Goal: Task Accomplishment & Management: Use online tool/utility

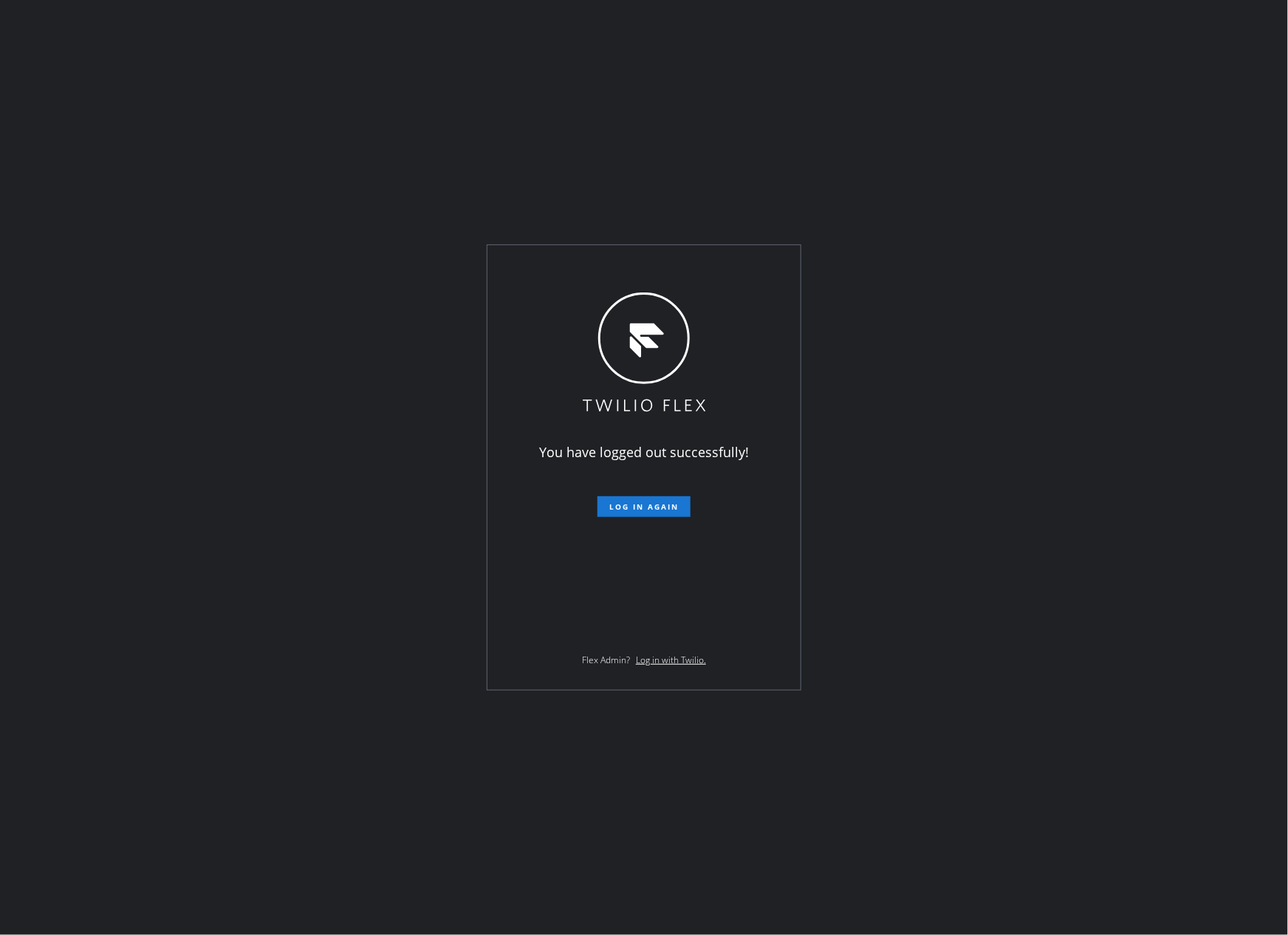
drag, startPoint x: 716, startPoint y: 96, endPoint x: 720, endPoint y: 147, distance: 51.2
click at [716, 111] on div "You have logged out successfully! Log in again Flex Admin? Log in with Twilio." at bounding box center [644, 467] width 1288 height 935
click at [656, 504] on span "Log in again" at bounding box center [644, 506] width 70 height 10
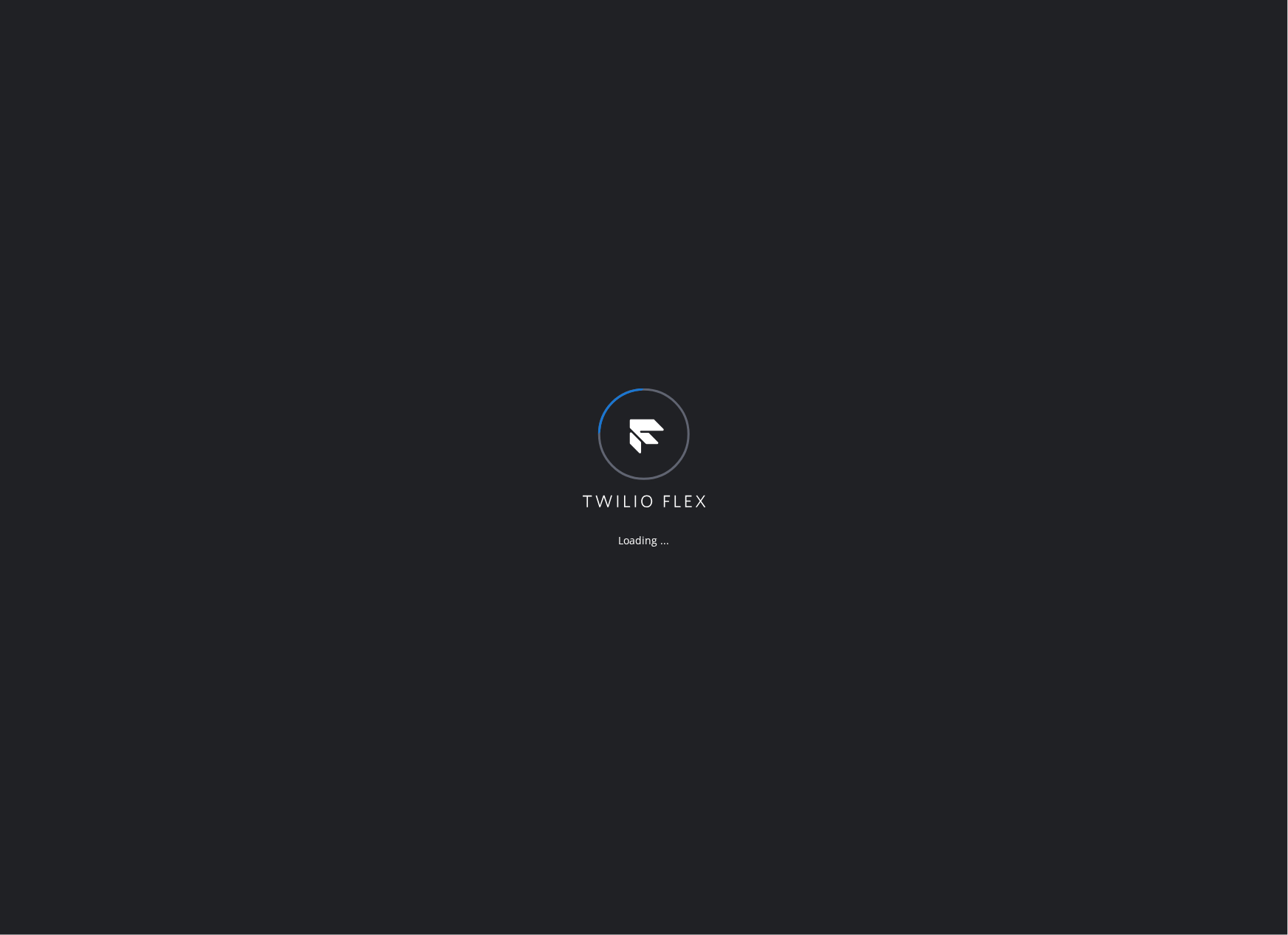
click at [1064, 228] on div "Loading ..." at bounding box center [644, 467] width 1288 height 935
click at [1007, 250] on div "Loading ..." at bounding box center [644, 467] width 1288 height 935
click at [811, 302] on div "Loading ..." at bounding box center [644, 467] width 1288 height 935
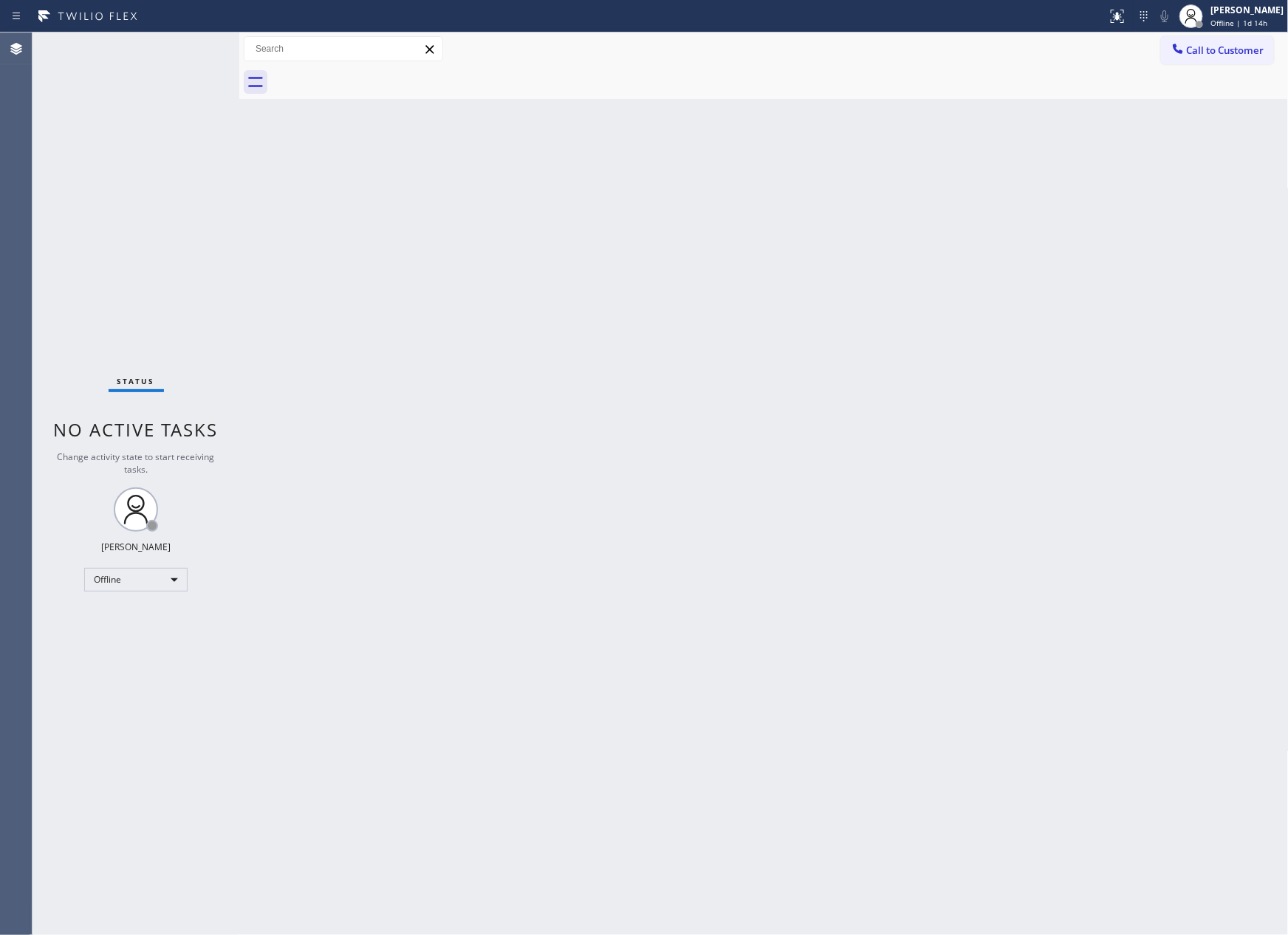
click at [534, 276] on div "Back to Dashboard Change Sender ID Customers Technicians Select a contact Outbo…" at bounding box center [763, 484] width 1049 height 903
click at [137, 574] on div "Offline" at bounding box center [136, 580] width 103 height 24
click at [128, 632] on li "Unavailable" at bounding box center [134, 636] width 99 height 18
click at [617, 610] on div "Back to Dashboard Change Sender ID Customers Technicians Select a contact Outbo…" at bounding box center [763, 484] width 1049 height 903
click at [574, 477] on div "Back to Dashboard Change Sender ID Customers Technicians Select a contact Outbo…" at bounding box center [763, 484] width 1049 height 903
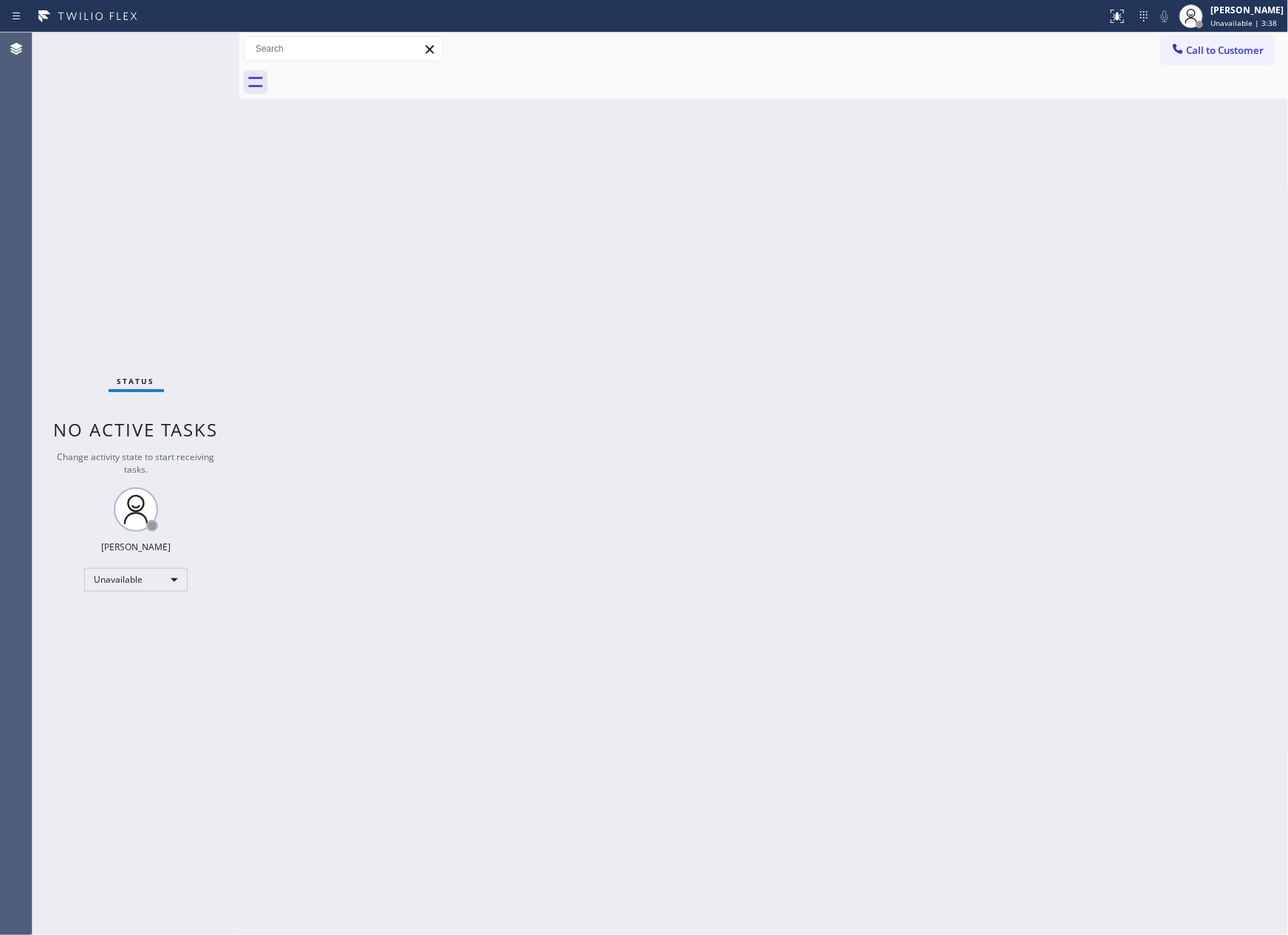
click at [904, 559] on div "Back to Dashboard Change Sender ID Customers Technicians Select a contact Outbo…" at bounding box center [763, 484] width 1049 height 903
drag, startPoint x: 359, startPoint y: 563, endPoint x: 384, endPoint y: 574, distance: 27.3
click at [372, 570] on div "Back to Dashboard Change Sender ID Customers Technicians Select a contact Outbo…" at bounding box center [763, 484] width 1049 height 903
drag, startPoint x: 817, startPoint y: 462, endPoint x: 813, endPoint y: 507, distance: 45.2
click at [814, 475] on div "Back to Dashboard Change Sender ID Customers Technicians Select a contact Outbo…" at bounding box center [763, 484] width 1049 height 903
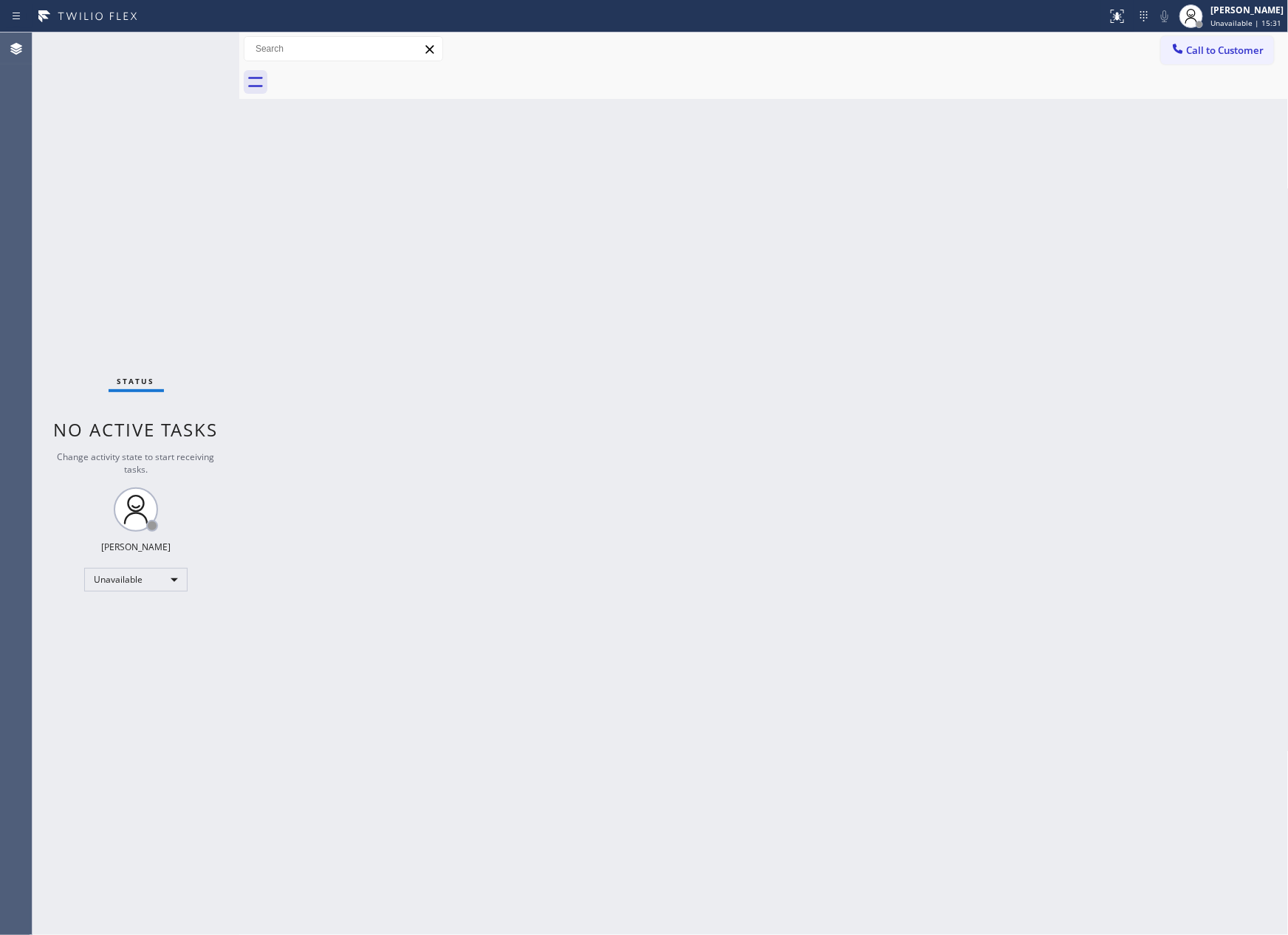
drag, startPoint x: 705, startPoint y: 595, endPoint x: 215, endPoint y: 662, distance: 494.6
click at [705, 596] on div "Back to Dashboard Change Sender ID Customers Technicians Select a contact Outbo…" at bounding box center [763, 484] width 1049 height 903
click at [196, 498] on div "Status No active tasks Change activity state to start receiving tasks. Eva Mahi…" at bounding box center [136, 484] width 207 height 903
click at [173, 576] on div "Unavailable" at bounding box center [136, 580] width 103 height 24
click at [142, 621] on li "Available" at bounding box center [134, 618] width 99 height 18
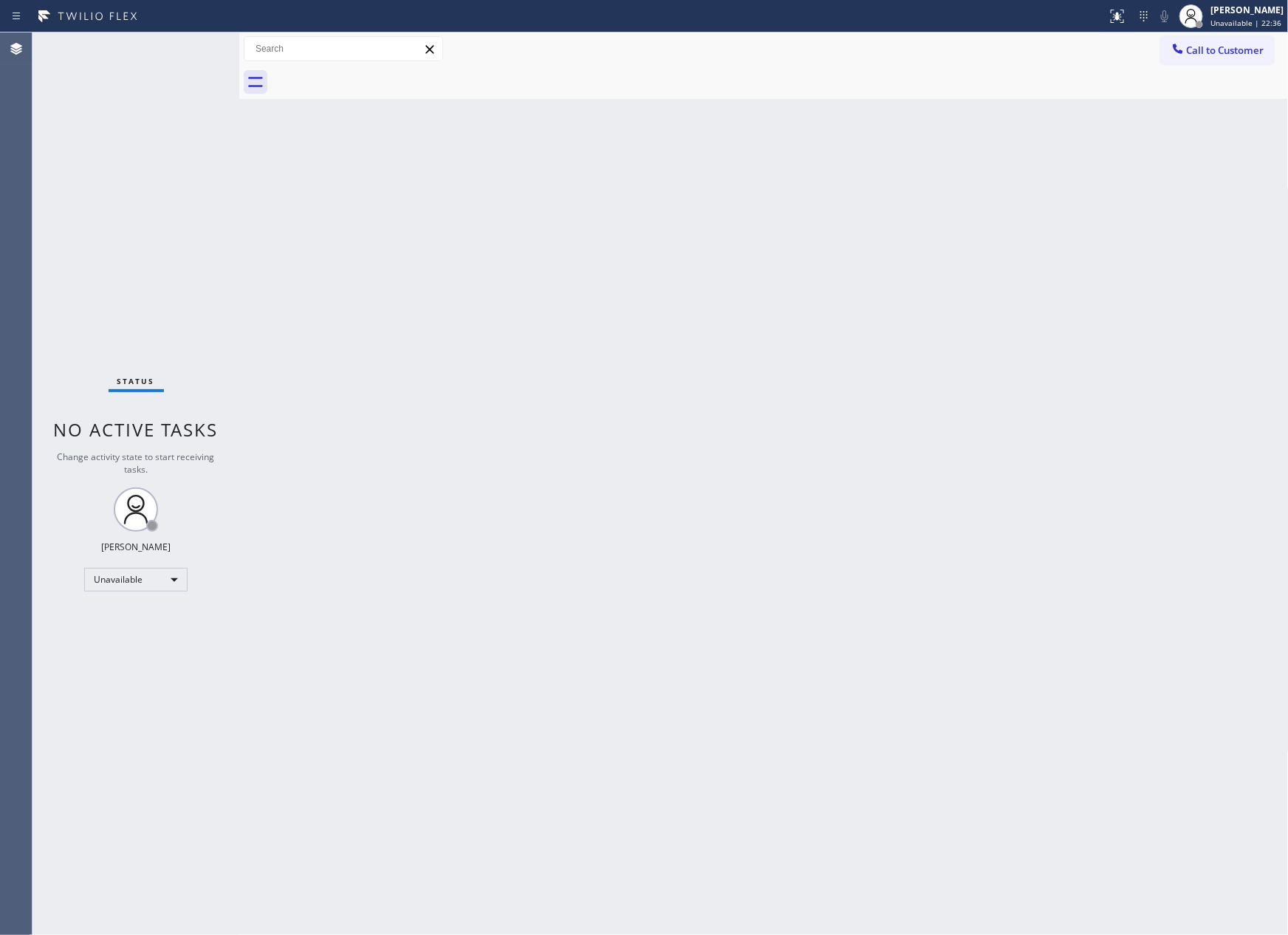
click at [772, 415] on div "Back to Dashboard Change Sender ID Customers Technicians Select a contact Outbo…" at bounding box center [763, 484] width 1049 height 903
click at [541, 439] on div "Back to Dashboard Change Sender ID Customers Technicians Select a contact Outbo…" at bounding box center [763, 484] width 1049 height 903
click at [157, 562] on div "Available" at bounding box center [136, 574] width 103 height 24
drag, startPoint x: 132, startPoint y: 628, endPoint x: 776, endPoint y: 455, distance: 666.8
click at [134, 628] on li "Unavailable" at bounding box center [134, 631] width 99 height 18
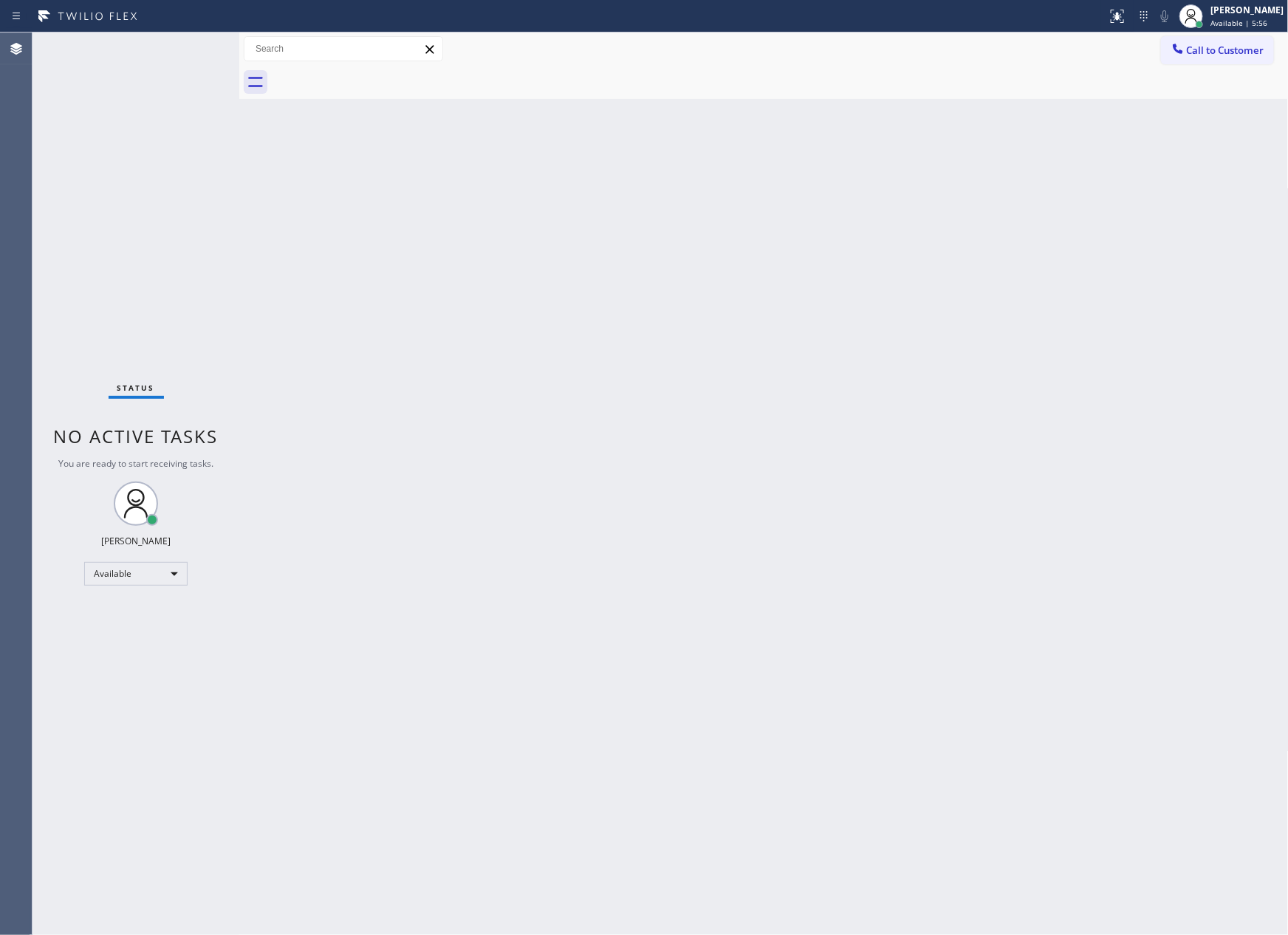
click at [783, 444] on div "Back to Dashboard Change Sender ID Customers Technicians Select a contact Outbo…" at bounding box center [763, 484] width 1049 height 903
click at [827, 248] on div "Back to Dashboard Change Sender ID Customers Technicians Select a contact Outbo…" at bounding box center [763, 484] width 1049 height 903
click at [169, 576] on div "Unavailable" at bounding box center [136, 580] width 103 height 24
click at [158, 618] on li "Available" at bounding box center [134, 618] width 99 height 18
click at [778, 548] on div "Back to Dashboard Change Sender ID Customers Technicians Select a contact Outbo…" at bounding box center [763, 484] width 1049 height 903
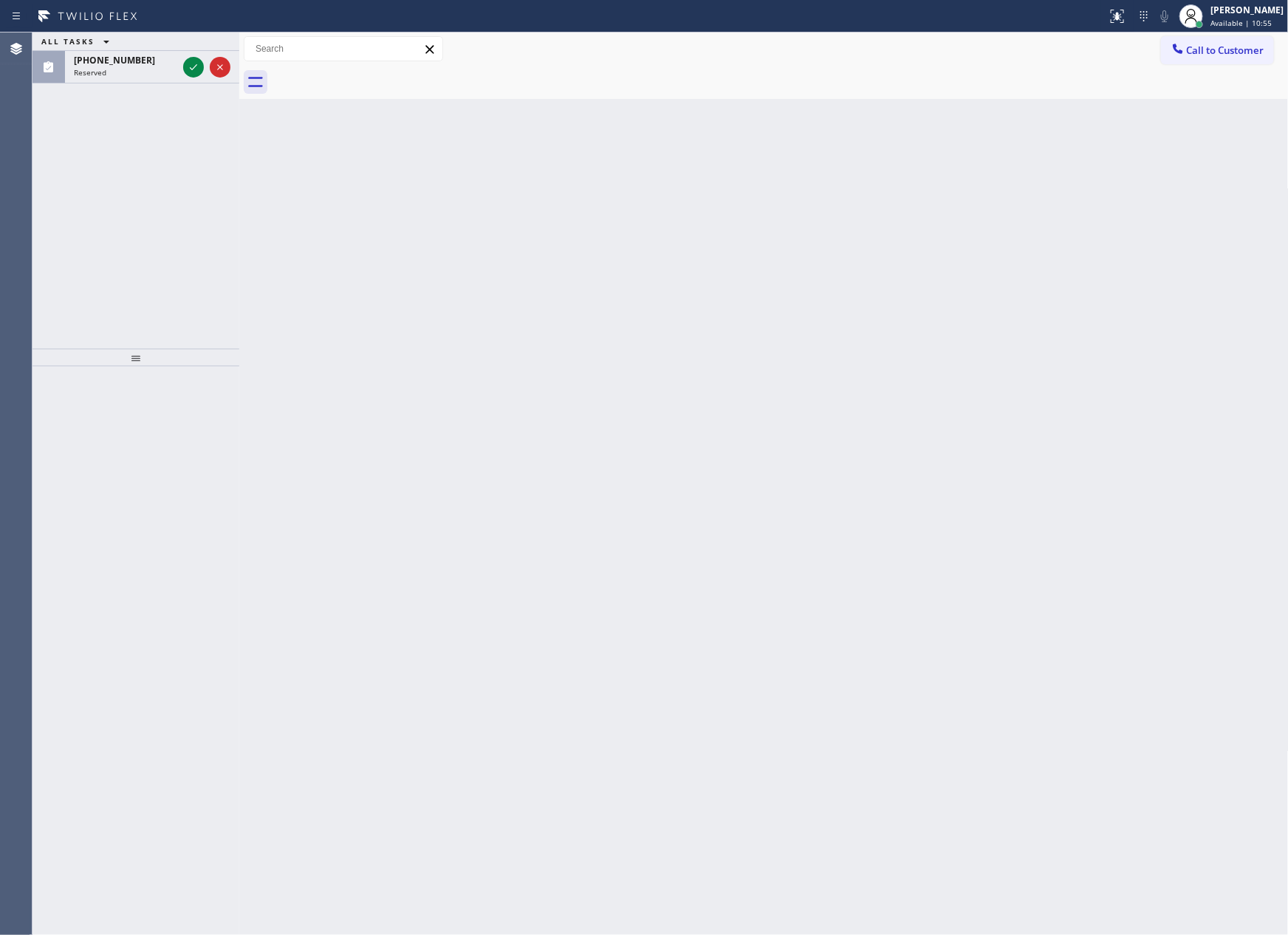
click at [911, 338] on div "Back to Dashboard Change Sender ID Customers Technicians Select a contact Outbo…" at bounding box center [763, 484] width 1049 height 903
drag, startPoint x: 237, startPoint y: 171, endPoint x: 160, endPoint y: 224, distance: 93.5
click at [327, 175] on div at bounding box center [327, 484] width 0 height 903
drag, startPoint x: 160, startPoint y: 224, endPoint x: 222, endPoint y: 60, distance: 175.3
click at [209, 161] on div "ALL TASKS ALL TASKS ACTIVE TASKS TASKS IN WRAP UP (312) 889-0256 Reserved" at bounding box center [175, 190] width 287 height 316
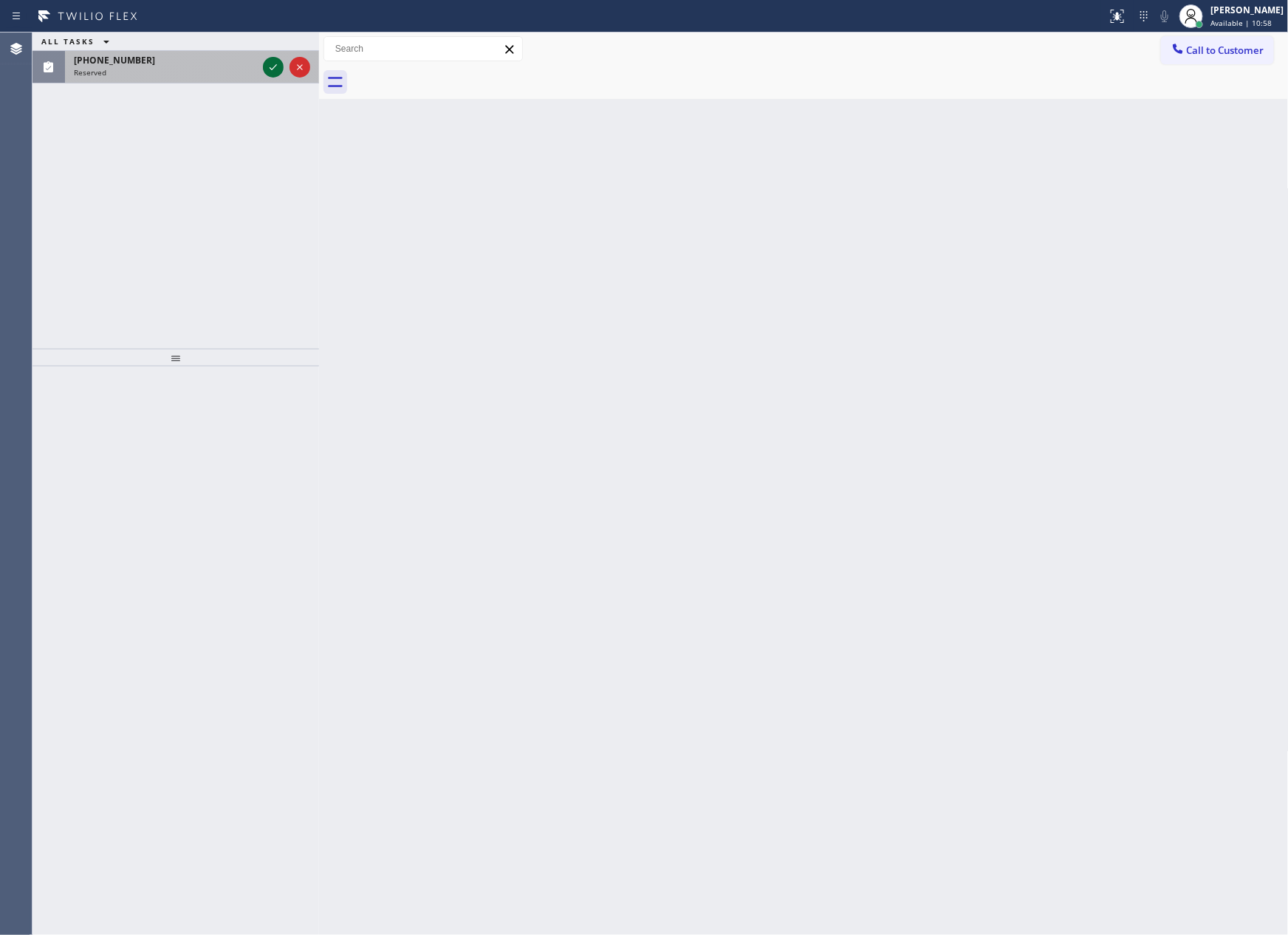
click at [270, 69] on icon at bounding box center [273, 67] width 7 height 6
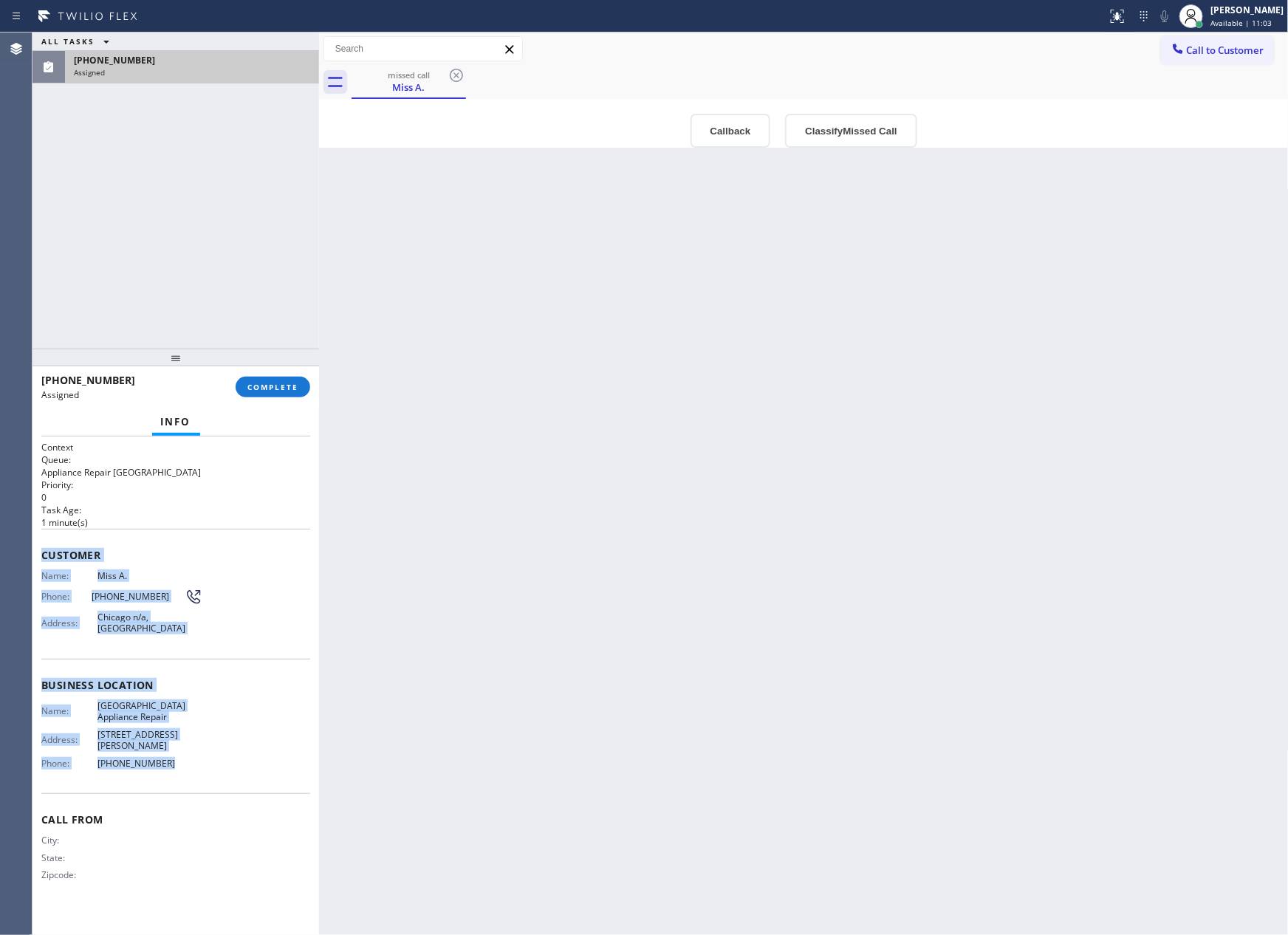
drag, startPoint x: 46, startPoint y: 556, endPoint x: 189, endPoint y: 738, distance: 231.5
click at [189, 743] on div "Context Queue: Appliance Repair High End Priority: 0 Task Age: 1 minute(s) Cust…" at bounding box center [175, 686] width 287 height 498
copy div "Customer Name: Miss A. Phone: (312) 889-0256 Address: Chicago n/a, Chicago IL 6…"
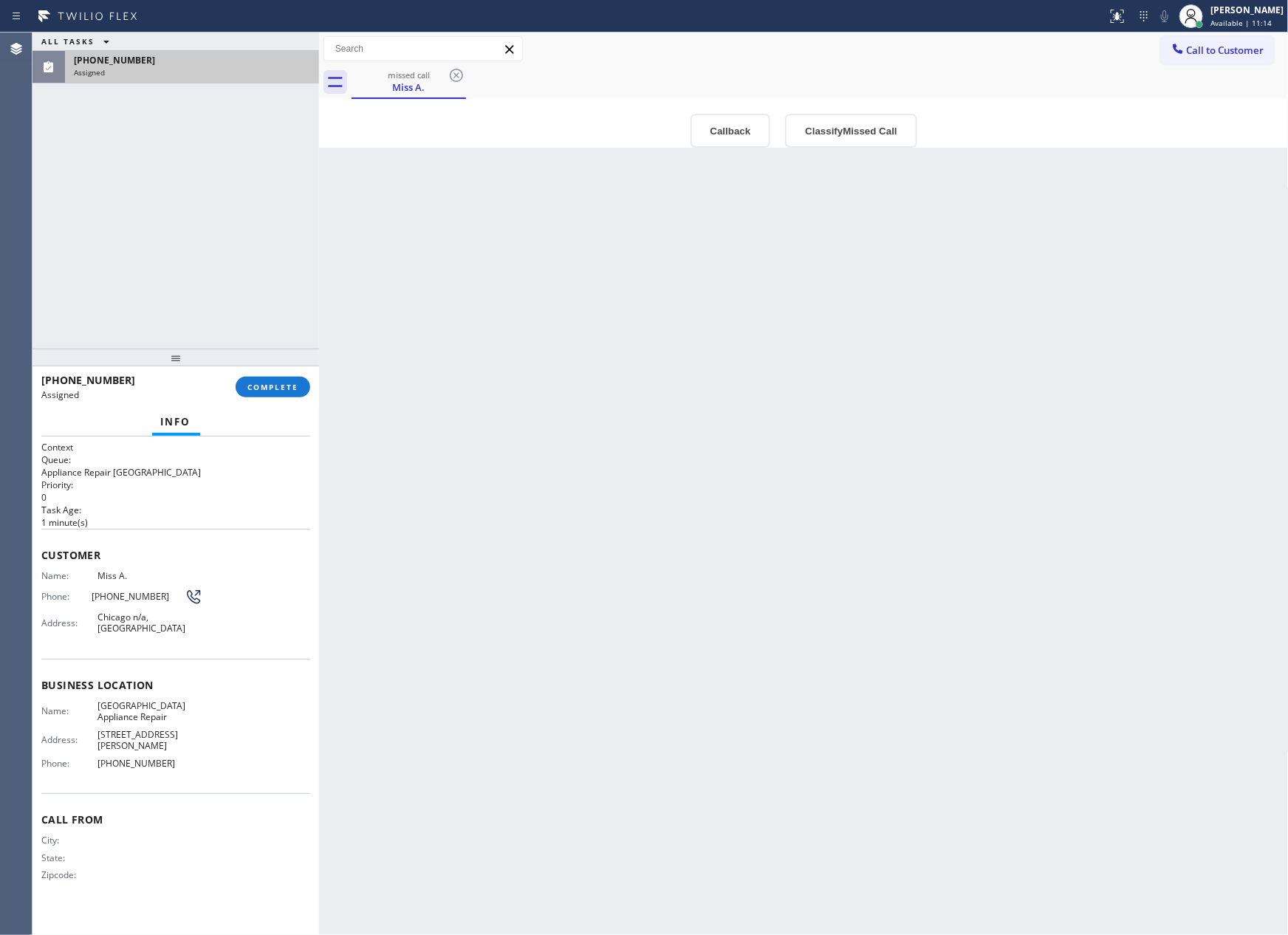
click at [469, 469] on div "Back to Dashboard Change Sender ID Customers Technicians Select a contact Outbo…" at bounding box center [803, 484] width 969 height 903
click at [577, 481] on div "Back to Dashboard Change Sender ID Customers Technicians Select a contact Outbo…" at bounding box center [803, 484] width 969 height 903
click at [286, 386] on span "COMPLETE" at bounding box center [273, 386] width 51 height 10
click at [226, 172] on div "ALL TASKS ALL TASKS ACTIVE TASKS TASKS IN WRAP UP (312) 889-0256 Assigned" at bounding box center [175, 190] width 287 height 316
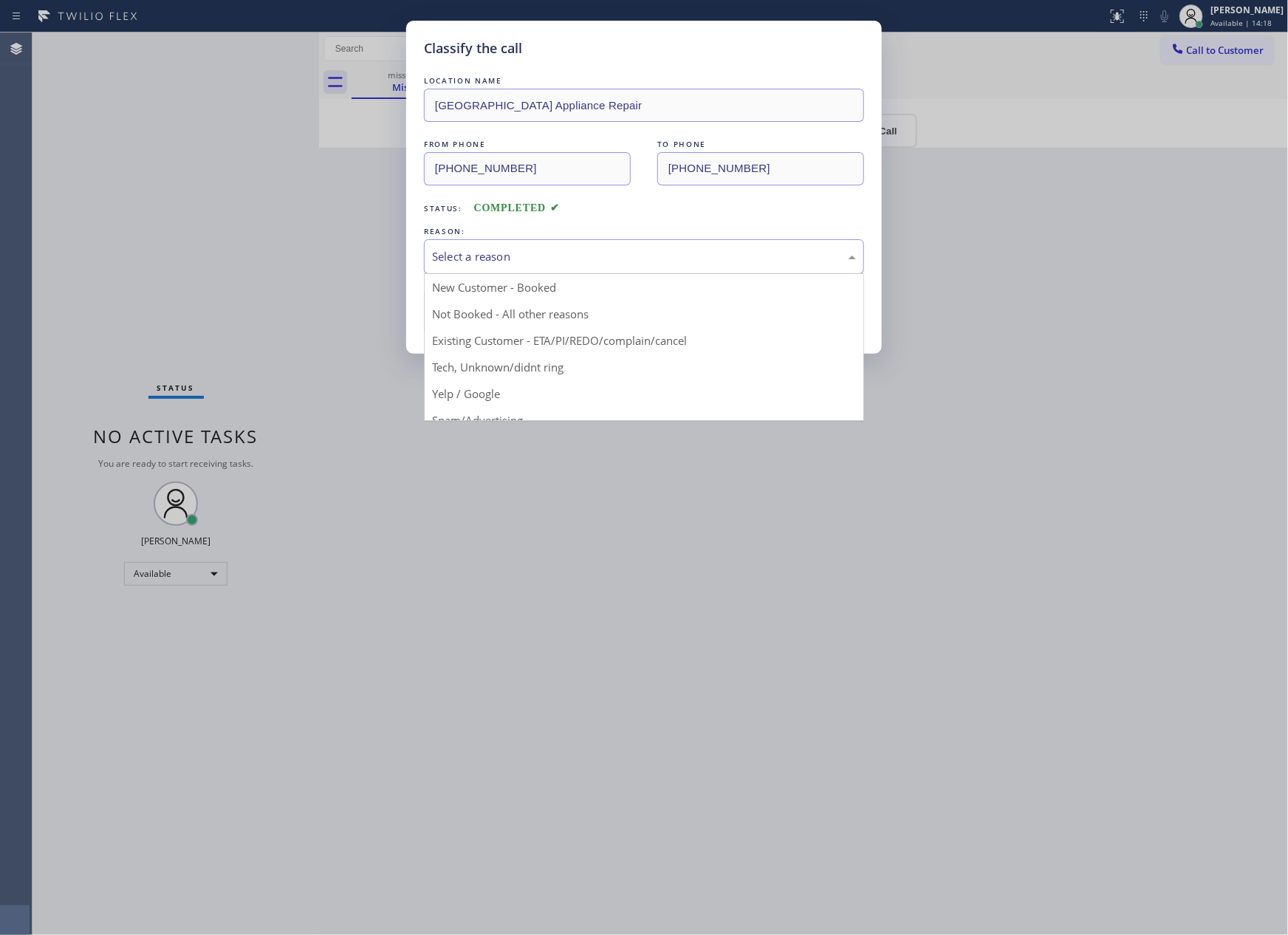
drag, startPoint x: 479, startPoint y: 259, endPoint x: 476, endPoint y: 266, distance: 7.6
click at [479, 259] on div "Select a reason" at bounding box center [643, 257] width 424 height 17
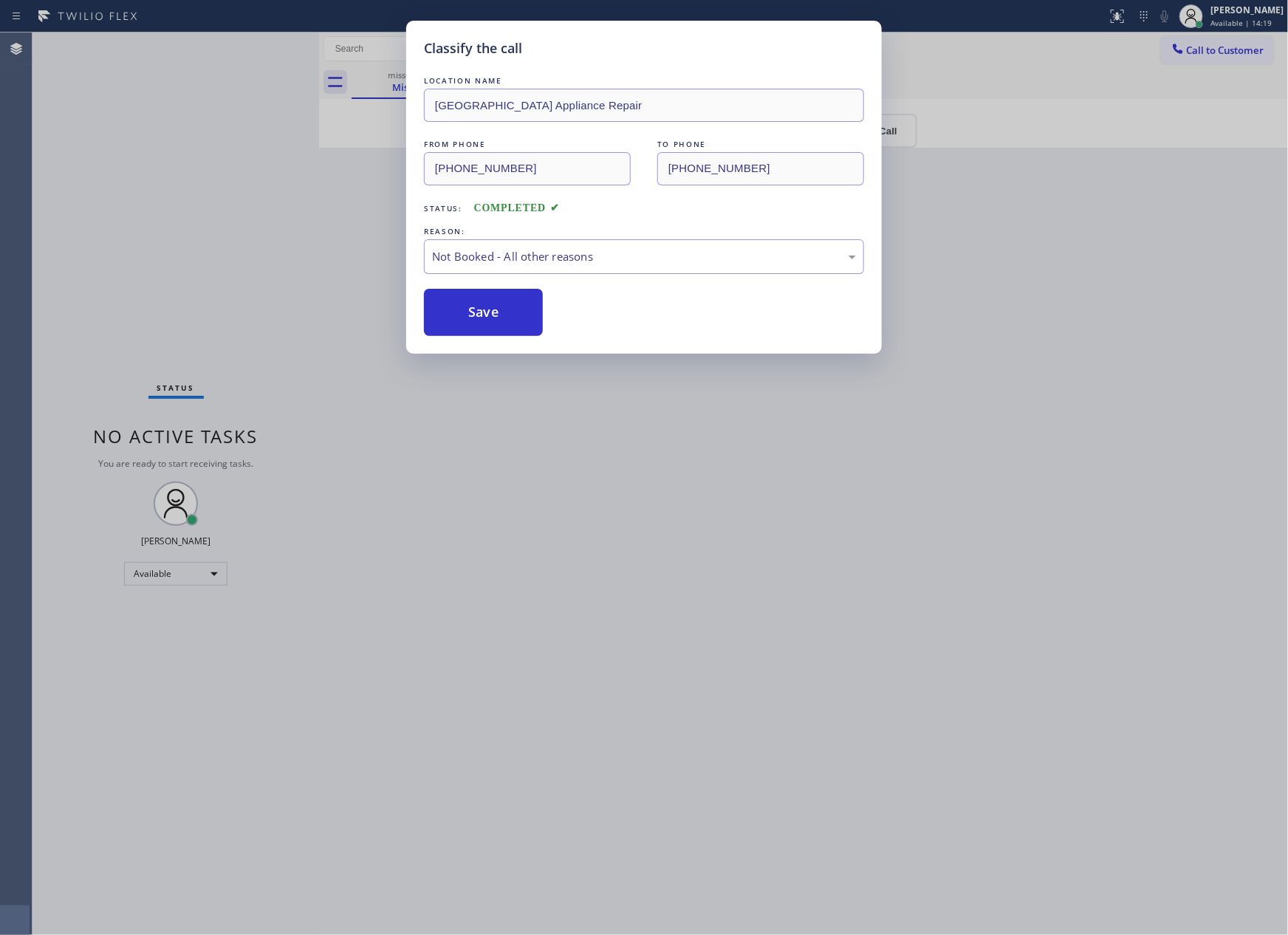
click at [469, 315] on button "Save" at bounding box center [483, 313] width 119 height 47
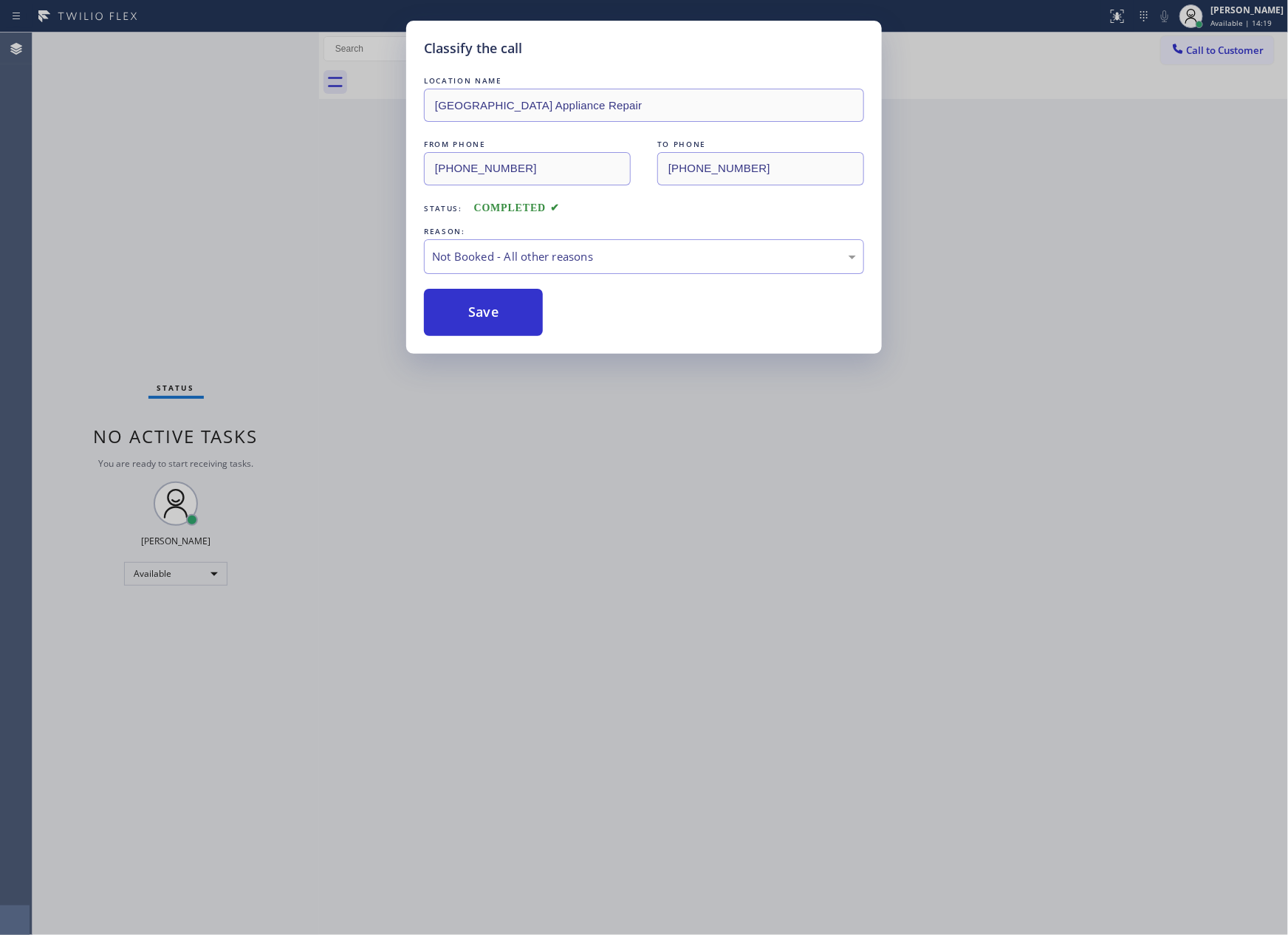
click at [469, 315] on button "Save" at bounding box center [483, 313] width 119 height 47
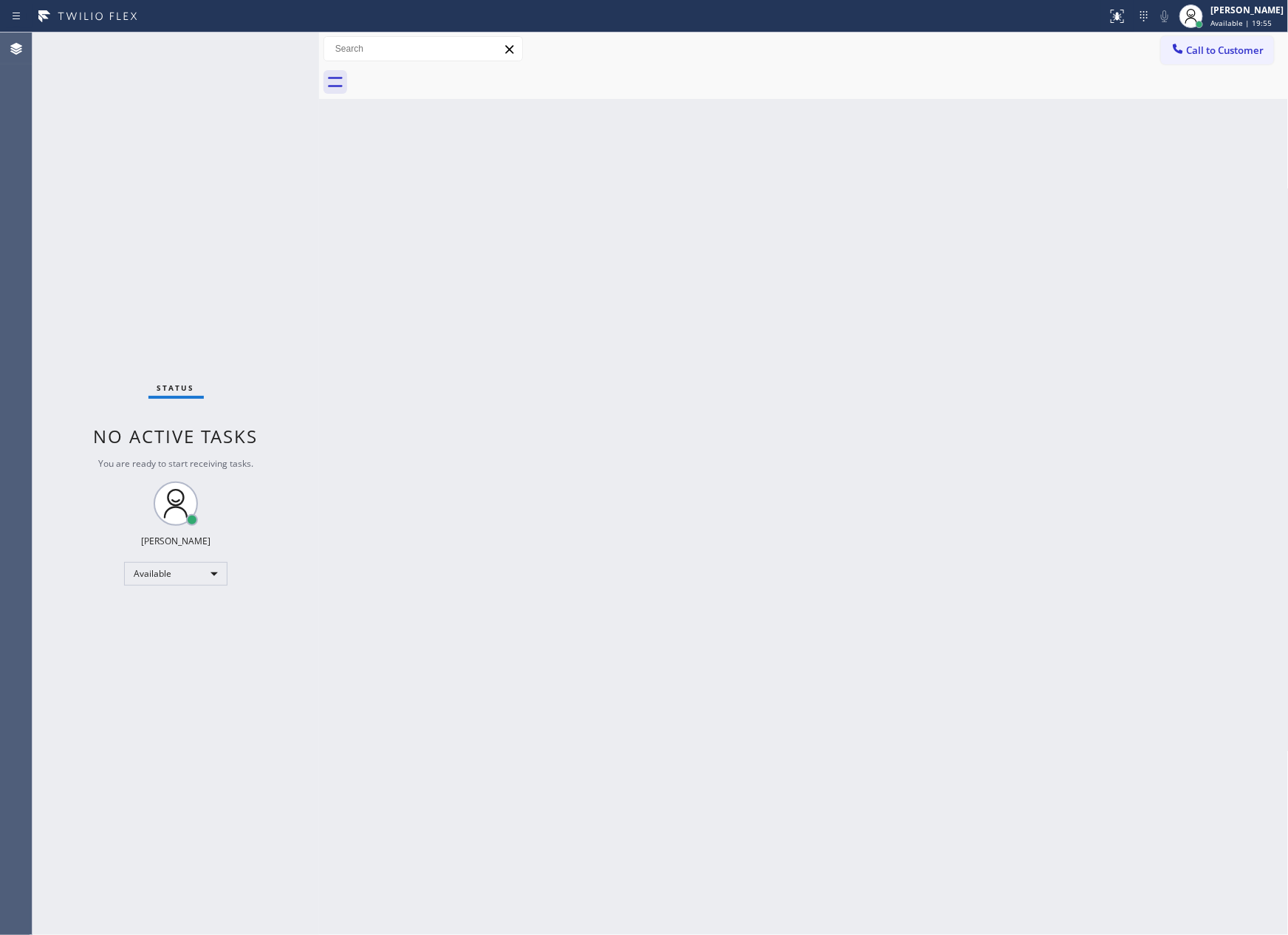
drag, startPoint x: 469, startPoint y: 315, endPoint x: 892, endPoint y: 634, distance: 529.8
click at [469, 315] on div "Back to Dashboard Change Sender ID Customers Technicians Select a contact Outbo…" at bounding box center [803, 484] width 969 height 903
click at [694, 386] on div "Back to Dashboard Change Sender ID Customers Technicians Select a contact Outbo…" at bounding box center [803, 484] width 969 height 903
click at [921, 173] on div "Back to Dashboard Change Sender ID Customers Technicians Select a contact Outbo…" at bounding box center [803, 484] width 969 height 903
click at [1018, 322] on div "Back to Dashboard Change Sender ID Customers Technicians Select a contact Outbo…" at bounding box center [803, 484] width 969 height 903
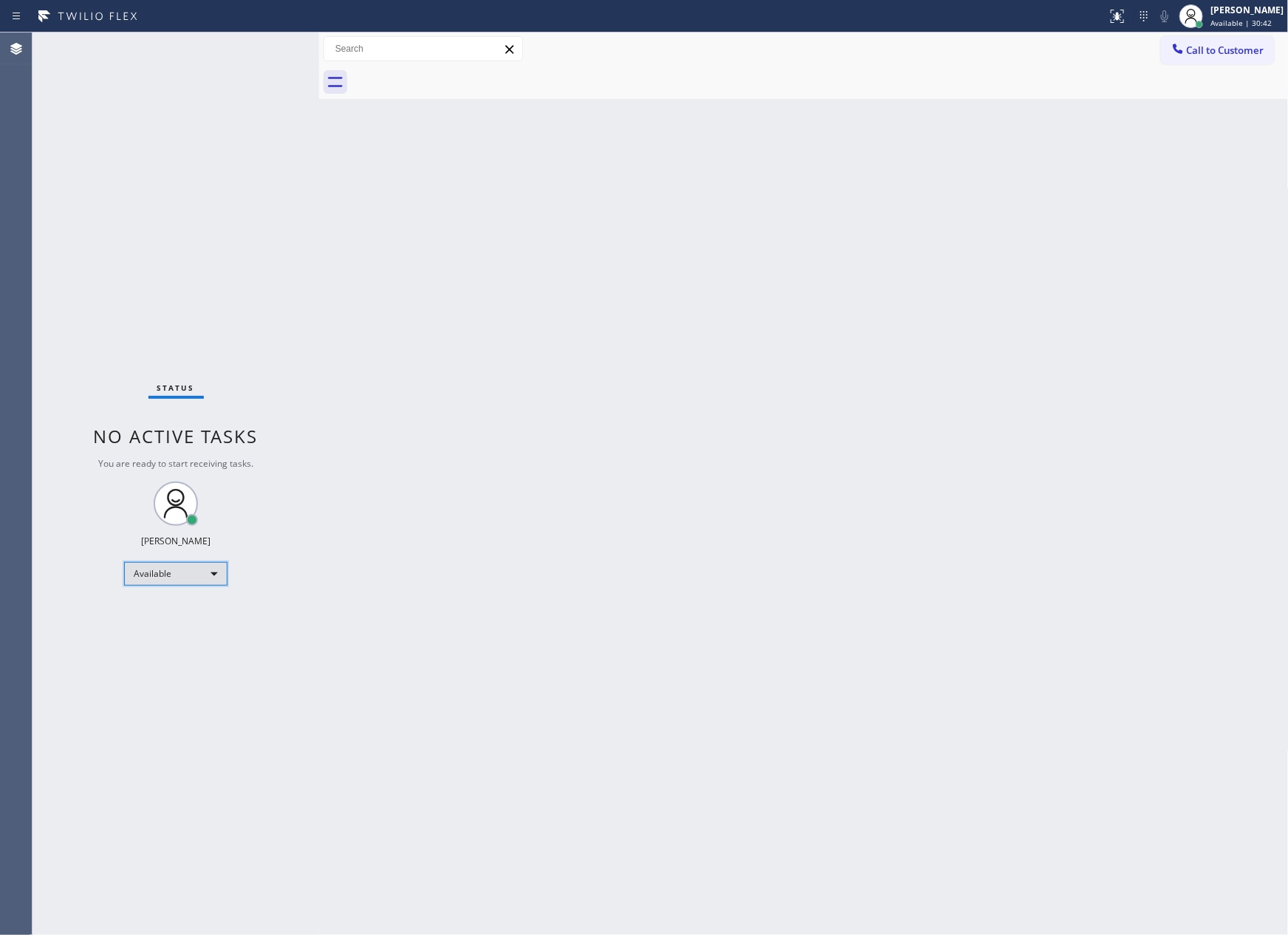
click at [190, 574] on div "Available" at bounding box center [175, 574] width 103 height 24
click at [167, 628] on li "Unavailable" at bounding box center [174, 631] width 99 height 18
click at [771, 512] on div "Back to Dashboard Change Sender ID Customers Technicians Select a contact Outbo…" at bounding box center [803, 484] width 969 height 903
drag, startPoint x: 754, startPoint y: 479, endPoint x: 906, endPoint y: 303, distance: 232.6
click at [763, 473] on div "Back to Dashboard Change Sender ID Customers Technicians Select a contact Outbo…" at bounding box center [803, 484] width 969 height 903
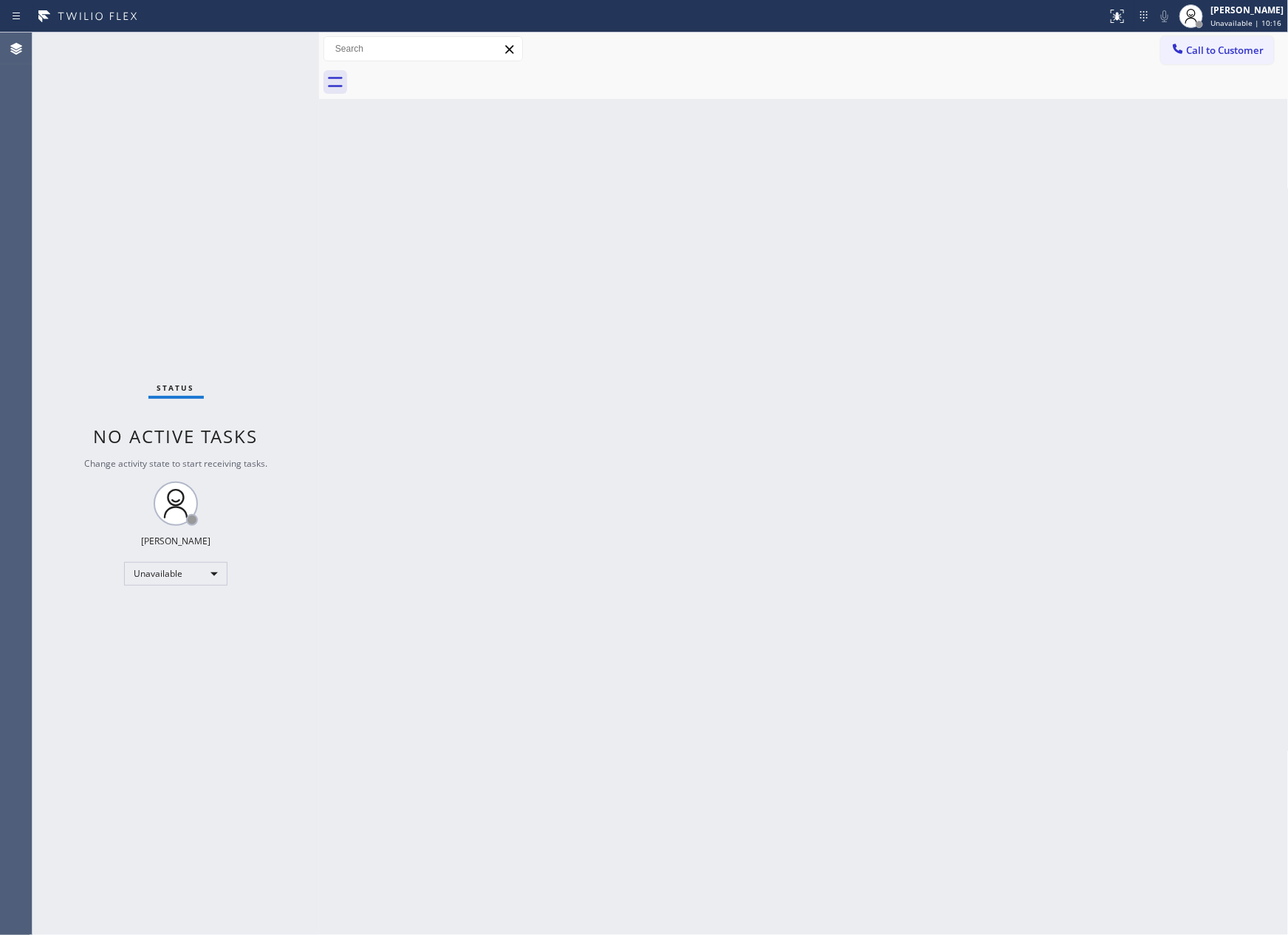
click at [302, 359] on div "Status No active tasks Change activity state to start receiving tasks. Eva Mahi…" at bounding box center [175, 484] width 287 height 903
click at [191, 566] on div "Unavailable" at bounding box center [175, 574] width 103 height 24
click at [1176, 46] on div at bounding box center [644, 467] width 1288 height 935
click at [1203, 45] on span "Call to Customer" at bounding box center [1225, 50] width 78 height 13
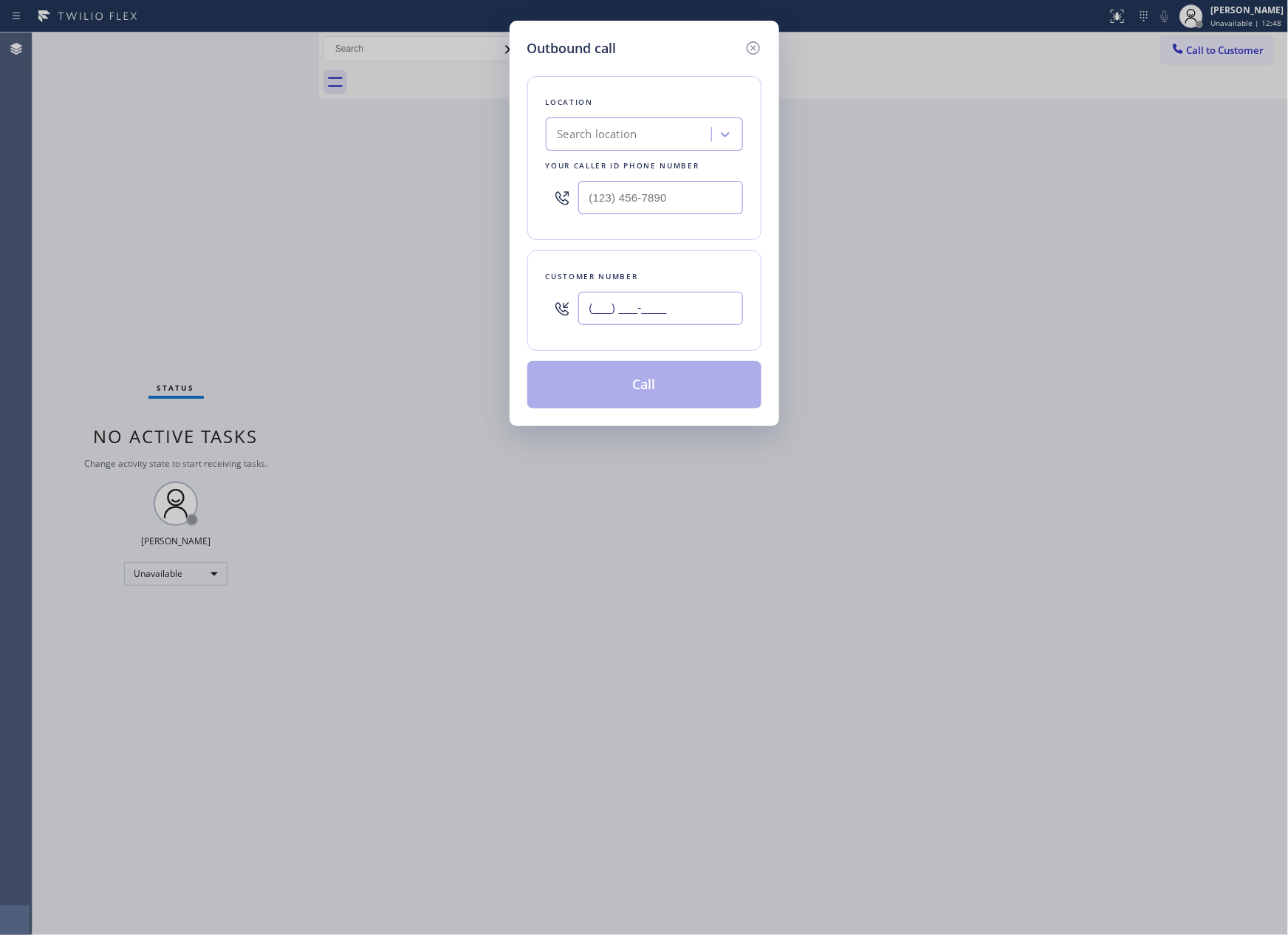
click at [682, 306] on input "(___) ___-____" at bounding box center [660, 308] width 165 height 33
paste input "408) 421-7364"
drag, startPoint x: 678, startPoint y: 593, endPoint x: 722, endPoint y: 371, distance: 226.3
click at [682, 592] on div "Outbound call Location Search location Your caller id phone number Customer num…" at bounding box center [644, 467] width 1288 height 935
click at [754, 46] on icon at bounding box center [752, 48] width 13 height 13
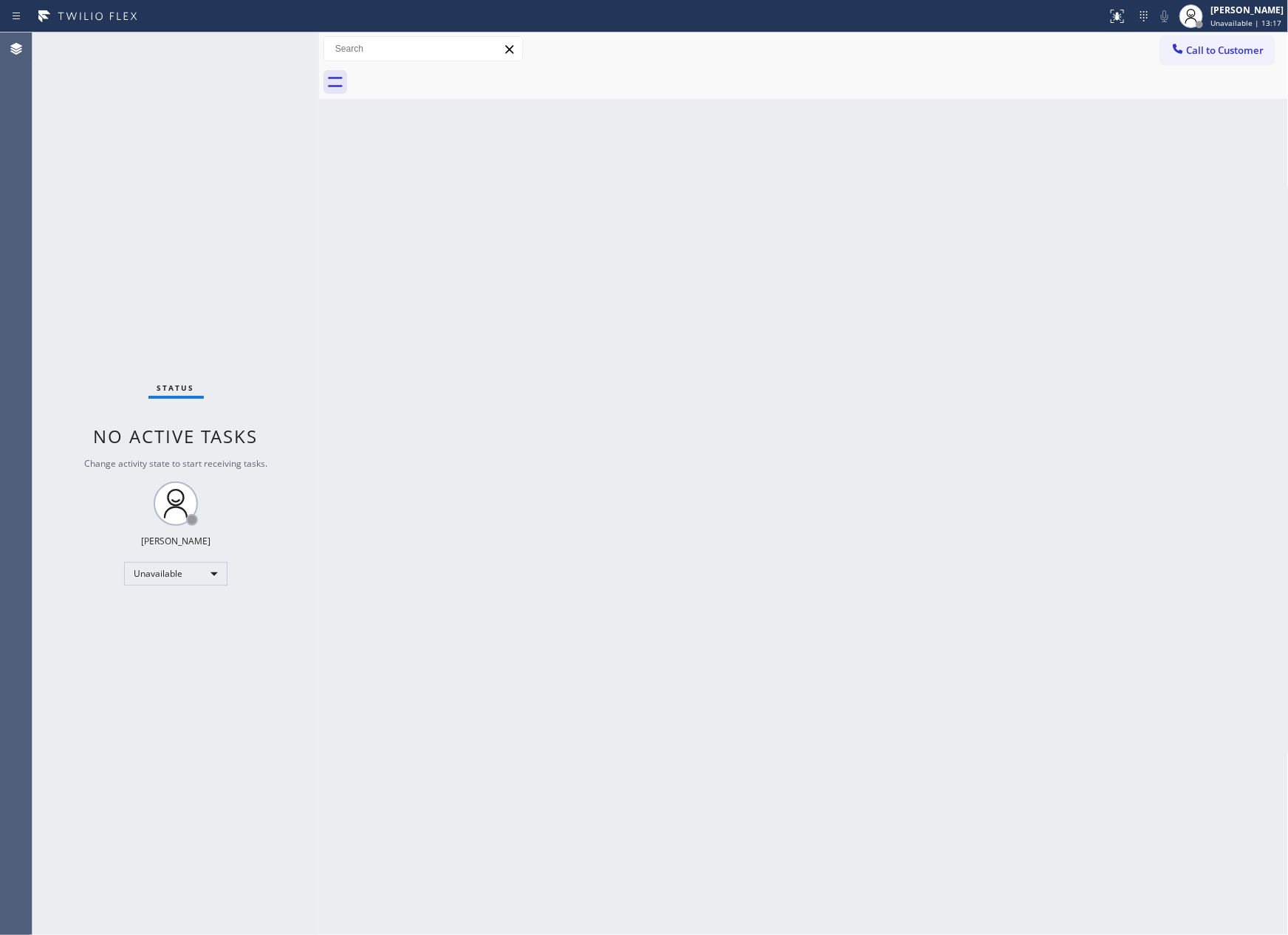
click at [1033, 364] on div "Back to Dashboard Change Sender ID Customers Technicians Select a contact Outbo…" at bounding box center [803, 484] width 969 height 903
click at [740, 487] on div "Back to Dashboard Change Sender ID Customers Technicians Select a contact Outbo…" at bounding box center [803, 484] width 969 height 903
click at [805, 371] on div "Back to Dashboard Change Sender ID Customers Technicians Select a contact Outbo…" at bounding box center [803, 484] width 969 height 903
click at [745, 495] on div "Back to Dashboard Change Sender ID Customers Technicians Select a contact Outbo…" at bounding box center [803, 484] width 969 height 903
click at [201, 568] on div "Unavailable" at bounding box center [175, 574] width 103 height 24
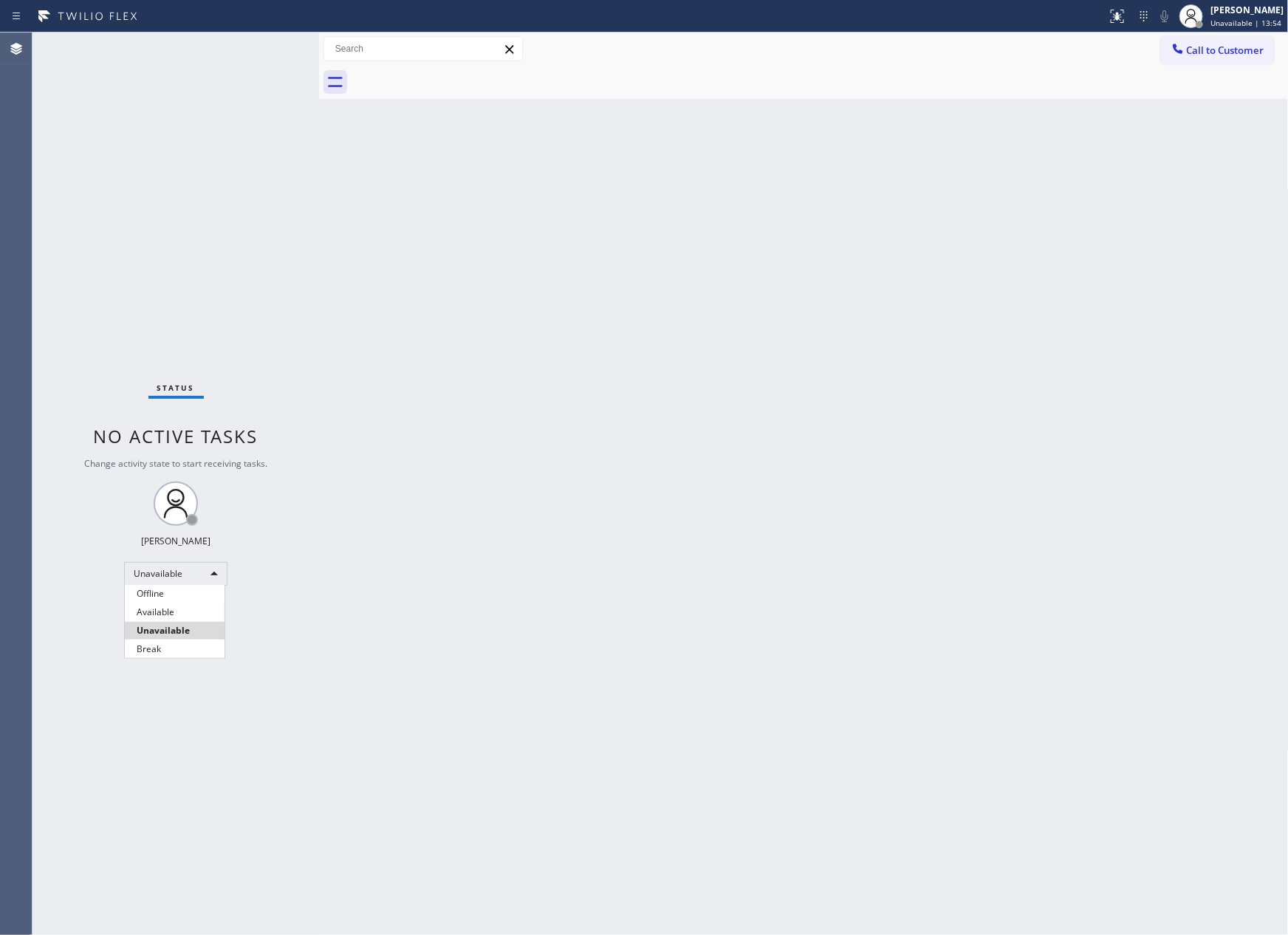
click at [196, 612] on li "Available" at bounding box center [174, 612] width 99 height 18
click at [882, 491] on div "Back to Dashboard Change Sender ID Customers Technicians Select a contact Outbo…" at bounding box center [803, 484] width 969 height 903
drag, startPoint x: 598, startPoint y: 488, endPoint x: 1206, endPoint y: 201, distance: 672.3
click at [689, 452] on div "Back to Dashboard Change Sender ID Customers Technicians Select a contact Outbo…" at bounding box center [803, 484] width 969 height 903
click at [1157, 56] on div "Call to Customer Outbound call Location Search location Your caller id phone nu…" at bounding box center [803, 49] width 969 height 26
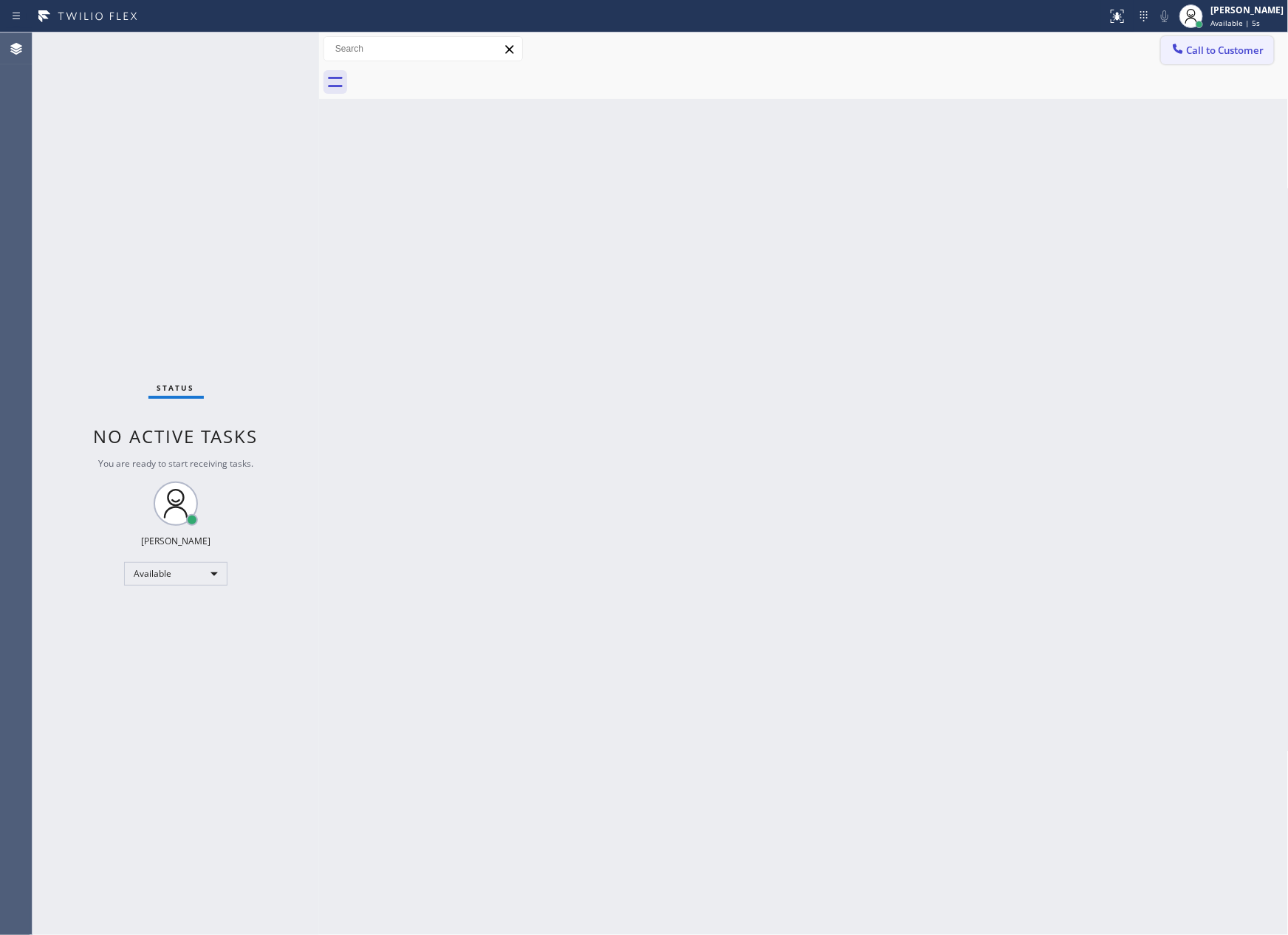
click at [1185, 45] on div at bounding box center [1178, 50] width 18 height 18
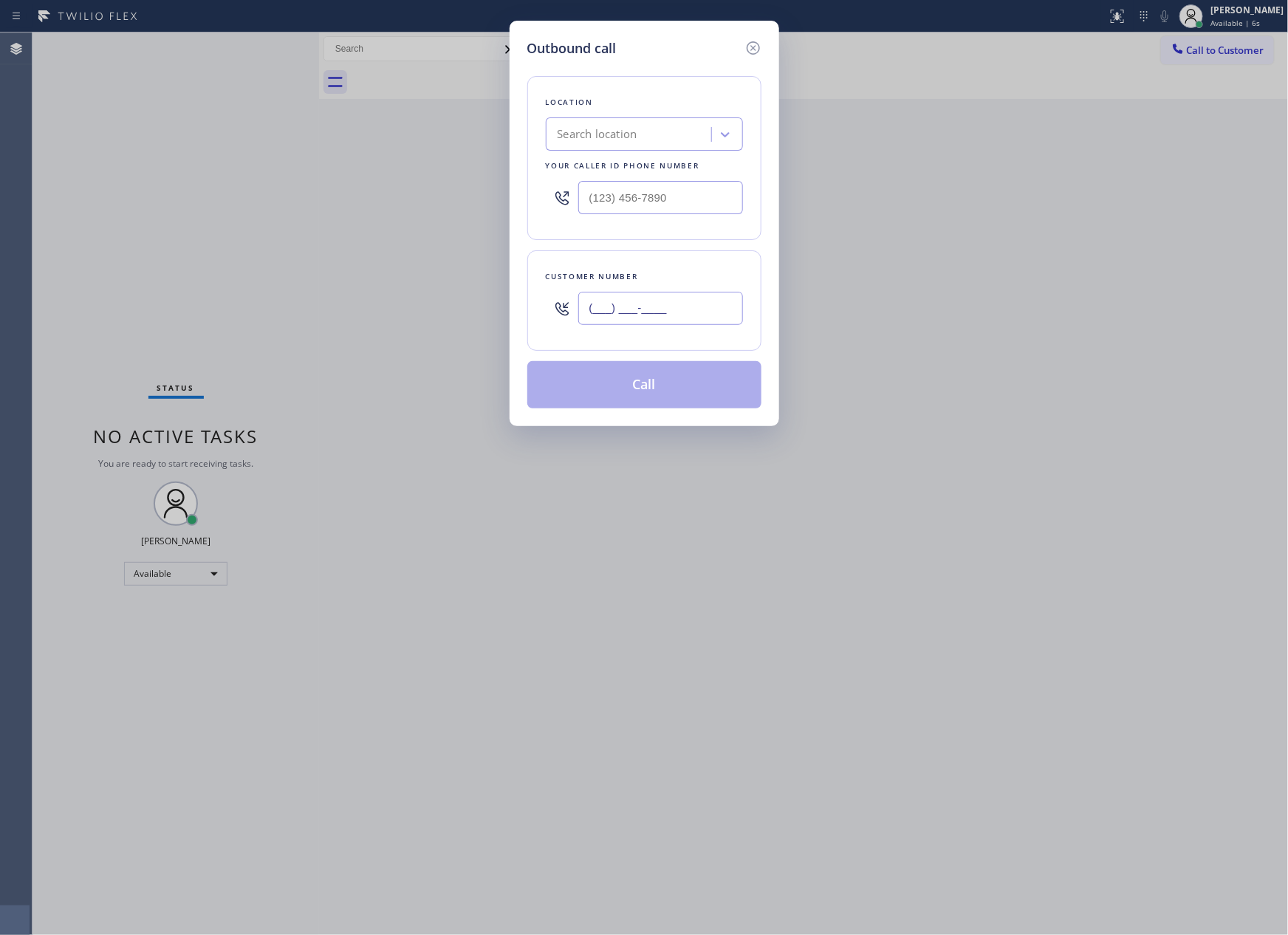
click at [635, 308] on input "(___) ___-____" at bounding box center [660, 308] width 165 height 33
paste input "281) 965-6104"
type input "[PHONE_NUMBER]"
click at [647, 115] on div "Location Search location Your caller id phone number" at bounding box center [644, 158] width 234 height 164
click at [645, 129] on div "Search location" at bounding box center [630, 135] width 161 height 26
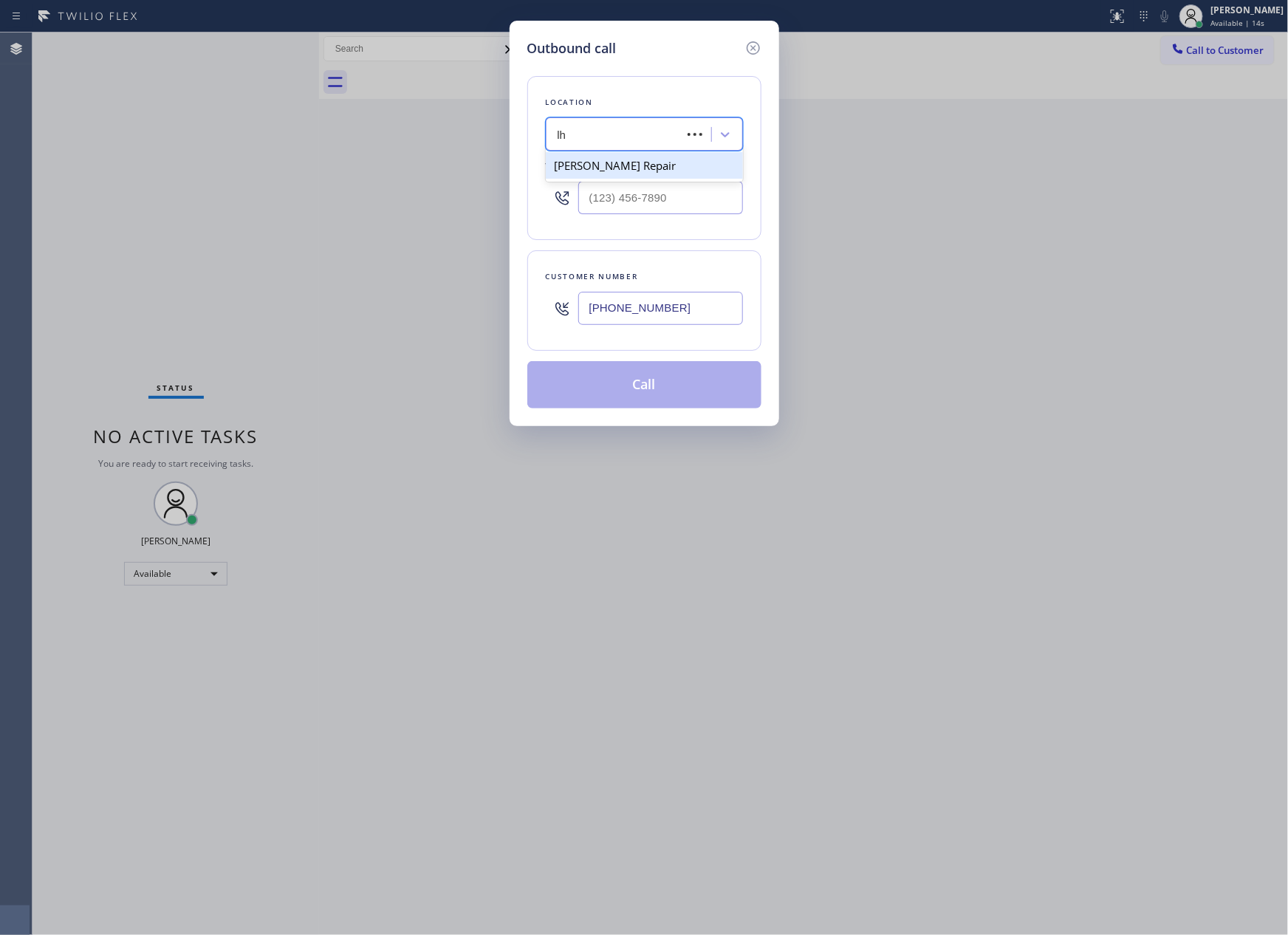
type input "l"
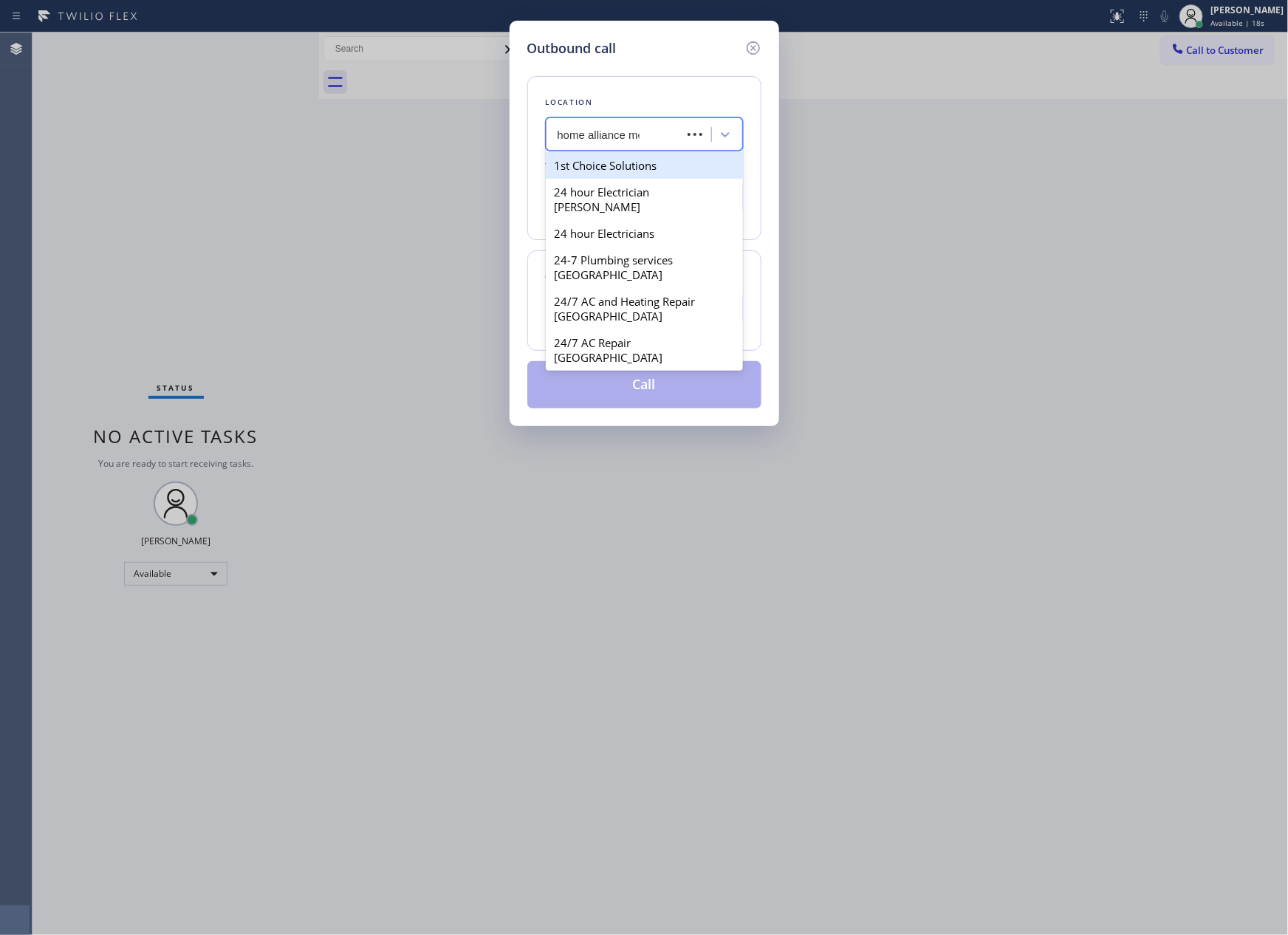
type input "home alliance mem"
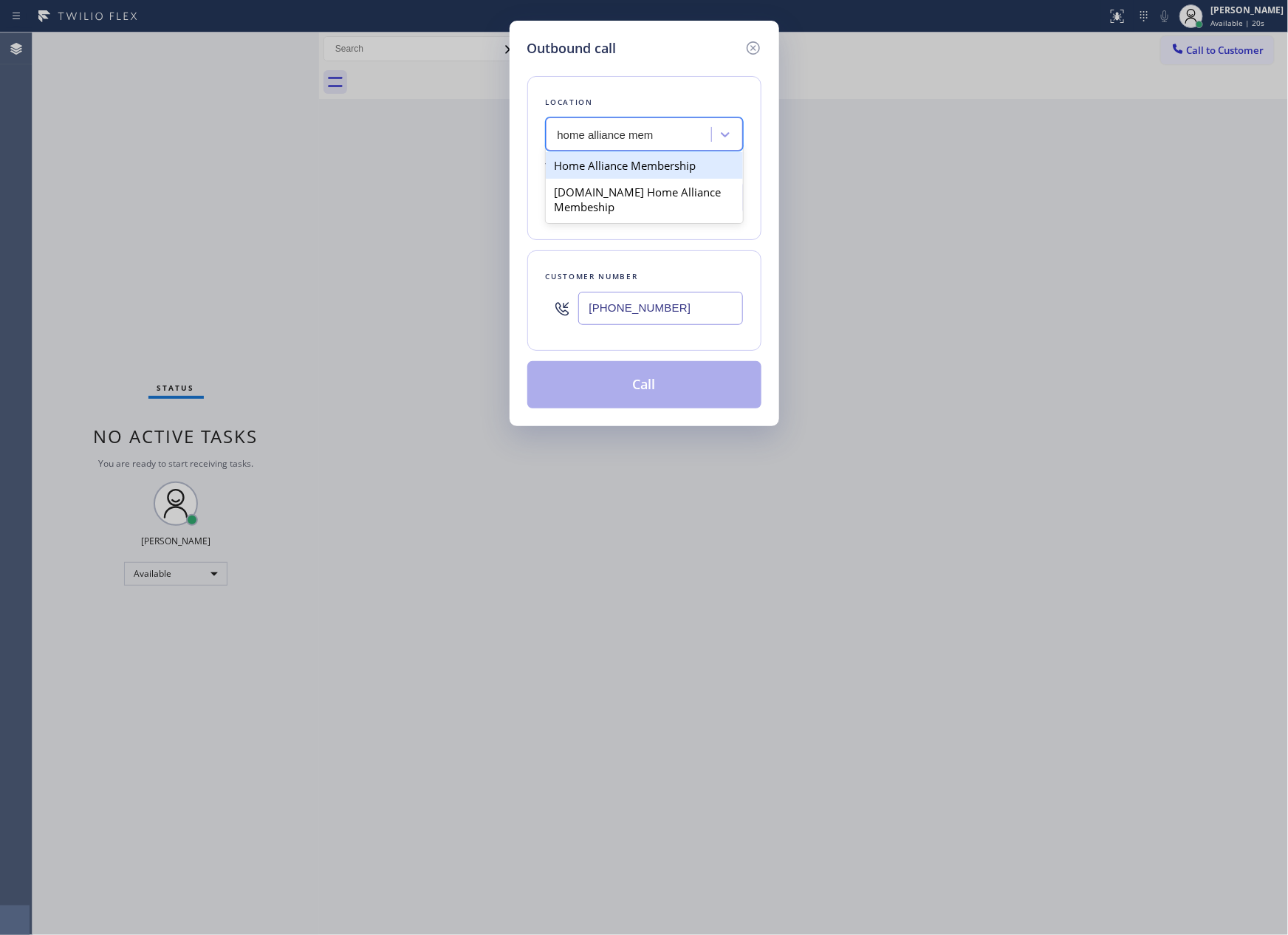
click at [653, 161] on div "Home Alliance Membership" at bounding box center [644, 165] width 197 height 27
type input "[PHONE_NUMBER]"
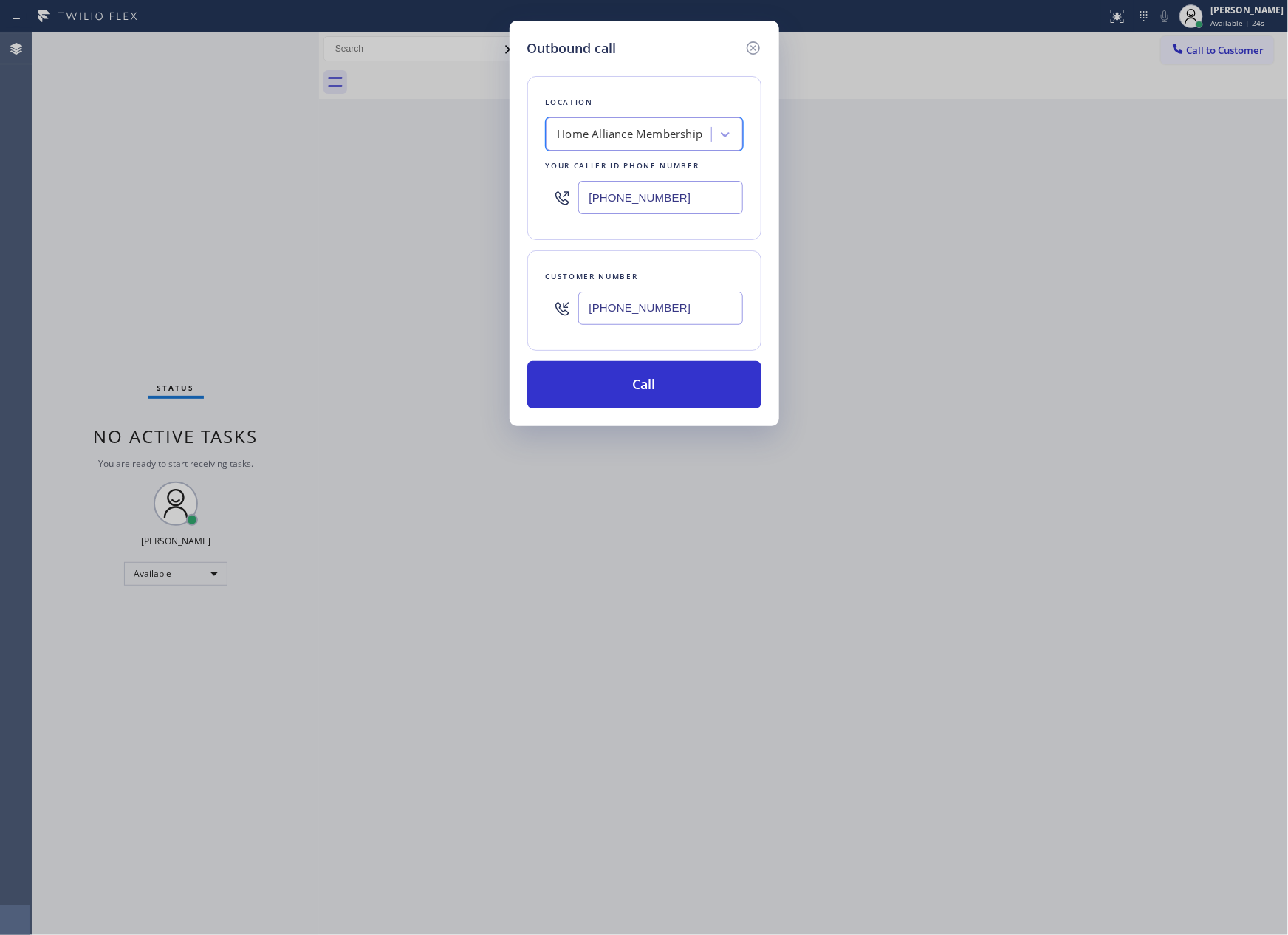
click at [772, 194] on div "Outbound call Location option Home Alliance Membership, selected. 2 results ava…" at bounding box center [644, 223] width 270 height 405
click at [642, 388] on button "Call" at bounding box center [644, 385] width 234 height 47
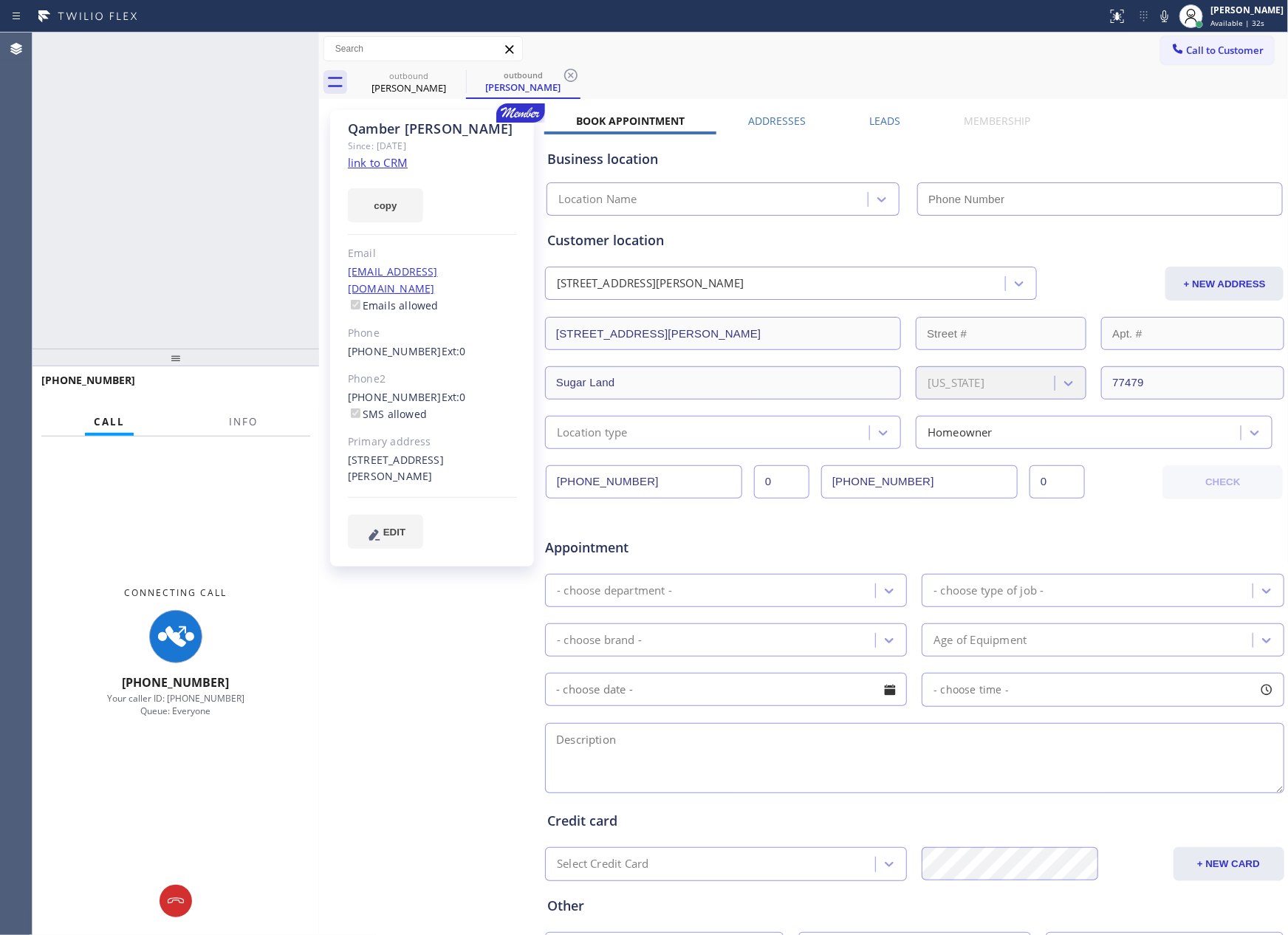
type input "[PHONE_NUMBER]"
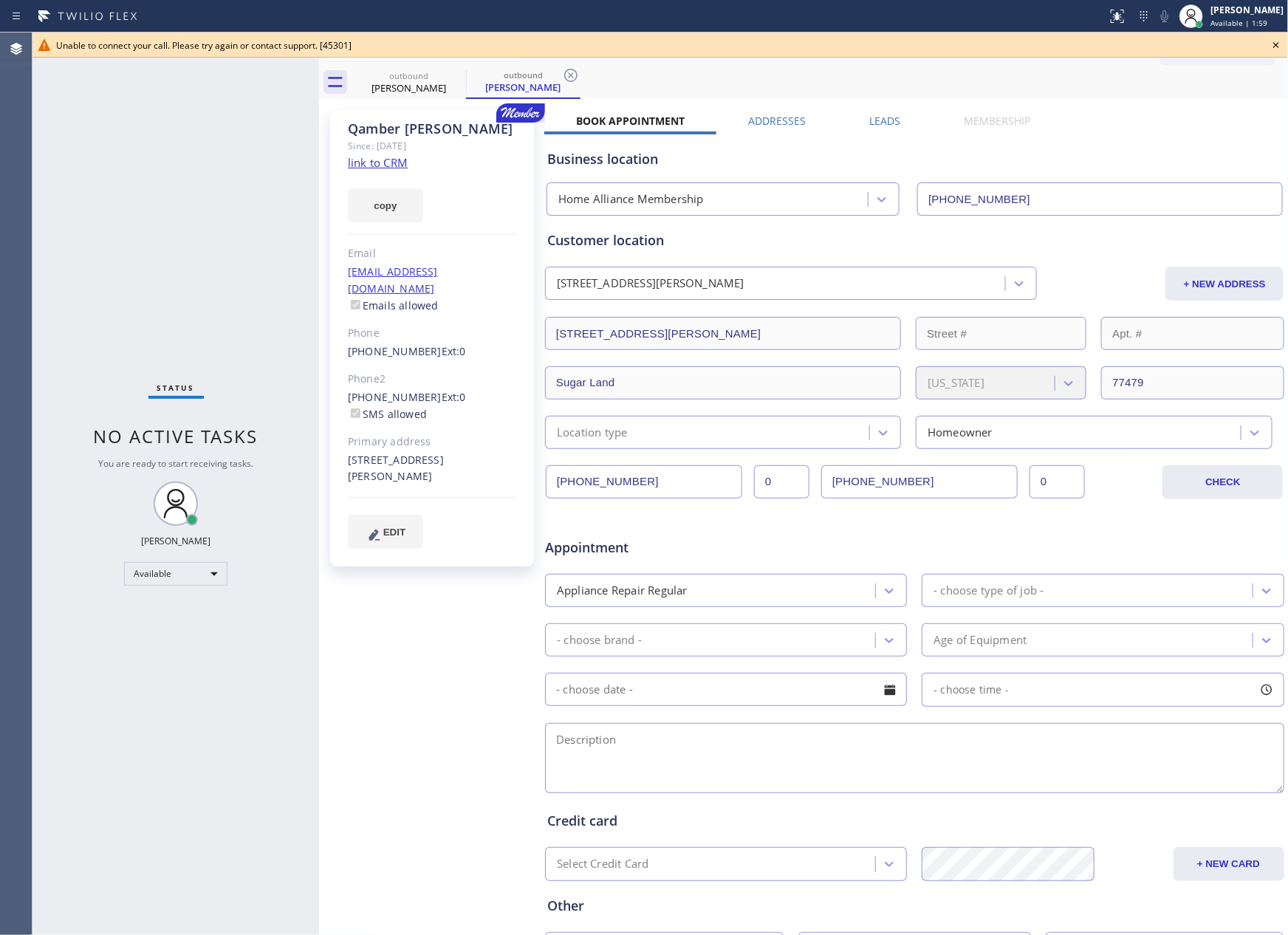
click at [160, 216] on div "Status No active tasks You are ready to start receiving tasks. Eva Mahinay Avai…" at bounding box center [175, 484] width 287 height 903
click at [1278, 46] on icon at bounding box center [1276, 45] width 6 height 6
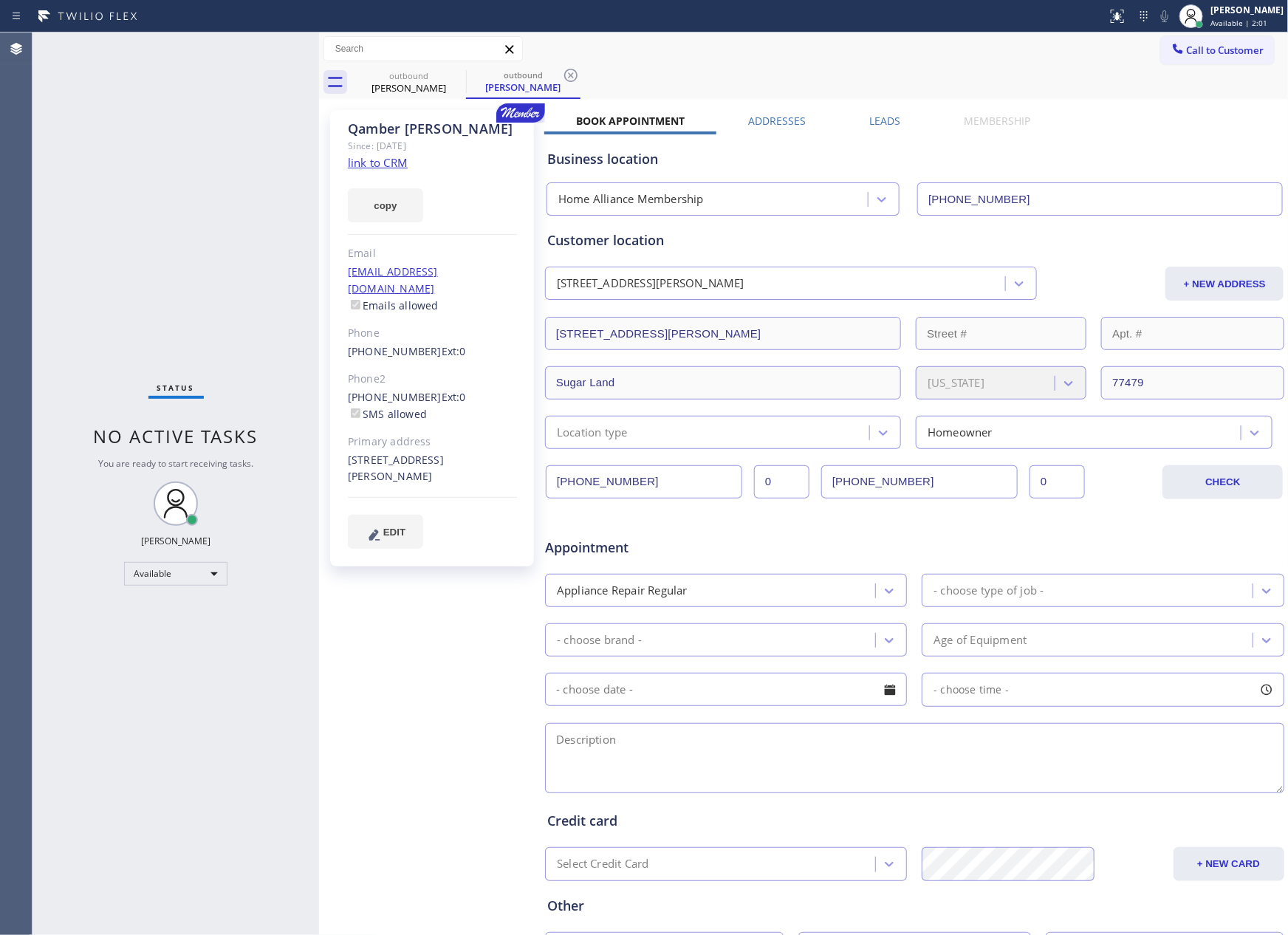
click at [247, 125] on div "Status No active tasks You are ready to start receiving tasks. Eva Mahinay Avai…" at bounding box center [175, 484] width 287 height 903
click at [415, 76] on div "outbound" at bounding box center [408, 76] width 111 height 11
click at [455, 75] on icon at bounding box center [456, 75] width 18 height 18
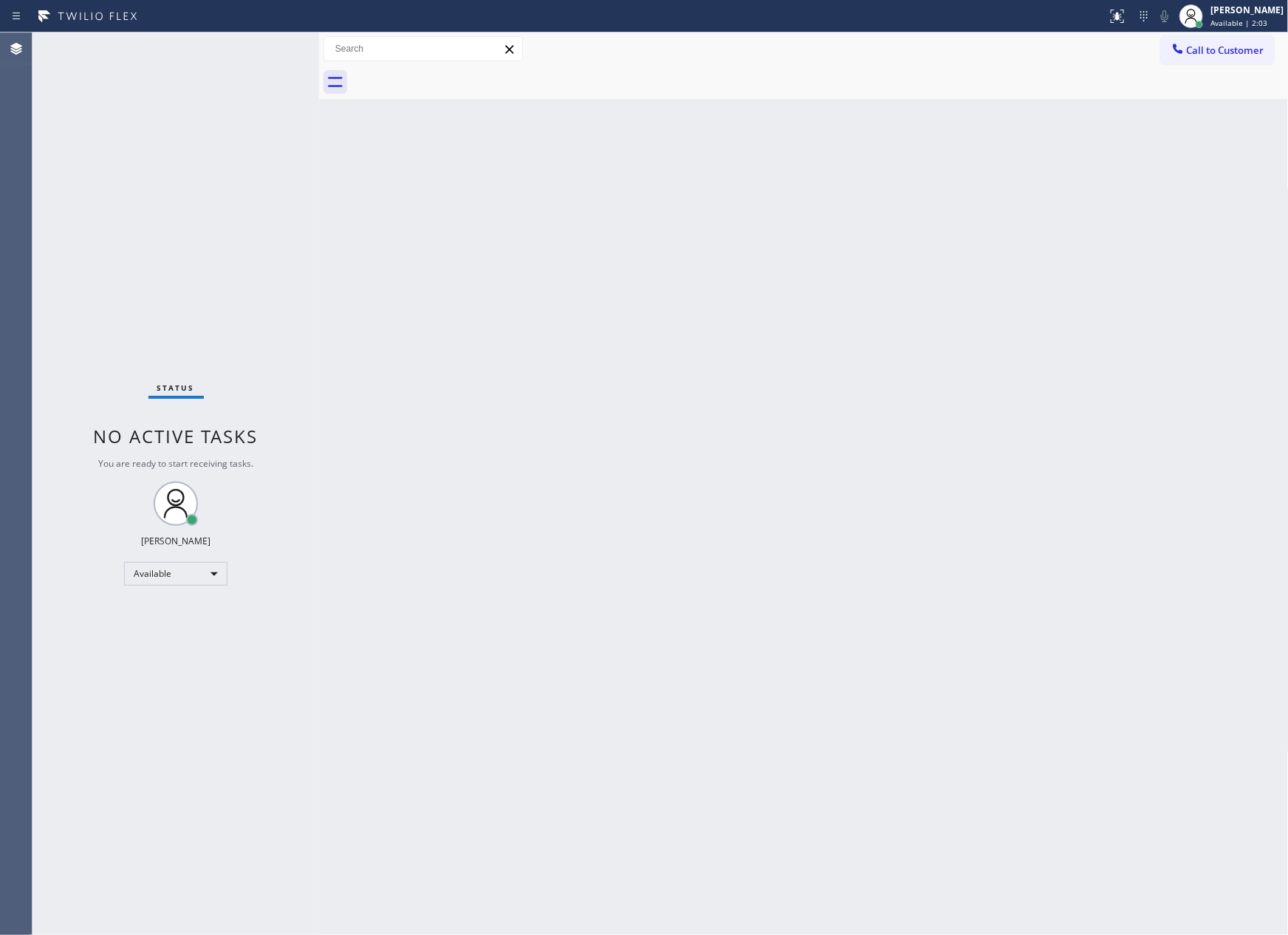
click at [789, 122] on div "Back to Dashboard Change Sender ID Customers Technicians Select a contact Outbo…" at bounding box center [803, 484] width 969 height 903
click at [606, 422] on div "Back to Dashboard Change Sender ID Customers Technicians Select a contact Outbo…" at bounding box center [803, 484] width 969 height 903
click at [413, 428] on div "Back to Dashboard Change Sender ID Customers Technicians Select a contact Outbo…" at bounding box center [803, 484] width 969 height 903
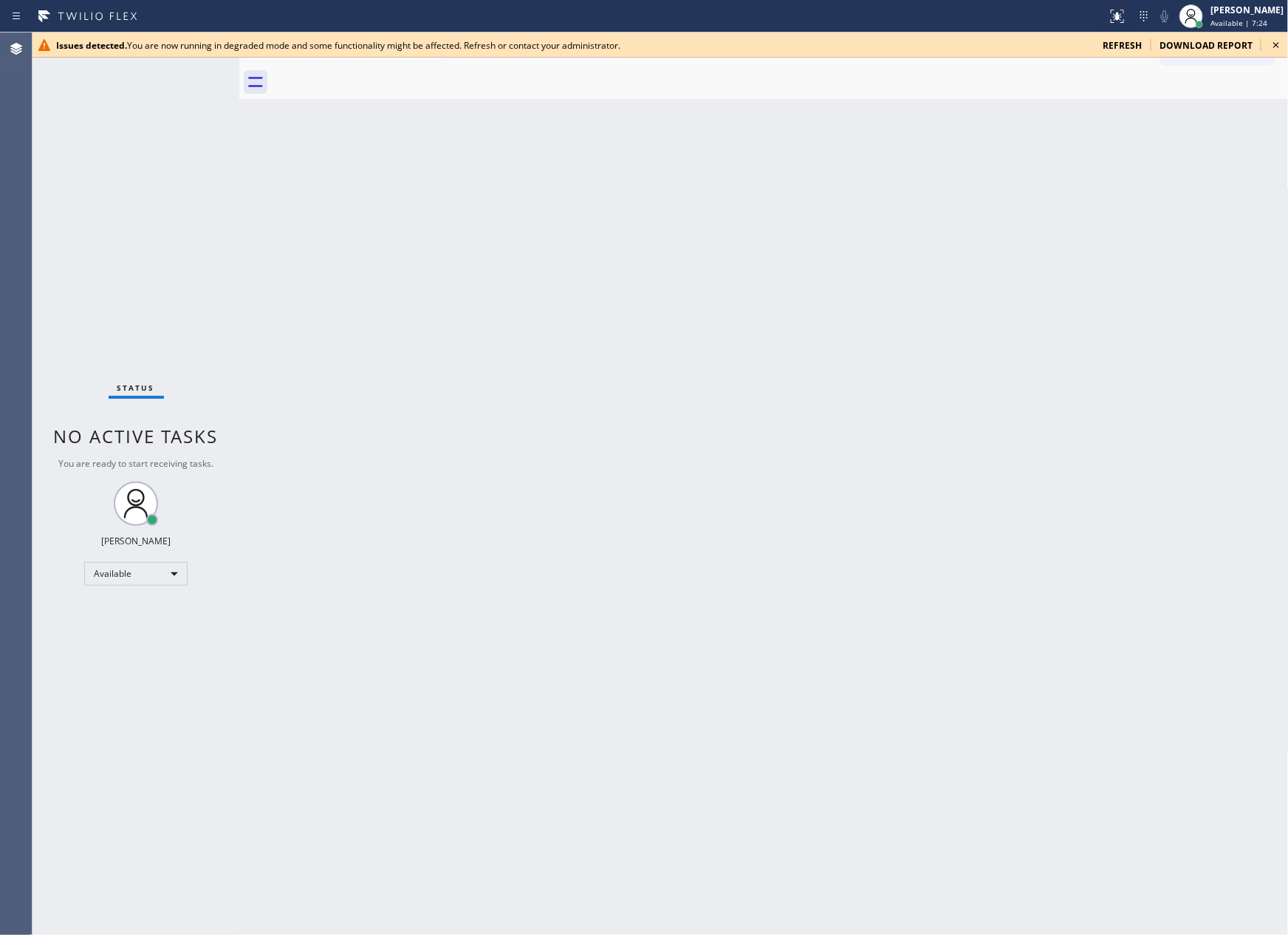
click at [570, 422] on div "Back to Dashboard Change Sender ID Customers Technicians Select a contact Outbo…" at bounding box center [763, 484] width 1049 height 903
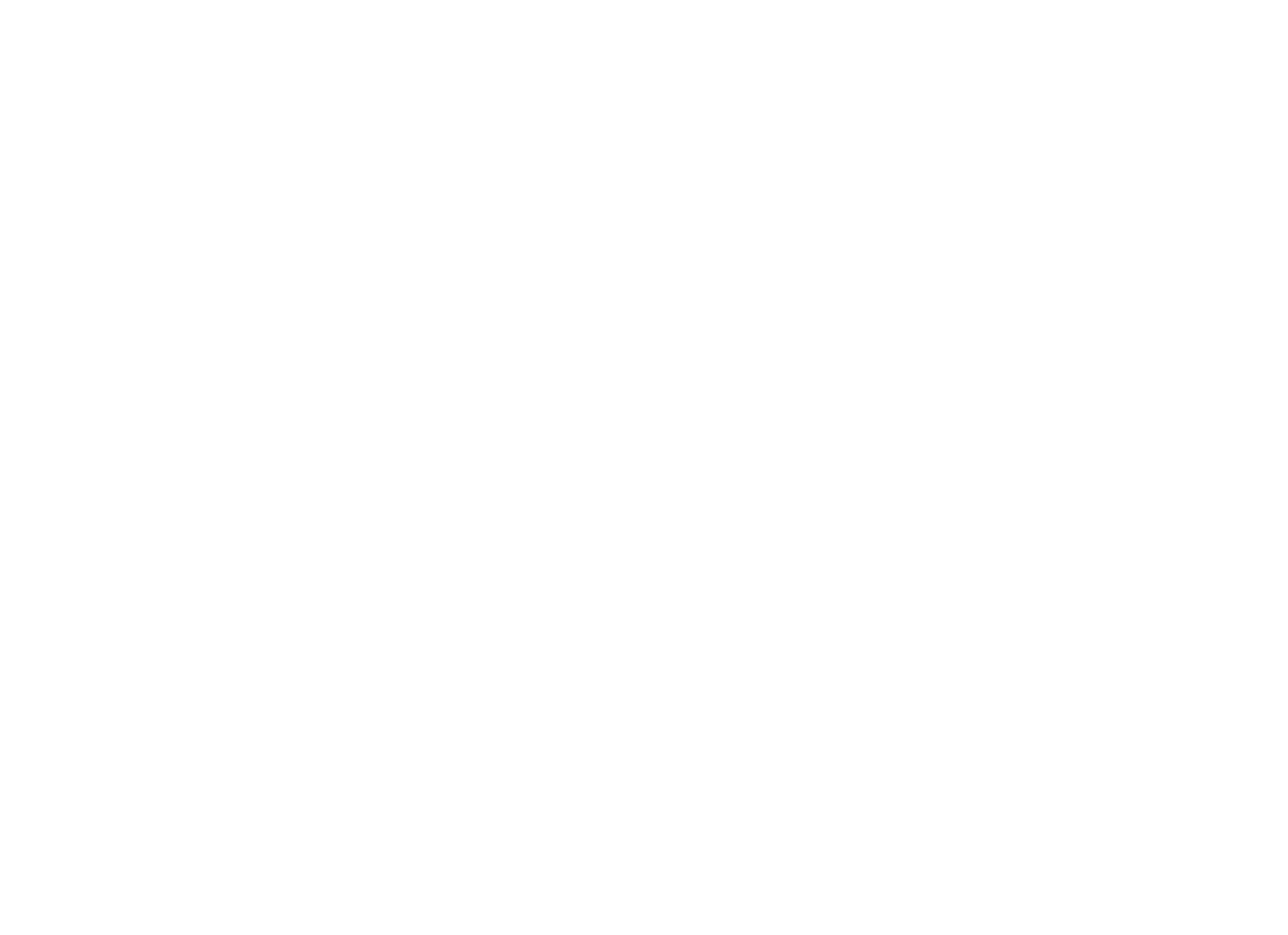
click at [1110, 259] on div at bounding box center [644, 467] width 1288 height 935
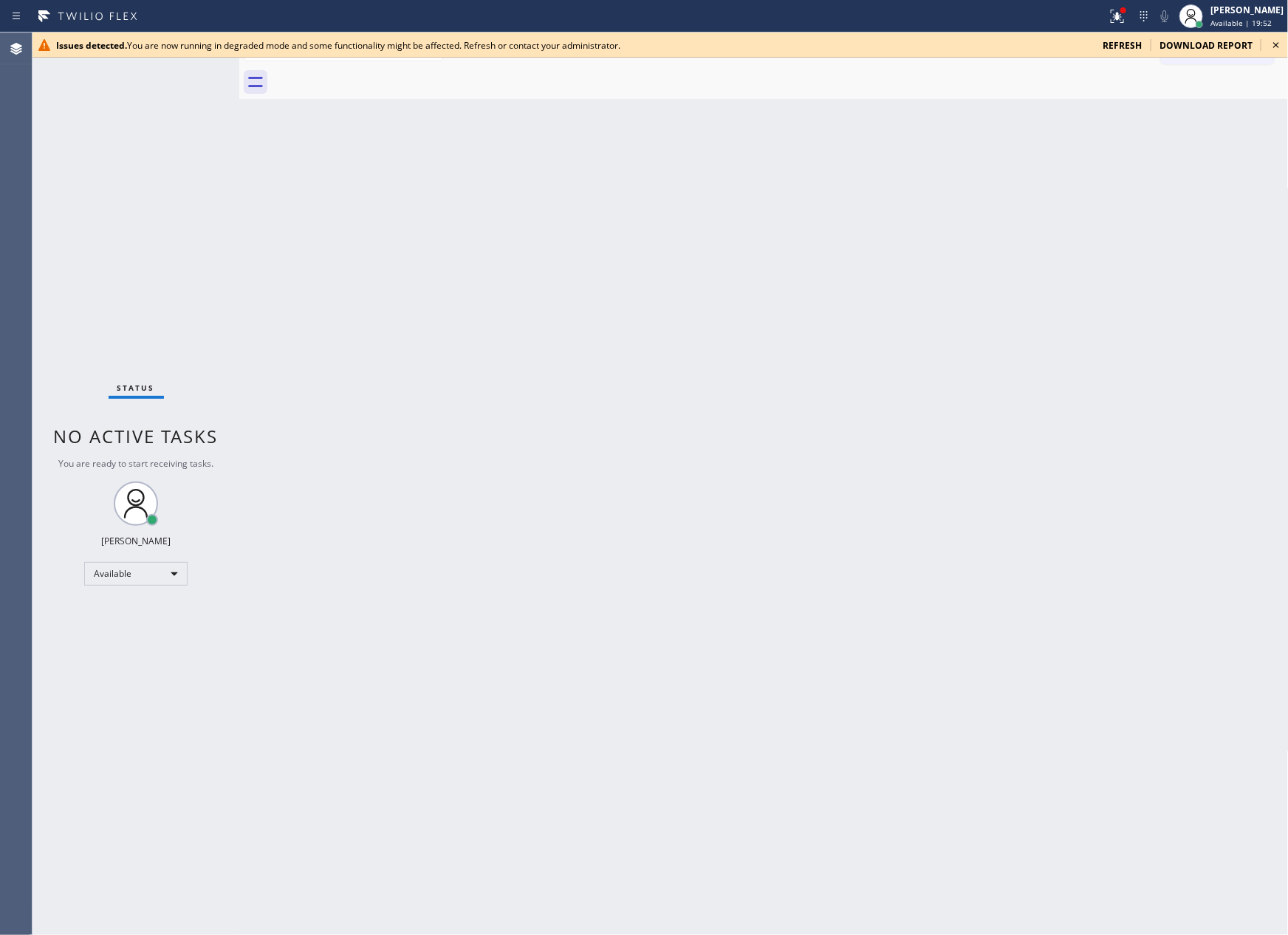
click at [685, 571] on div "Back to Dashboard Change Sender ID Customers Technicians Select a contact Outbo…" at bounding box center [763, 484] width 1049 height 903
click at [534, 705] on div "Back to Dashboard Change Sender ID Customers Technicians Select a contact Outbo…" at bounding box center [763, 484] width 1049 height 903
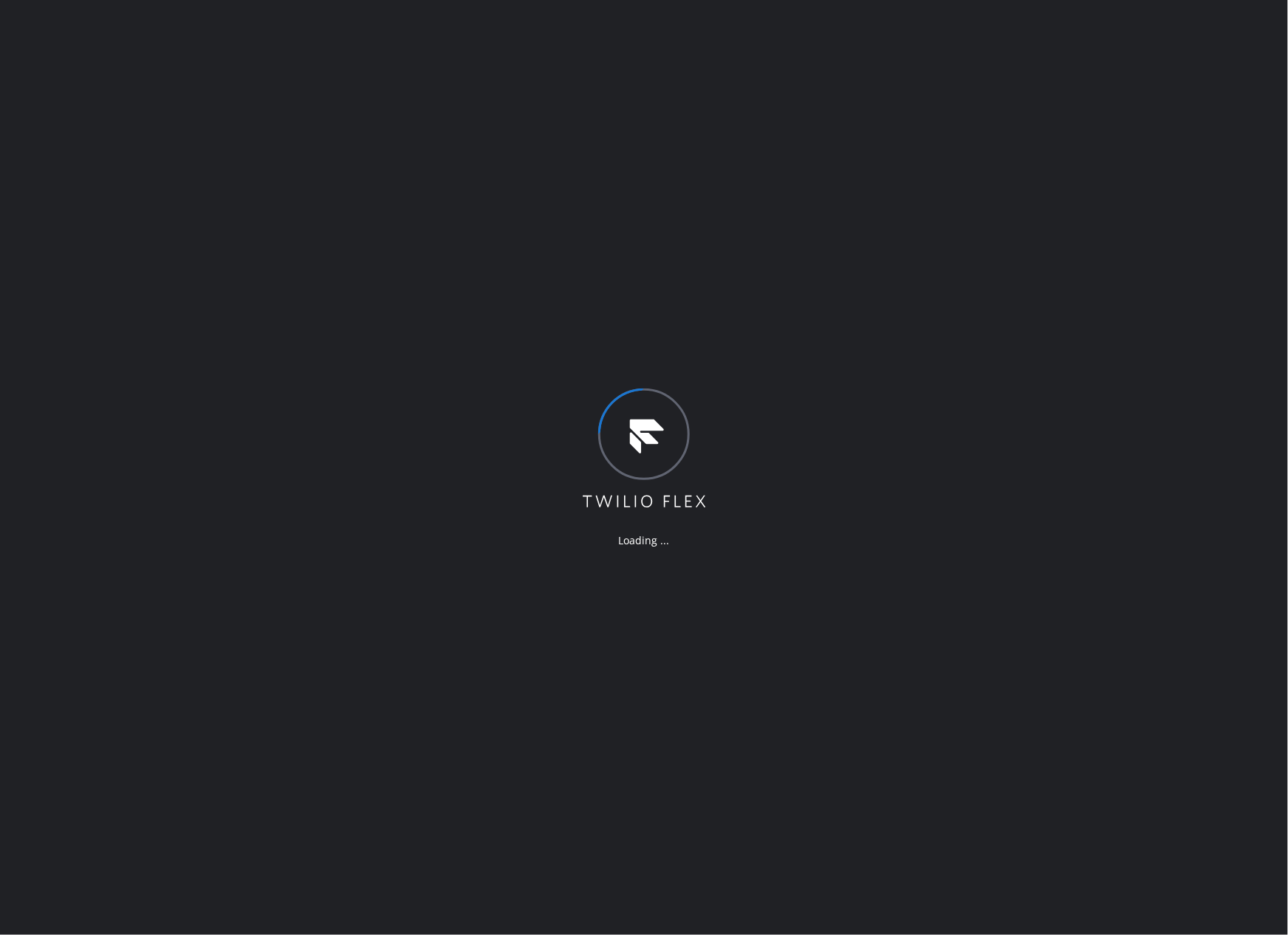
click at [900, 284] on div "Loading ..." at bounding box center [644, 467] width 1288 height 935
click at [988, 335] on div "Loading ..." at bounding box center [644, 467] width 1288 height 935
drag, startPoint x: 568, startPoint y: 745, endPoint x: 547, endPoint y: 926, distance: 182.2
click at [574, 801] on div "Loading ..." at bounding box center [644, 467] width 1288 height 935
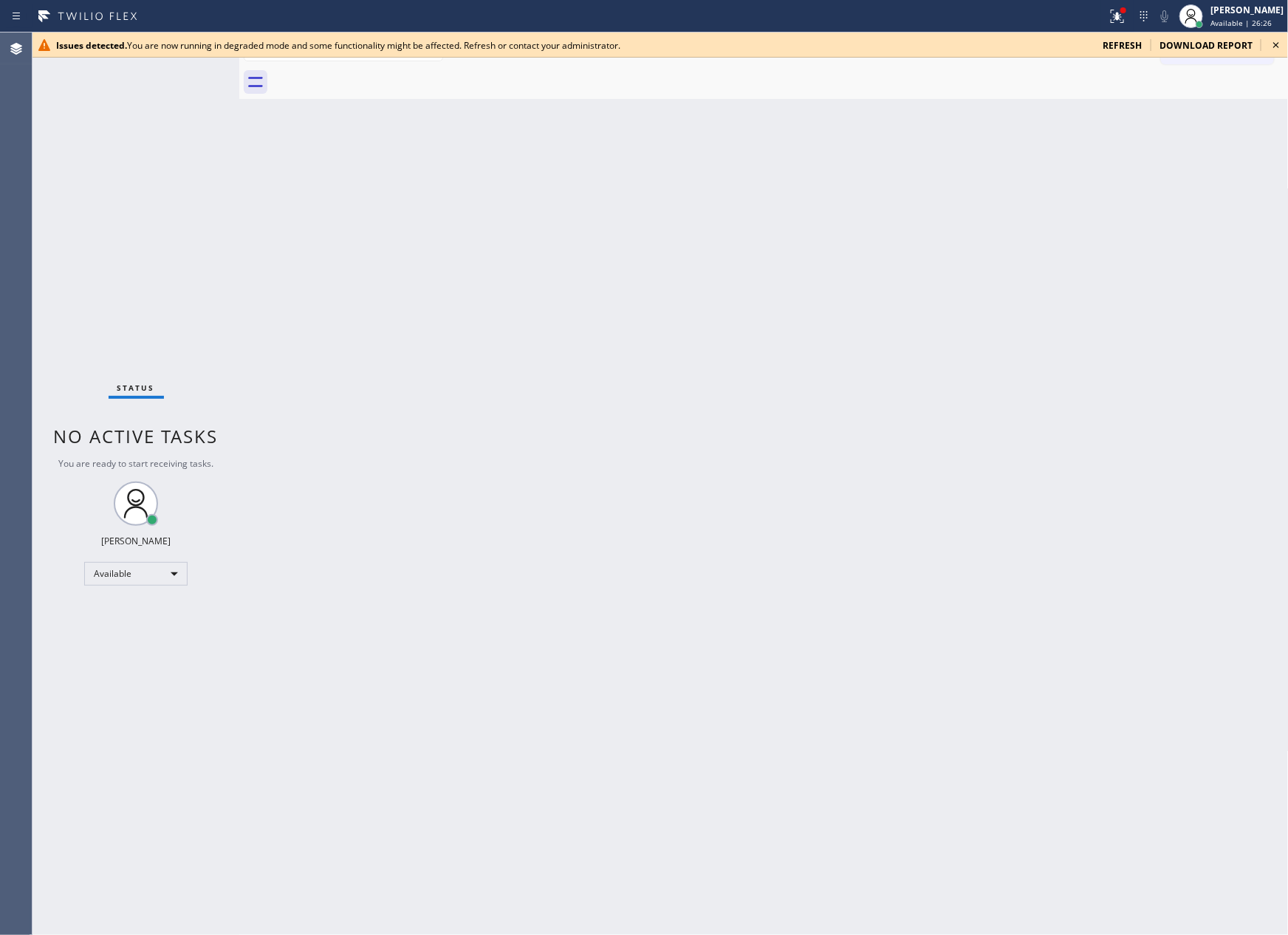
drag, startPoint x: 856, startPoint y: 322, endPoint x: 935, endPoint y: 359, distance: 87.2
click at [877, 332] on div "Back to Dashboard Change Sender ID Customers Technicians Select a contact Outbo…" at bounding box center [763, 484] width 1049 height 903
click at [1131, 43] on span "refresh" at bounding box center [1122, 45] width 39 height 13
click at [1047, 175] on div "Back to Dashboard Change Sender ID Customers Technicians Select a contact Outbo…" at bounding box center [763, 484] width 1049 height 903
click at [1127, 45] on span "refresh" at bounding box center [1122, 45] width 39 height 13
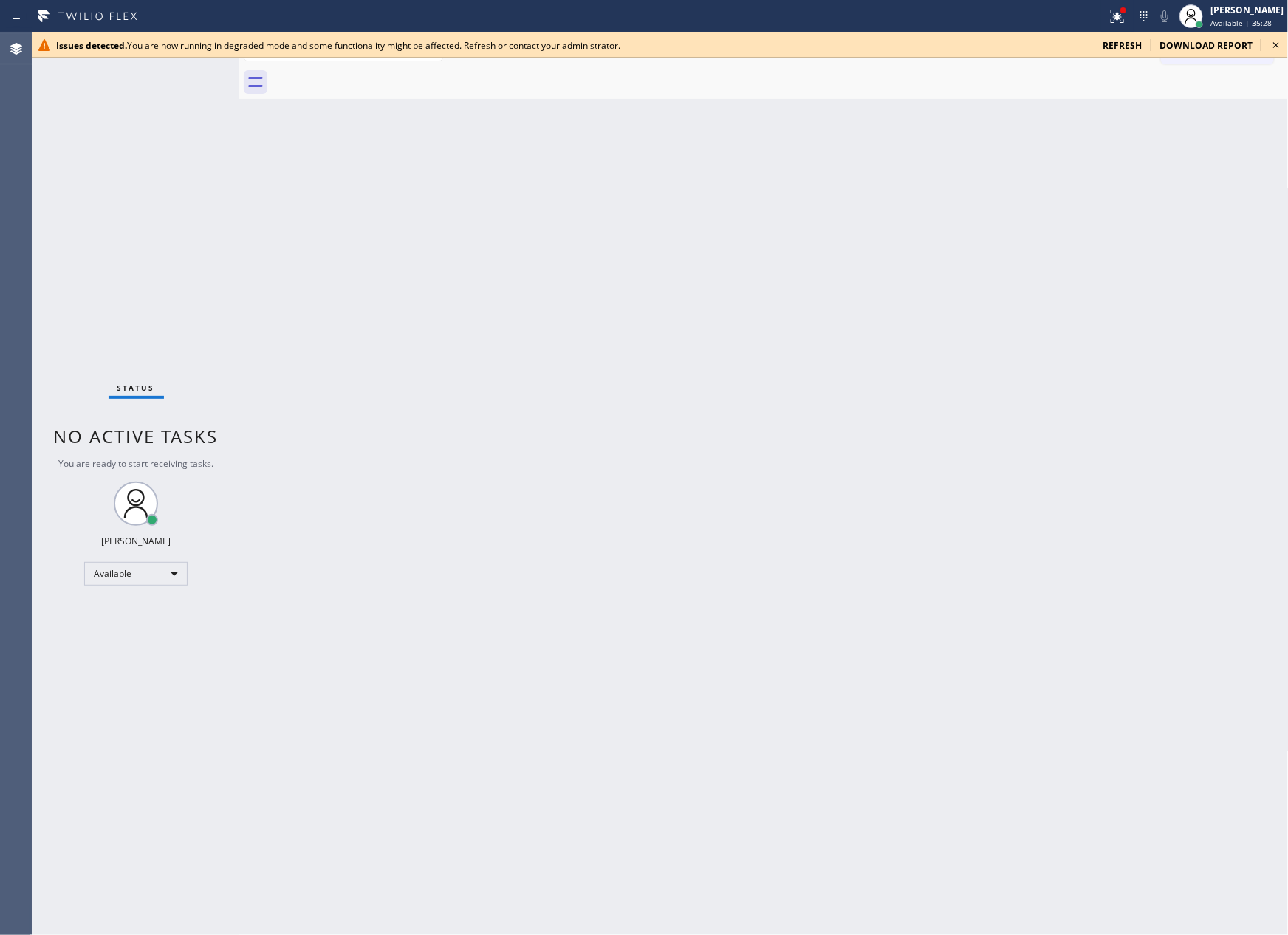
click at [1149, 541] on div "Back to Dashboard Change Sender ID Customers Technicians Select a contact Outbo…" at bounding box center [763, 484] width 1049 height 903
click at [1133, 49] on span "refresh" at bounding box center [1122, 45] width 39 height 13
click at [382, 435] on div "Back to Dashboard Change Sender ID Customers Technicians Select a contact Outbo…" at bounding box center [763, 484] width 1049 height 903
click at [1075, 328] on div "Back to Dashboard Change Sender ID Customers Technicians Select a contact Outbo…" at bounding box center [763, 484] width 1049 height 903
click at [155, 576] on div "Available" at bounding box center [136, 574] width 103 height 24
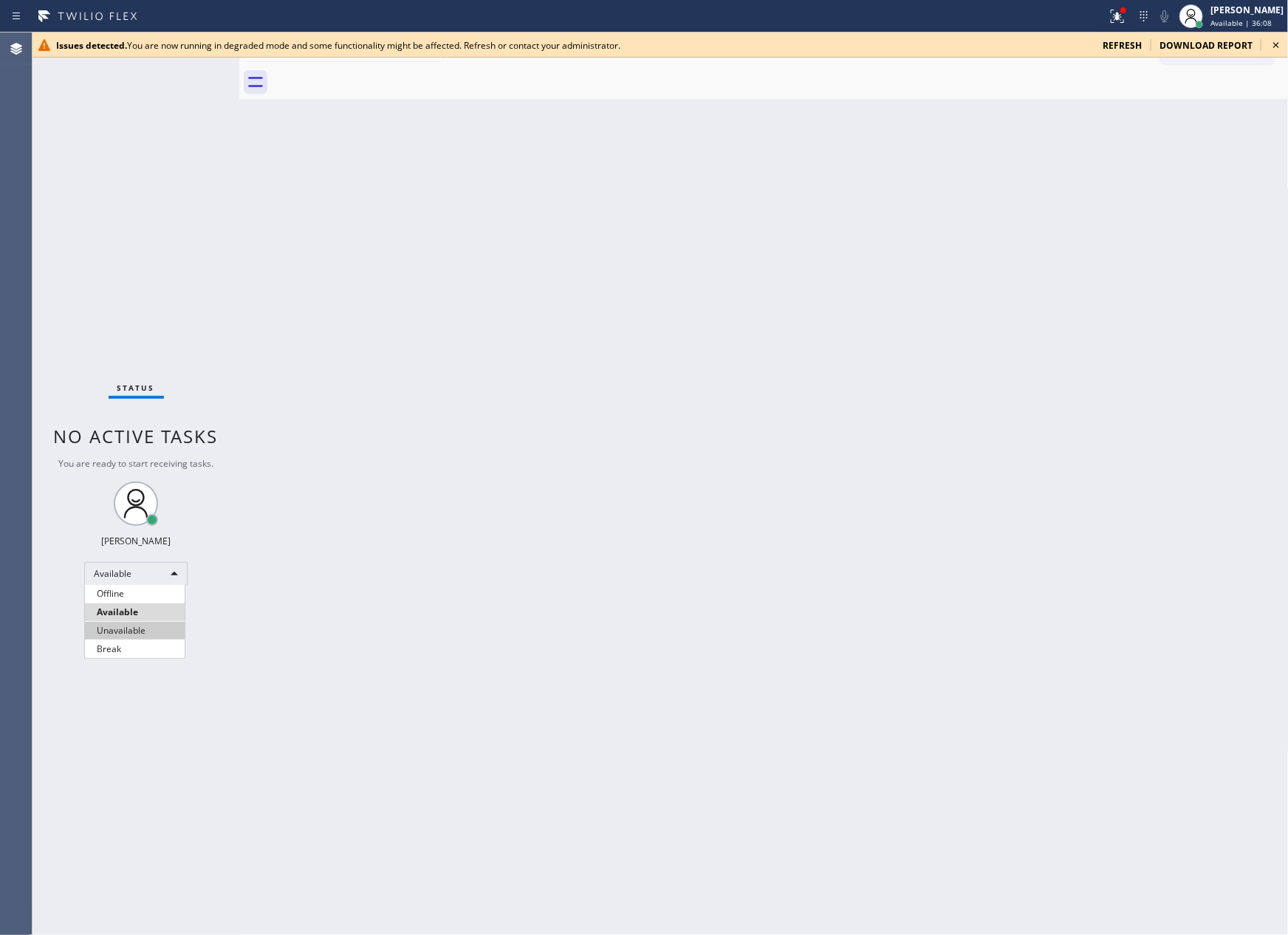
click at [150, 636] on li "Unavailable" at bounding box center [134, 631] width 99 height 18
click at [885, 448] on div "Back to Dashboard Change Sender ID Customers Technicians Select a contact Outbo…" at bounding box center [763, 484] width 1049 height 903
click at [891, 441] on div "Back to Dashboard Change Sender ID Customers Technicians Select a contact Outbo…" at bounding box center [763, 484] width 1049 height 903
click at [893, 441] on div "Back to Dashboard Change Sender ID Customers Technicians Select a contact Outbo…" at bounding box center [763, 484] width 1049 height 903
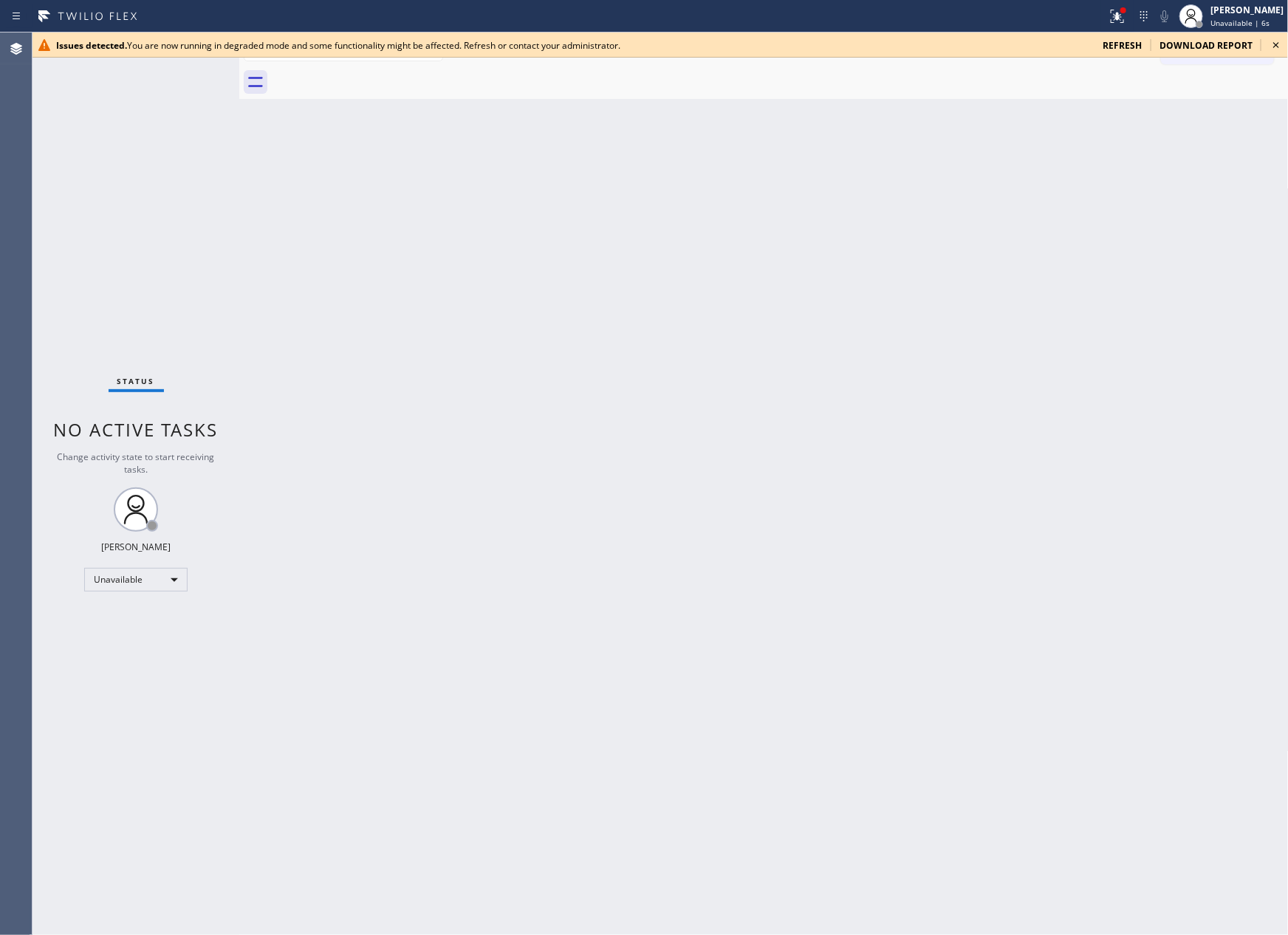
click at [836, 689] on div "Back to Dashboard Change Sender ID Customers Technicians Select a contact Outbo…" at bounding box center [763, 484] width 1049 height 903
drag, startPoint x: 812, startPoint y: 718, endPoint x: 845, endPoint y: 674, distance: 55.0
click at [845, 674] on div "Back to Dashboard Change Sender ID Customers Technicians Select a contact Outbo…" at bounding box center [763, 484] width 1049 height 903
click at [1040, 430] on div "Back to Dashboard Change Sender ID Customers Technicians Select a contact Outbo…" at bounding box center [763, 484] width 1049 height 903
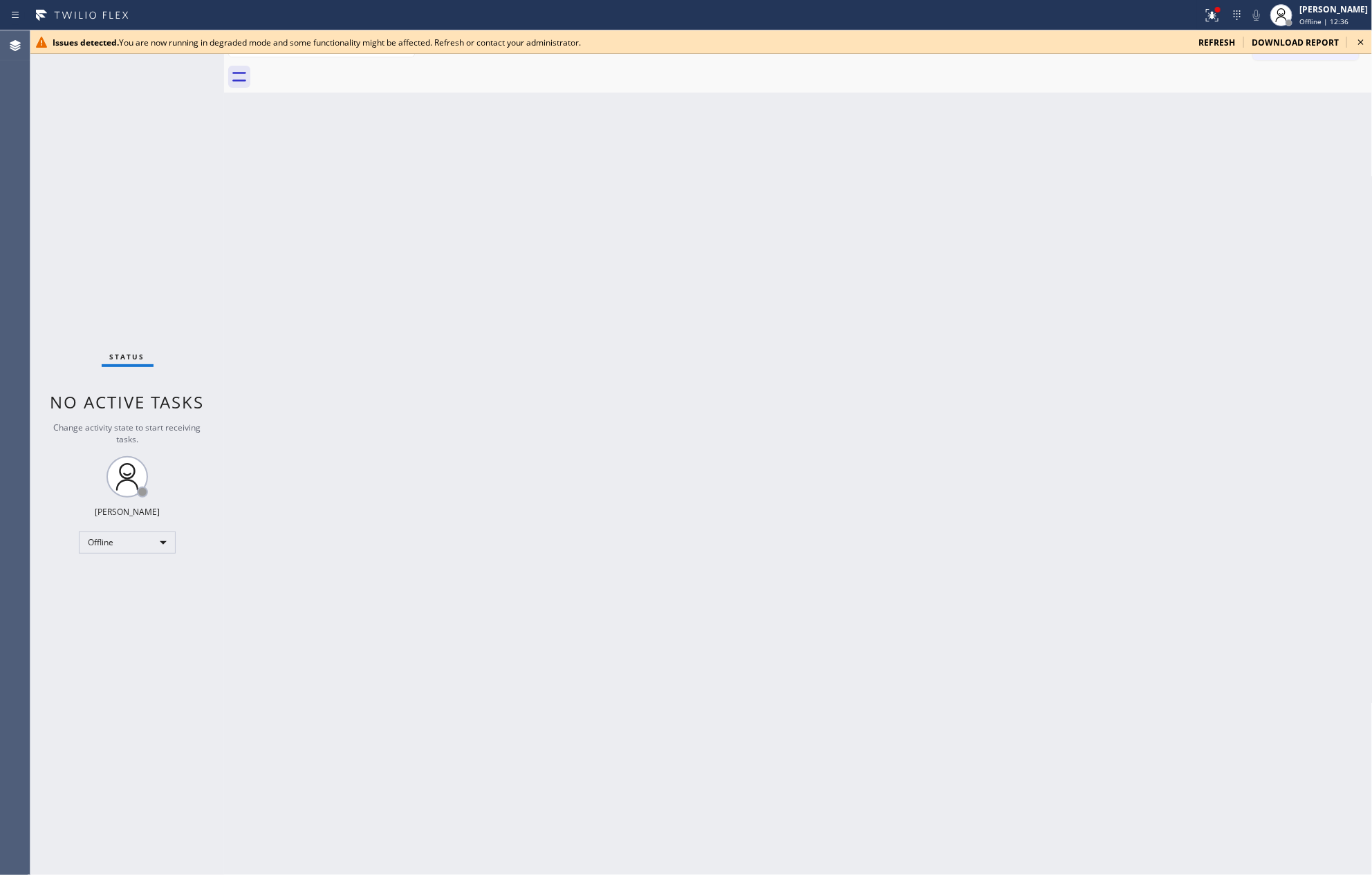
drag, startPoint x: 616, startPoint y: 510, endPoint x: 530, endPoint y: 547, distance: 93.6
click at [564, 535] on div "Back to Dashboard Change Sender ID Customers Technicians Select a contact Outbo…" at bounding box center [798, 453] width 1148 height 845
click at [145, 540] on div "Offline" at bounding box center [127, 543] width 97 height 22
click at [141, 576] on li "Available" at bounding box center [125, 579] width 93 height 17
click at [643, 534] on div "Back to Dashboard Change Sender ID Customers Technicians Select a contact Outbo…" at bounding box center [798, 453] width 1148 height 845
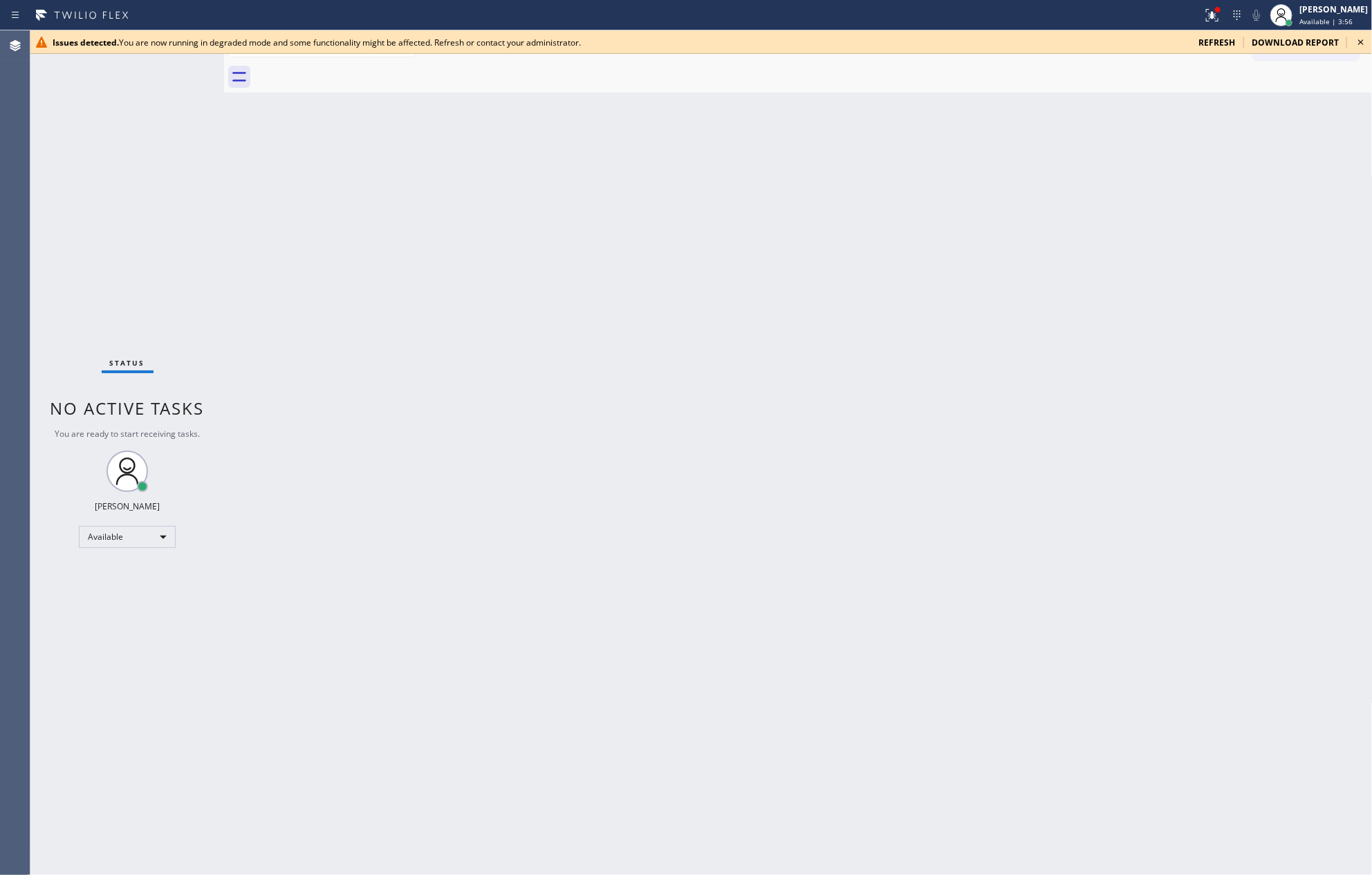
click at [836, 577] on div "Back to Dashboard Change Sender ID Customers Technicians Select a contact Outbo…" at bounding box center [798, 453] width 1148 height 845
click at [93, 534] on div "Available" at bounding box center [127, 537] width 97 height 22
drag, startPoint x: 150, startPoint y: 616, endPoint x: 417, endPoint y: 610, distance: 267.1
click at [156, 616] on div "Offline Available Unavailable Break" at bounding box center [125, 582] width 95 height 69
drag, startPoint x: 104, startPoint y: 607, endPoint x: 376, endPoint y: 602, distance: 272.0
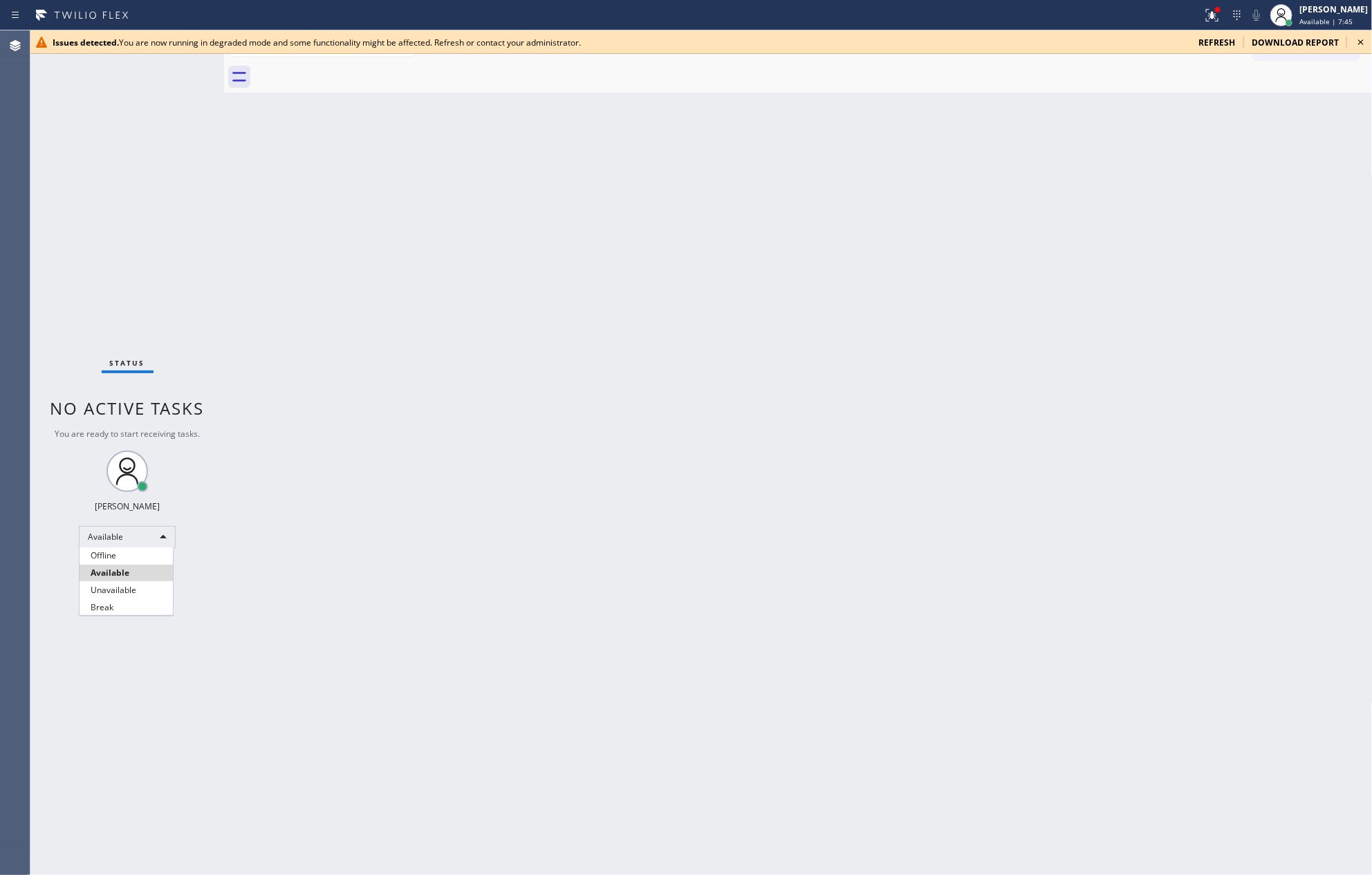
click at [118, 607] on li "Break" at bounding box center [125, 607] width 93 height 17
click at [1071, 361] on div "Back to Dashboard Change Sender ID Customers Technicians Select a contact Outbo…" at bounding box center [798, 453] width 1148 height 845
click at [1119, 276] on div "Back to Dashboard Change Sender ID Customers Technicians Select a contact Outbo…" at bounding box center [798, 453] width 1148 height 845
drag, startPoint x: 813, startPoint y: 394, endPoint x: 1327, endPoint y: 758, distance: 629.8
click at [1027, 568] on div "Back to Dashboard Change Sender ID Customers Technicians Select a contact Outbo…" at bounding box center [798, 453] width 1148 height 845
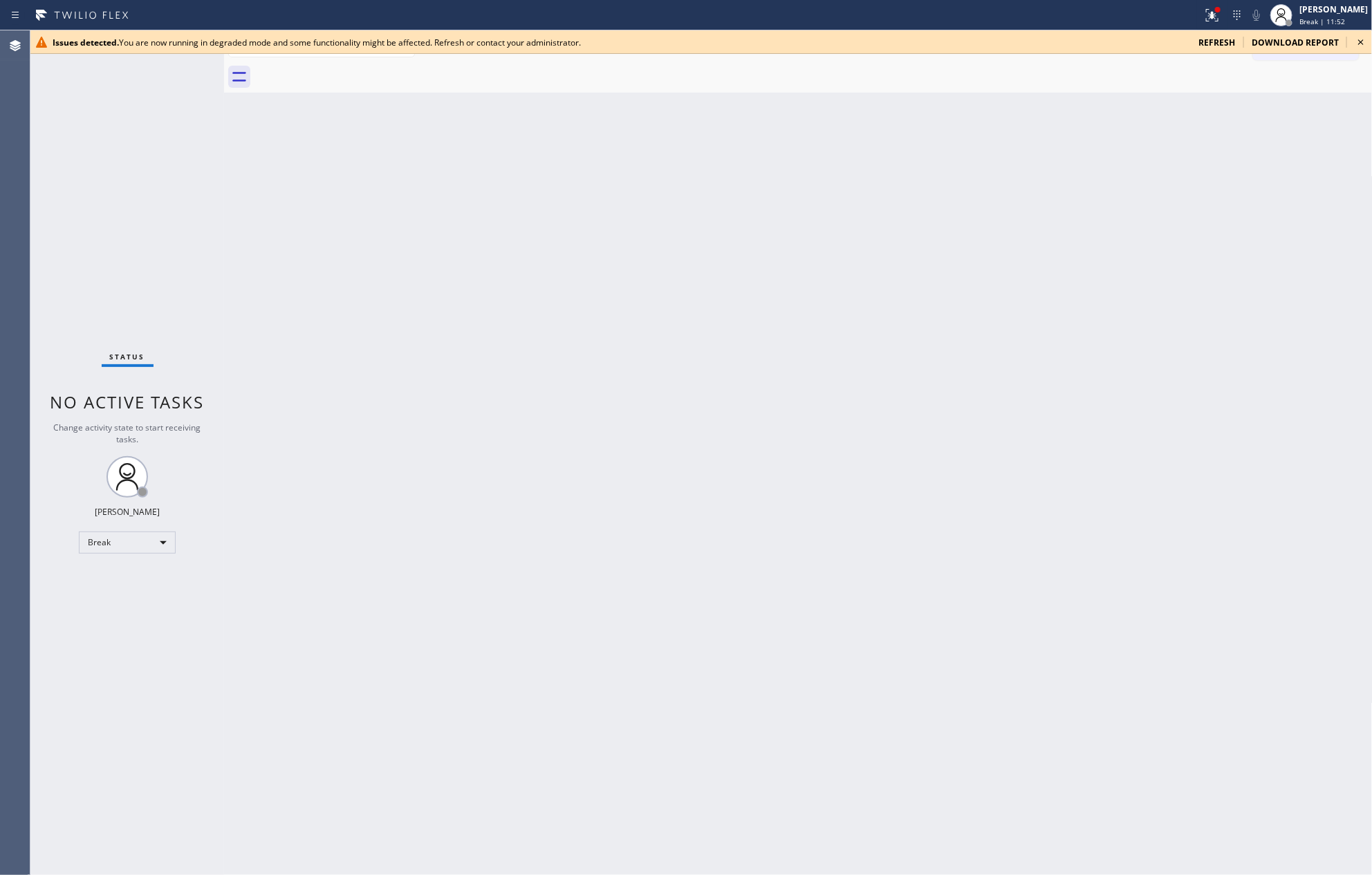
drag, startPoint x: 591, startPoint y: 691, endPoint x: 606, endPoint y: 695, distance: 15.5
click at [594, 692] on div "Back to Dashboard Change Sender ID Customers Technicians Select a contact Outbo…" at bounding box center [798, 453] width 1148 height 845
click at [93, 541] on div "Break" at bounding box center [127, 543] width 97 height 22
drag, startPoint x: 137, startPoint y: 579, endPoint x: 211, endPoint y: 587, distance: 74.4
click at [150, 581] on li "Available" at bounding box center [125, 579] width 93 height 17
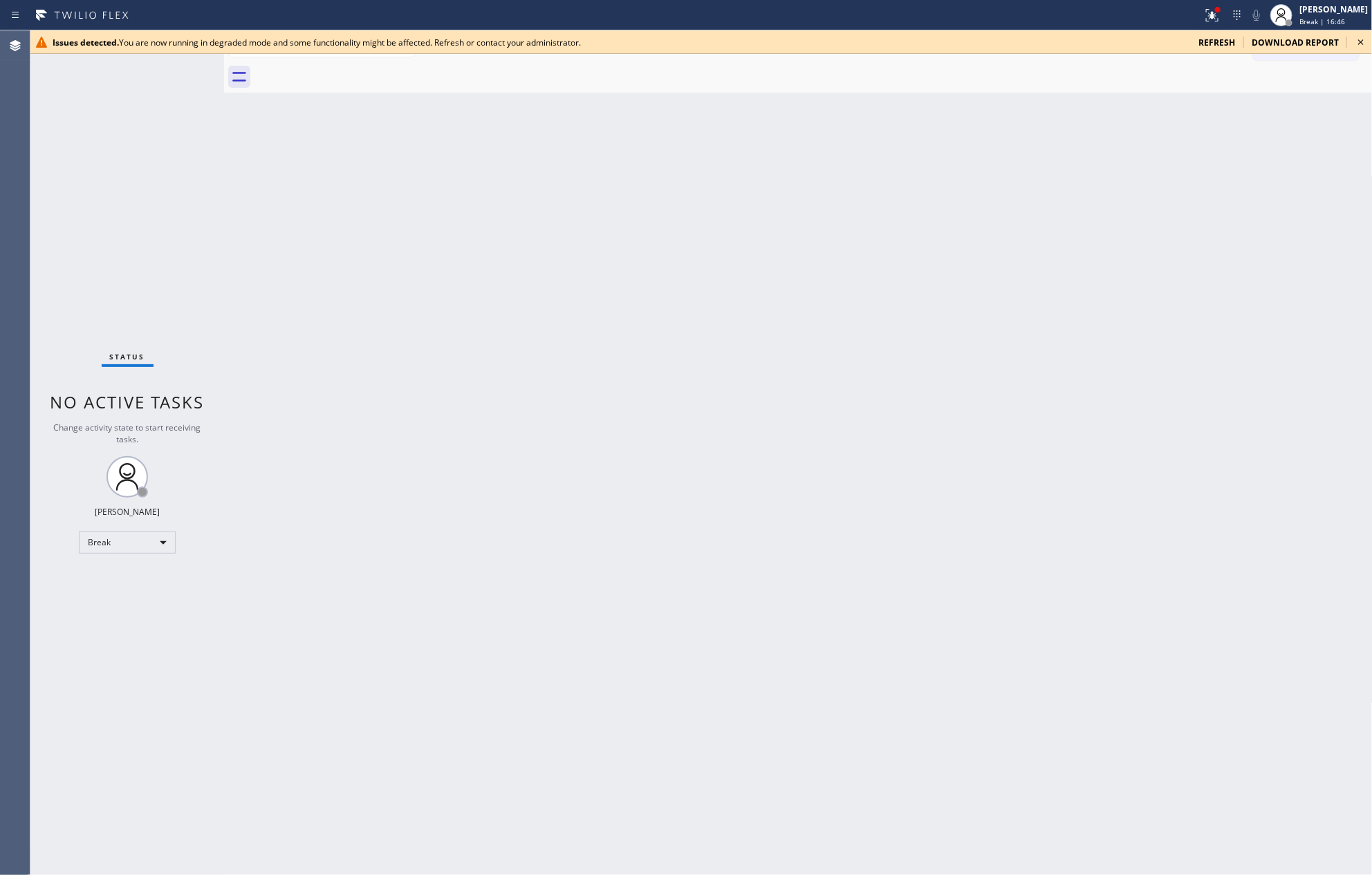
click at [737, 560] on div "Back to Dashboard Change Sender ID Customers Technicians Select a contact Outbo…" at bounding box center [798, 453] width 1148 height 845
click at [710, 276] on div "Back to Dashboard Change Sender ID Customers Technicians Select a contact Outbo…" at bounding box center [798, 453] width 1148 height 845
click at [523, 356] on div "Back to Dashboard Change Sender ID Customers Technicians Select a contact Outbo…" at bounding box center [798, 453] width 1148 height 845
click at [1219, 42] on span "refresh" at bounding box center [1216, 43] width 37 height 12
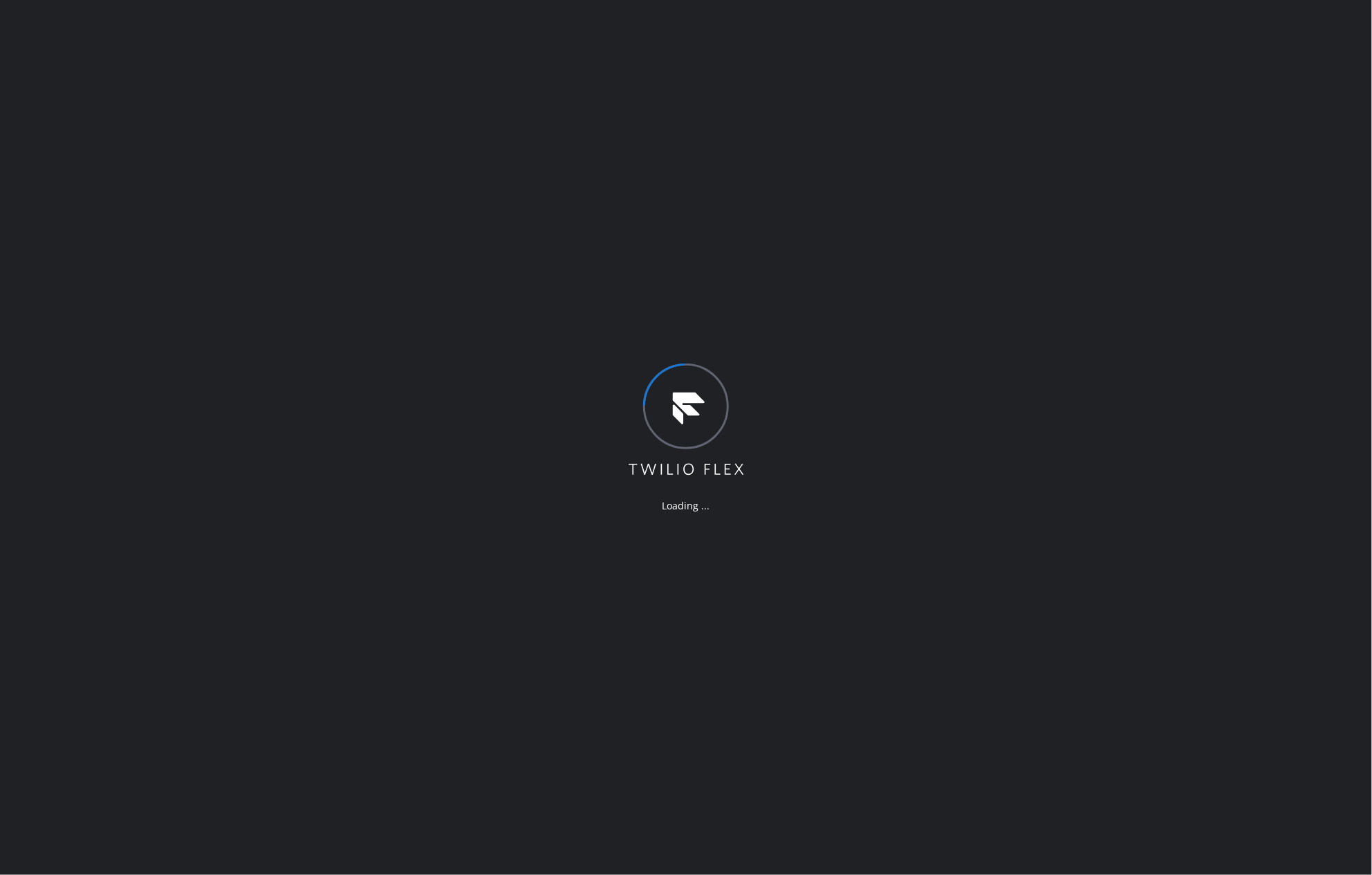
drag, startPoint x: 0, startPoint y: 0, endPoint x: 1100, endPoint y: 517, distance: 1215.4
click at [1100, 517] on div "Loading ..." at bounding box center [686, 437] width 1372 height 875
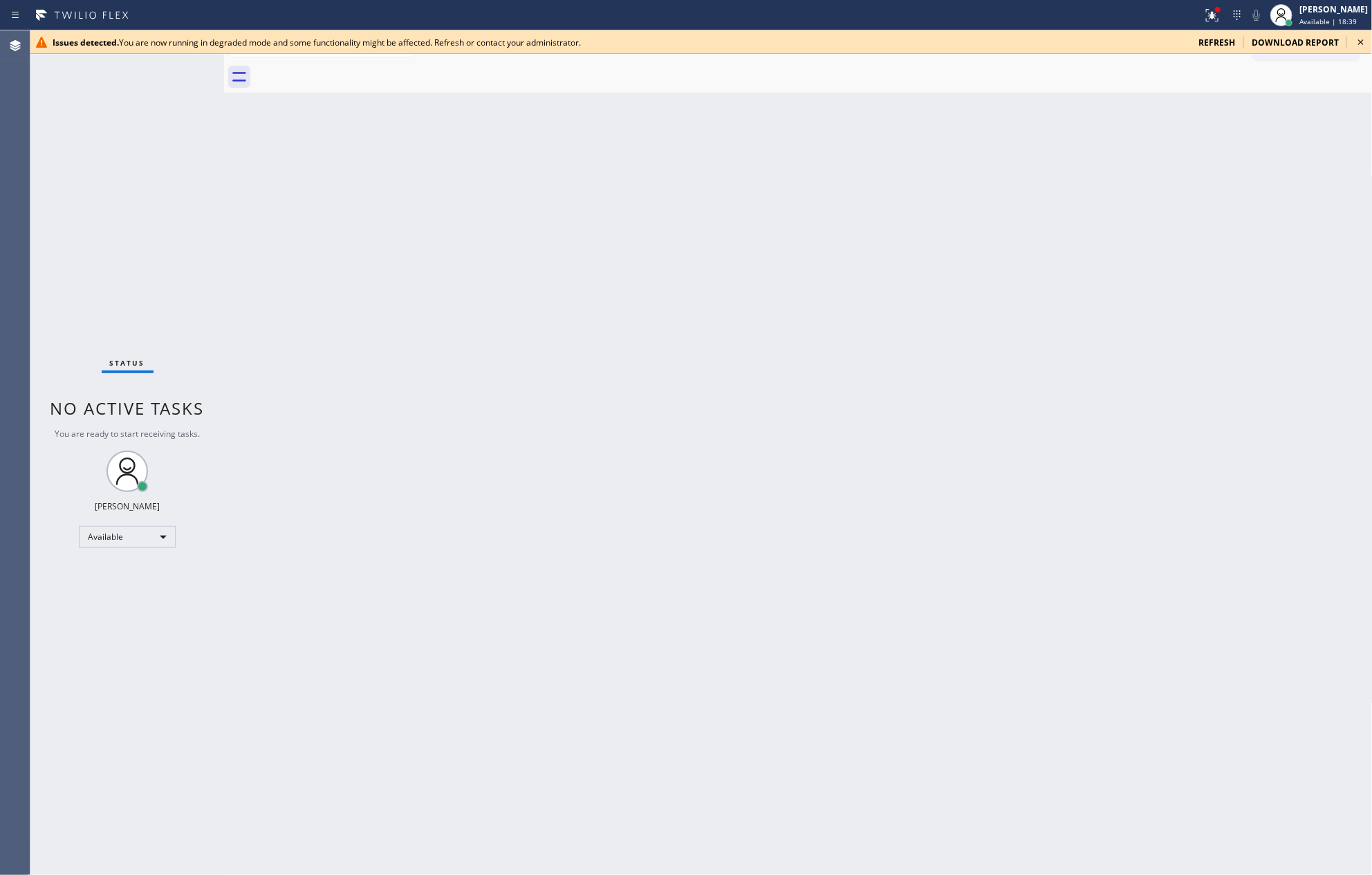
drag, startPoint x: 354, startPoint y: 390, endPoint x: 390, endPoint y: 414, distance: 43.3
click at [355, 390] on div "Back to Dashboard Change Sender ID Customers Technicians Select a contact Outbo…" at bounding box center [798, 453] width 1148 height 845
click at [1218, 42] on span "refresh" at bounding box center [1216, 43] width 37 height 12
drag, startPoint x: 759, startPoint y: 438, endPoint x: 781, endPoint y: 481, distance: 48.3
click at [758, 442] on div "Back to Dashboard Change Sender ID Customers Technicians Select a contact Outbo…" at bounding box center [798, 453] width 1148 height 845
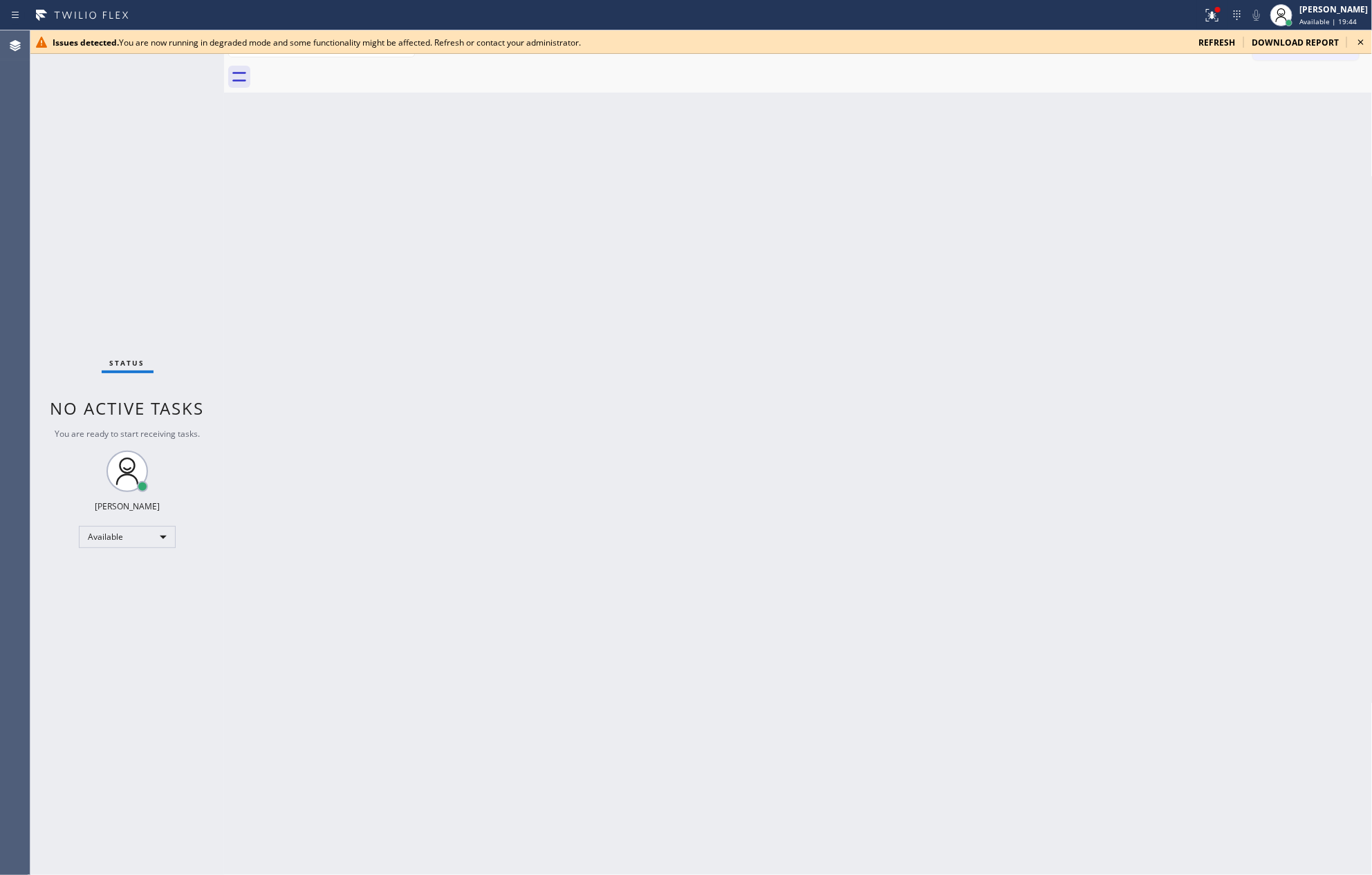
drag, startPoint x: 1018, startPoint y: 262, endPoint x: 1192, endPoint y: 100, distance: 237.7
click at [1136, 235] on div "Back to Dashboard Change Sender ID Customers Technicians Select a contact Outbo…" at bounding box center [798, 453] width 1148 height 845
click at [1211, 38] on span "refresh" at bounding box center [1216, 43] width 37 height 12
click at [513, 334] on div "Back to Dashboard Change Sender ID Customers Technicians Select a contact Outbo…" at bounding box center [798, 453] width 1148 height 845
drag, startPoint x: 911, startPoint y: 499, endPoint x: 934, endPoint y: 414, distance: 88.1
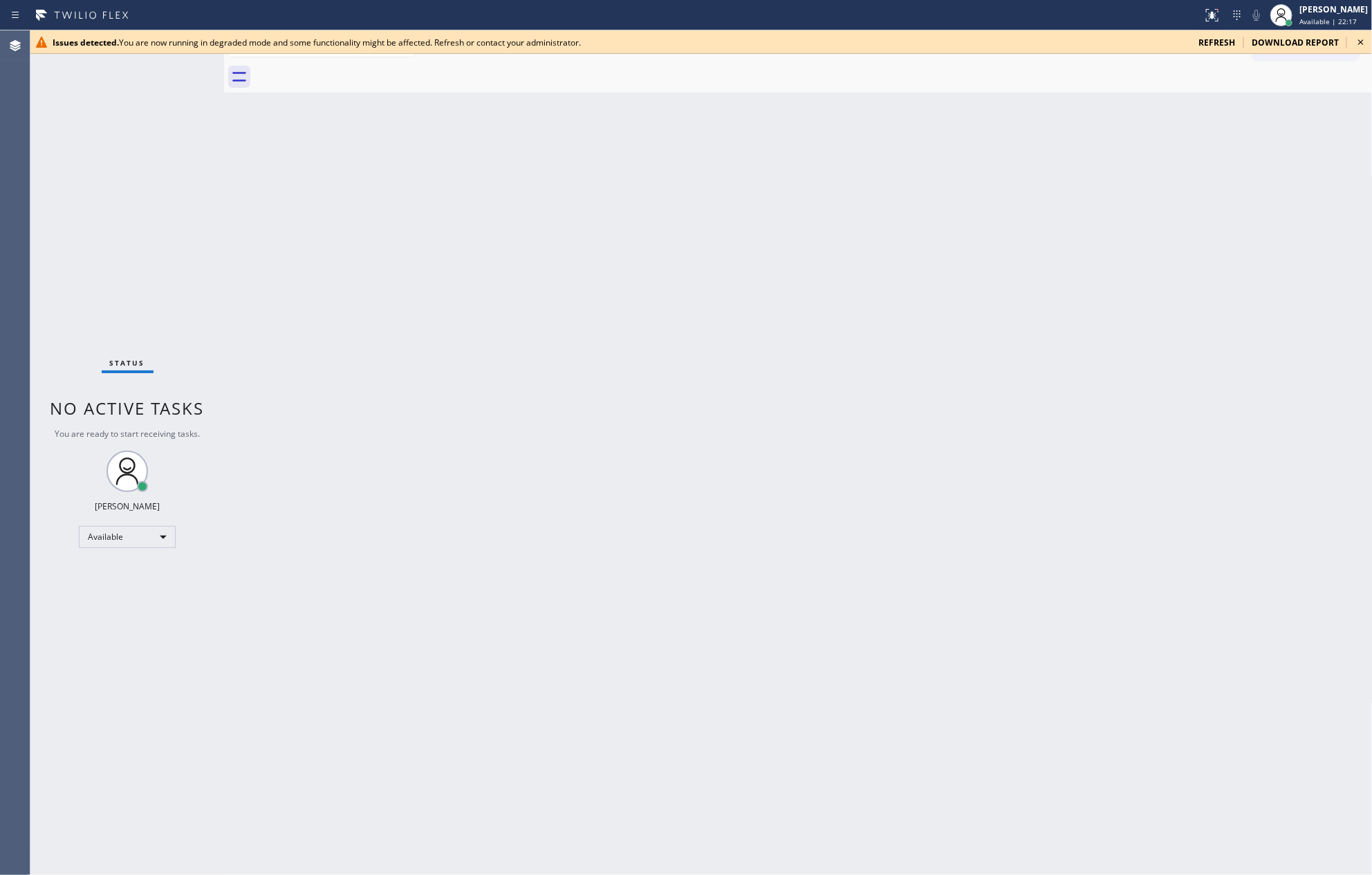
click at [934, 414] on div "Back to Dashboard Change Sender ID Customers Technicians Select a contact Outbo…" at bounding box center [798, 453] width 1148 height 845
click at [905, 505] on div "Back to Dashboard Change Sender ID Customers Technicians Select a contact Outbo…" at bounding box center [798, 453] width 1148 height 845
click at [886, 670] on div "Back to Dashboard Change Sender ID Customers Technicians Select a contact Outbo…" at bounding box center [798, 453] width 1148 height 845
click at [643, 531] on div "Back to Dashboard Change Sender ID Customers Technicians Select a contact Outbo…" at bounding box center [798, 453] width 1148 height 845
click at [639, 637] on div "Back to Dashboard Change Sender ID Customers Technicians Select a contact Outbo…" at bounding box center [798, 453] width 1148 height 845
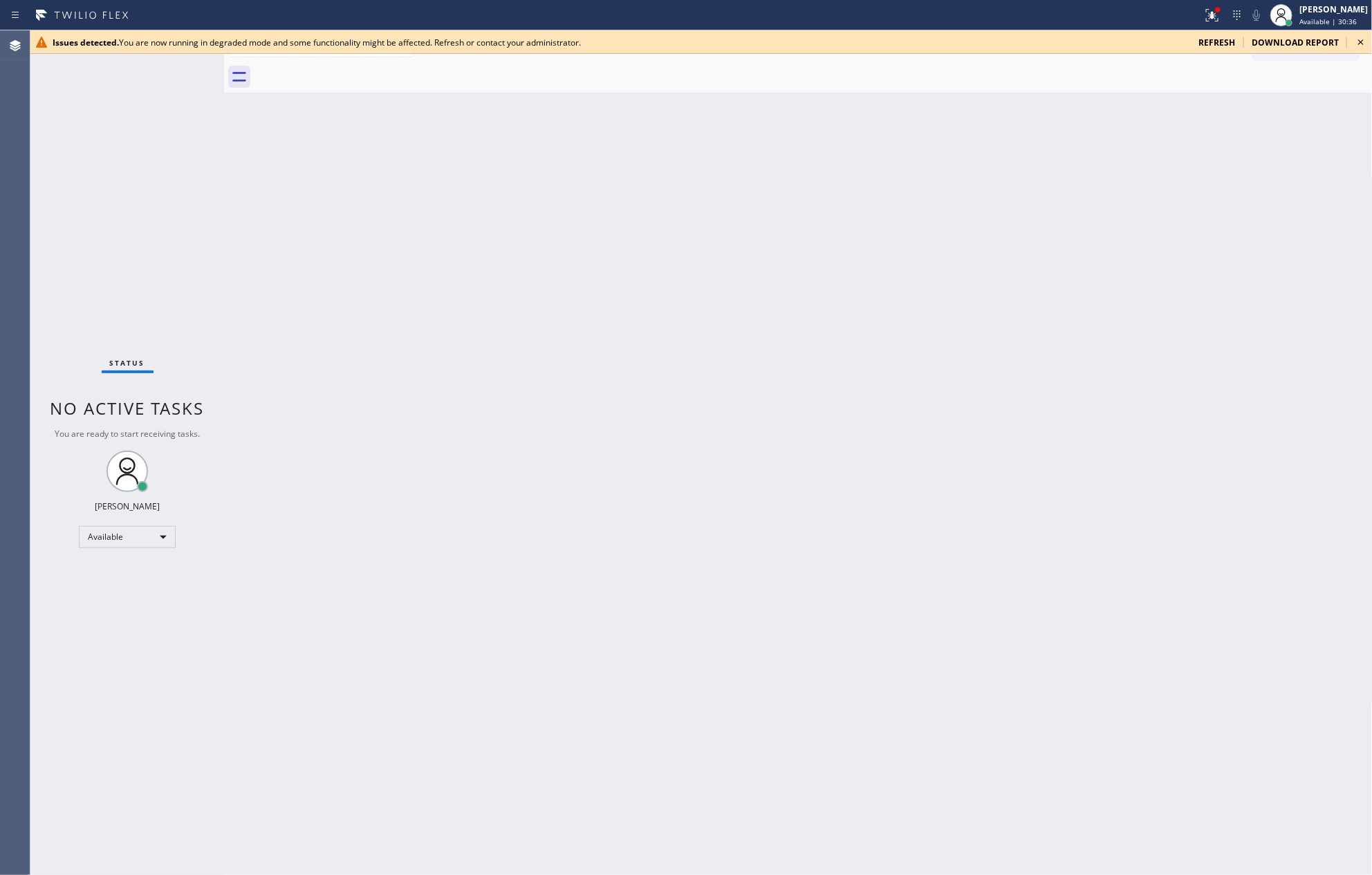
click at [859, 370] on div "Back to Dashboard Change Sender ID Customers Technicians Select a contact Outbo…" at bounding box center [798, 453] width 1148 height 845
click at [1210, 38] on span "refresh" at bounding box center [1216, 43] width 37 height 12
click at [1365, 43] on icon at bounding box center [1360, 42] width 17 height 17
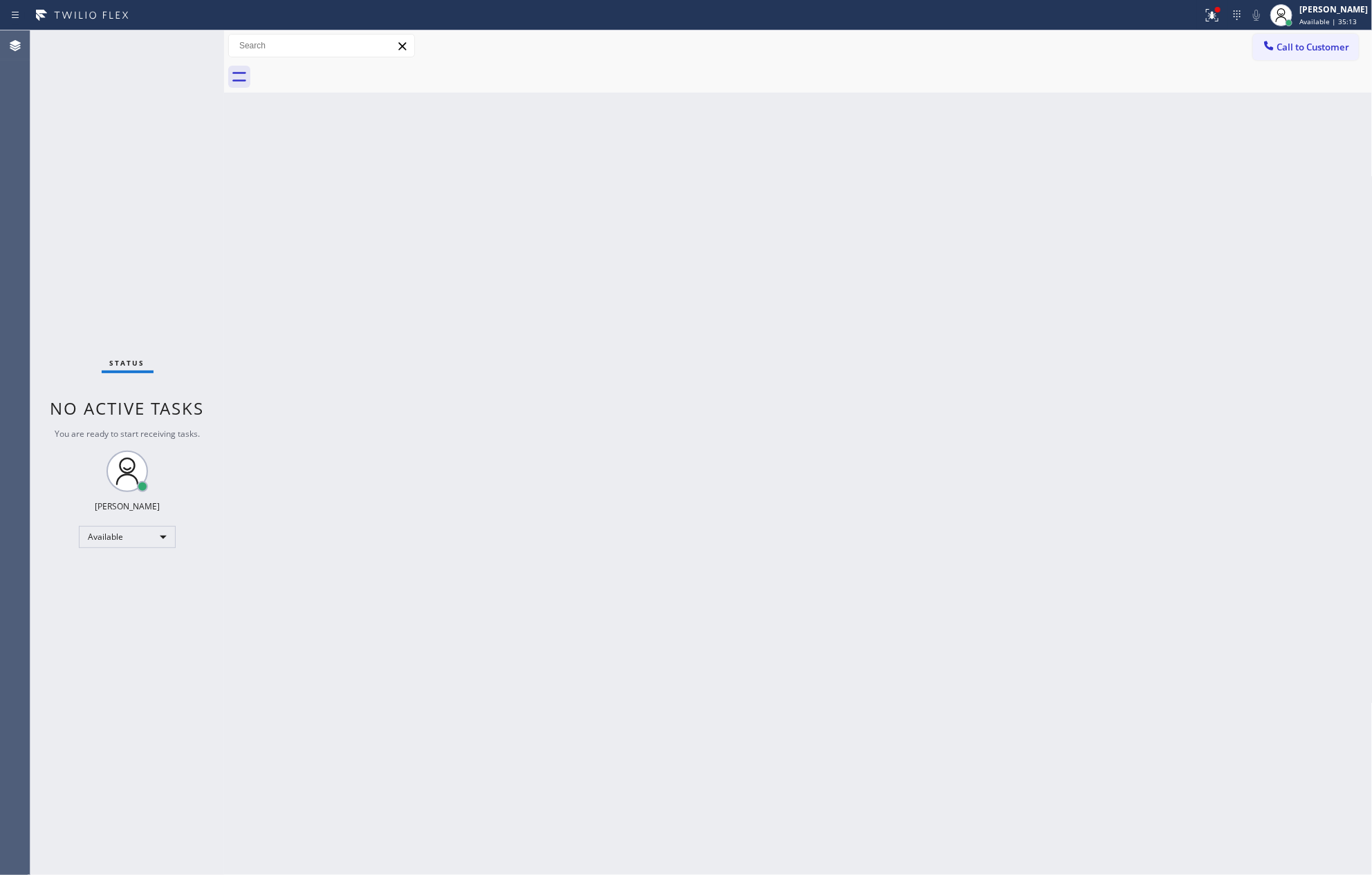
click at [1162, 293] on div "Back to Dashboard Change Sender ID Customers Technicians Select a contact Outbo…" at bounding box center [798, 453] width 1148 height 845
click at [840, 483] on div "Back to Dashboard Change Sender ID Customers Technicians Select a contact Outbo…" at bounding box center [798, 453] width 1148 height 845
click at [1328, 50] on span "Call to Customer" at bounding box center [1313, 47] width 73 height 12
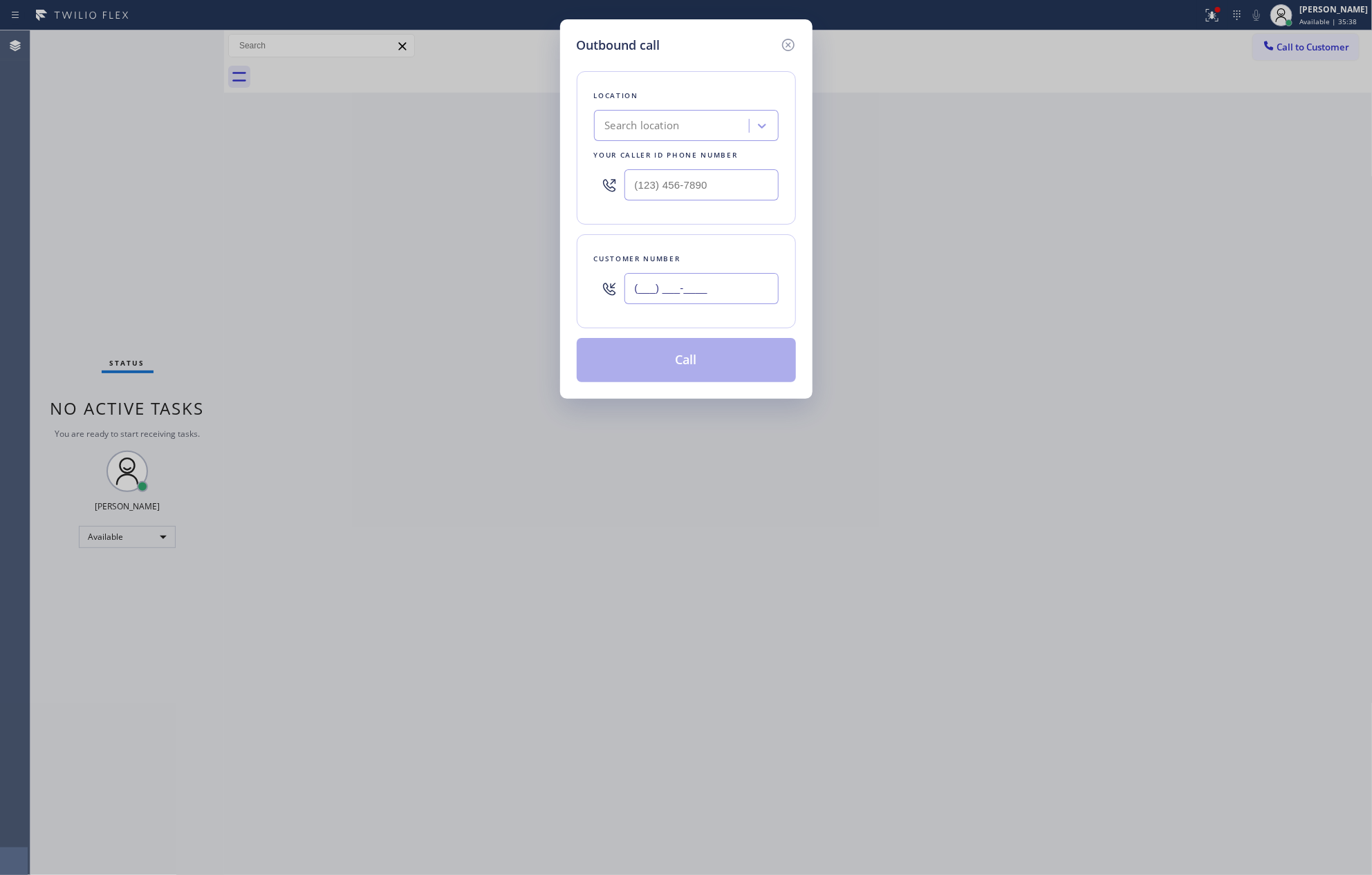
click at [641, 288] on input "(___) ___-____" at bounding box center [701, 288] width 154 height 31
paste input "281) 965-6104"
type input "[PHONE_NUMBER]"
click at [656, 117] on div "Search location" at bounding box center [673, 126] width 150 height 24
type input "home alliance mem"
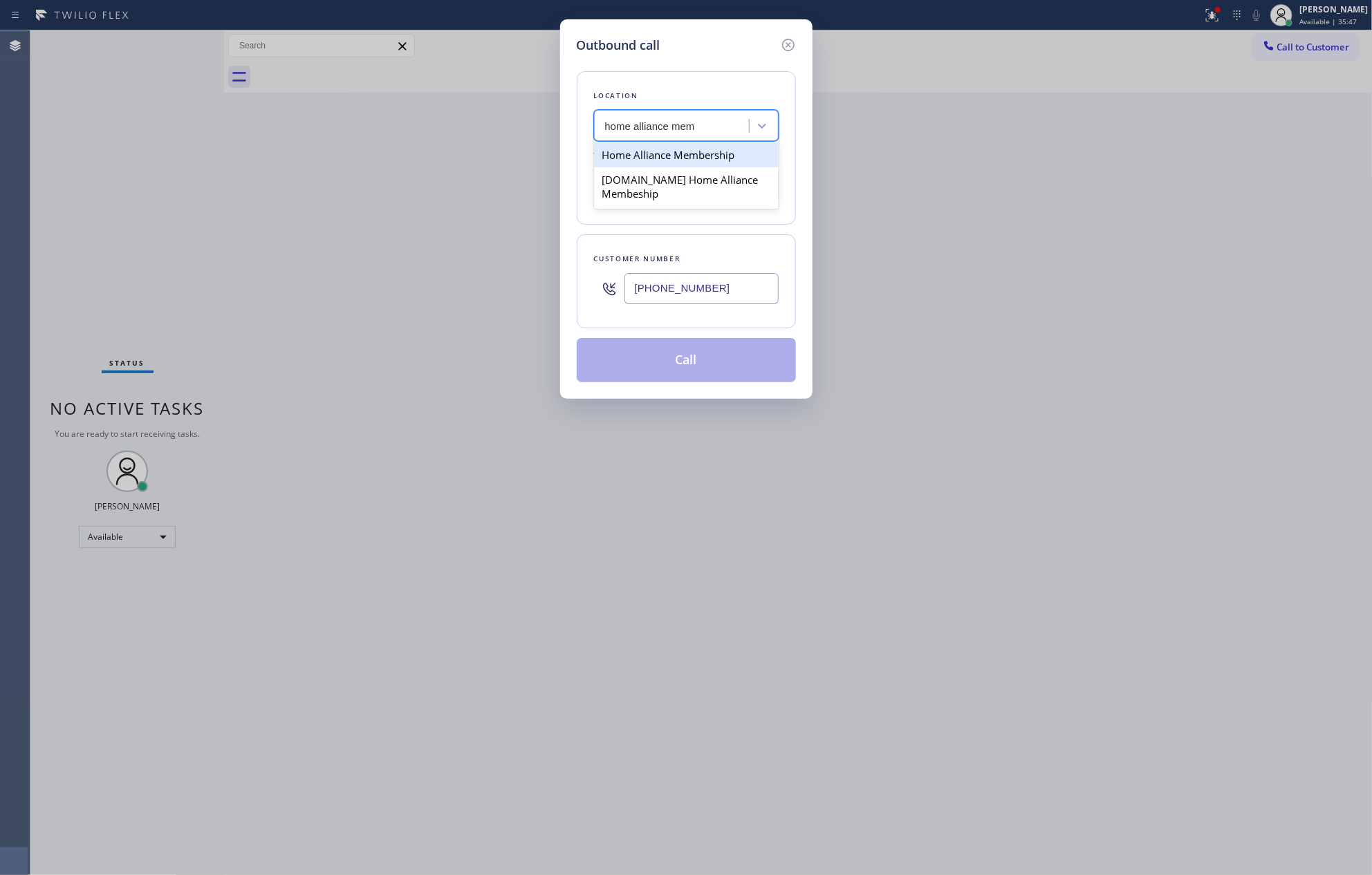
click at [681, 156] on div "Home Alliance Membership" at bounding box center [687, 155] width 185 height 25
type input "[PHONE_NUMBER]"
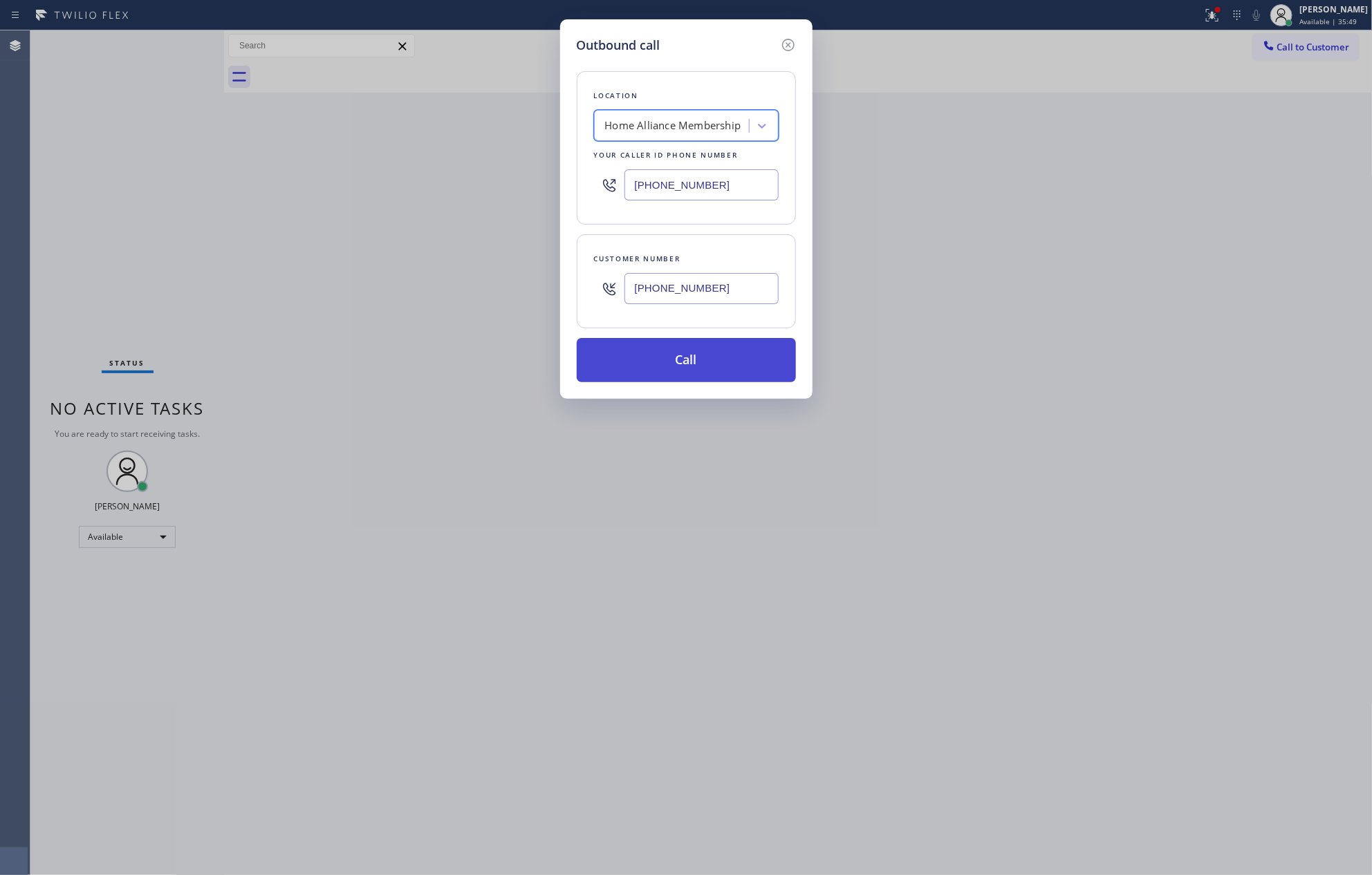
click at [685, 364] on button "Call" at bounding box center [686, 360] width 219 height 44
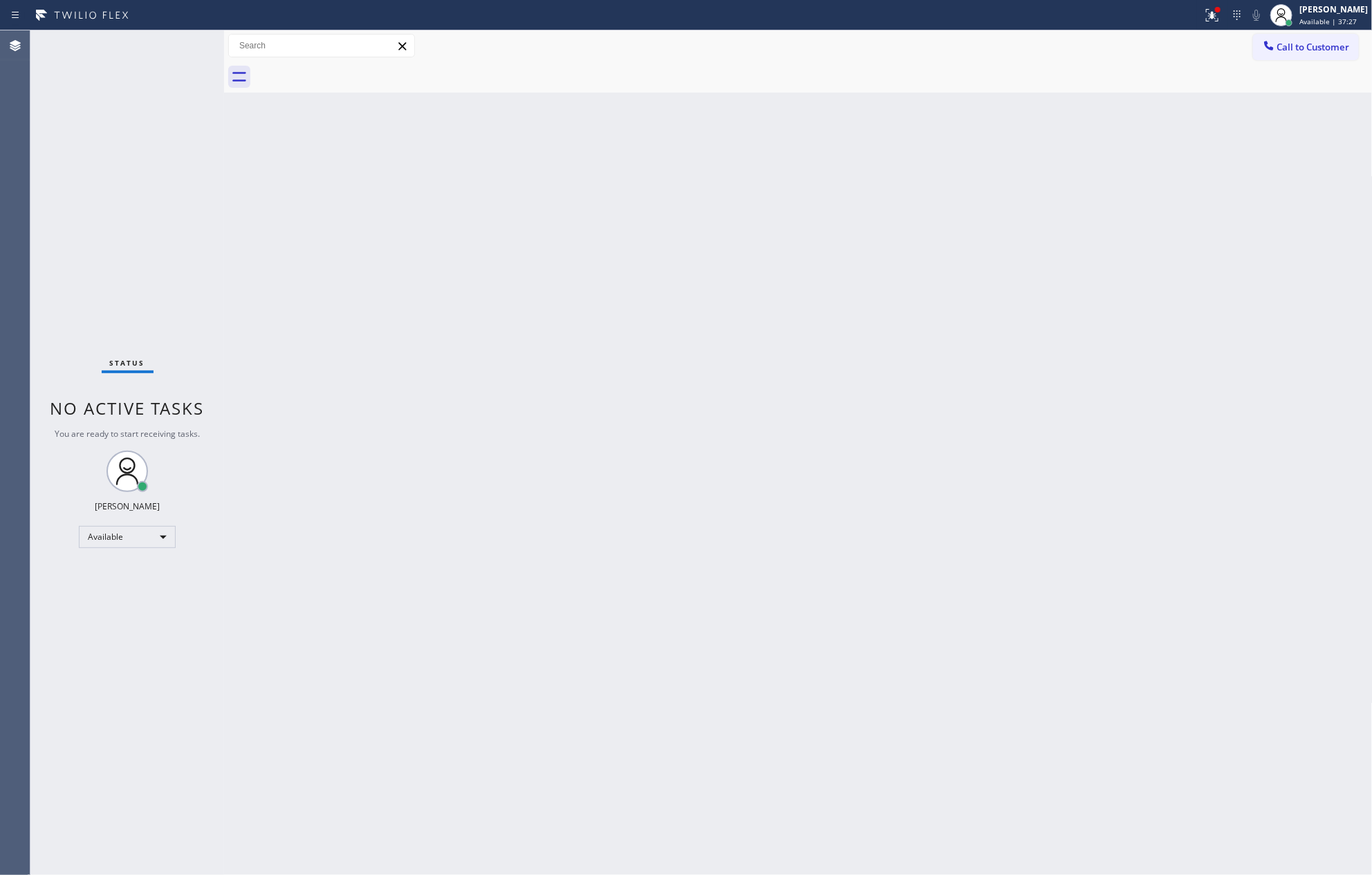
drag, startPoint x: 690, startPoint y: 362, endPoint x: 695, endPoint y: 372, distance: 11.2
click at [695, 372] on div "Back to Dashboard Change Sender ID Customers Technicians Select a contact Outbo…" at bounding box center [798, 453] width 1148 height 845
click at [143, 541] on div "Available" at bounding box center [127, 537] width 97 height 22
drag, startPoint x: 116, startPoint y: 610, endPoint x: 212, endPoint y: 616, distance: 96.2
click at [139, 609] on li "Break" at bounding box center [125, 607] width 93 height 17
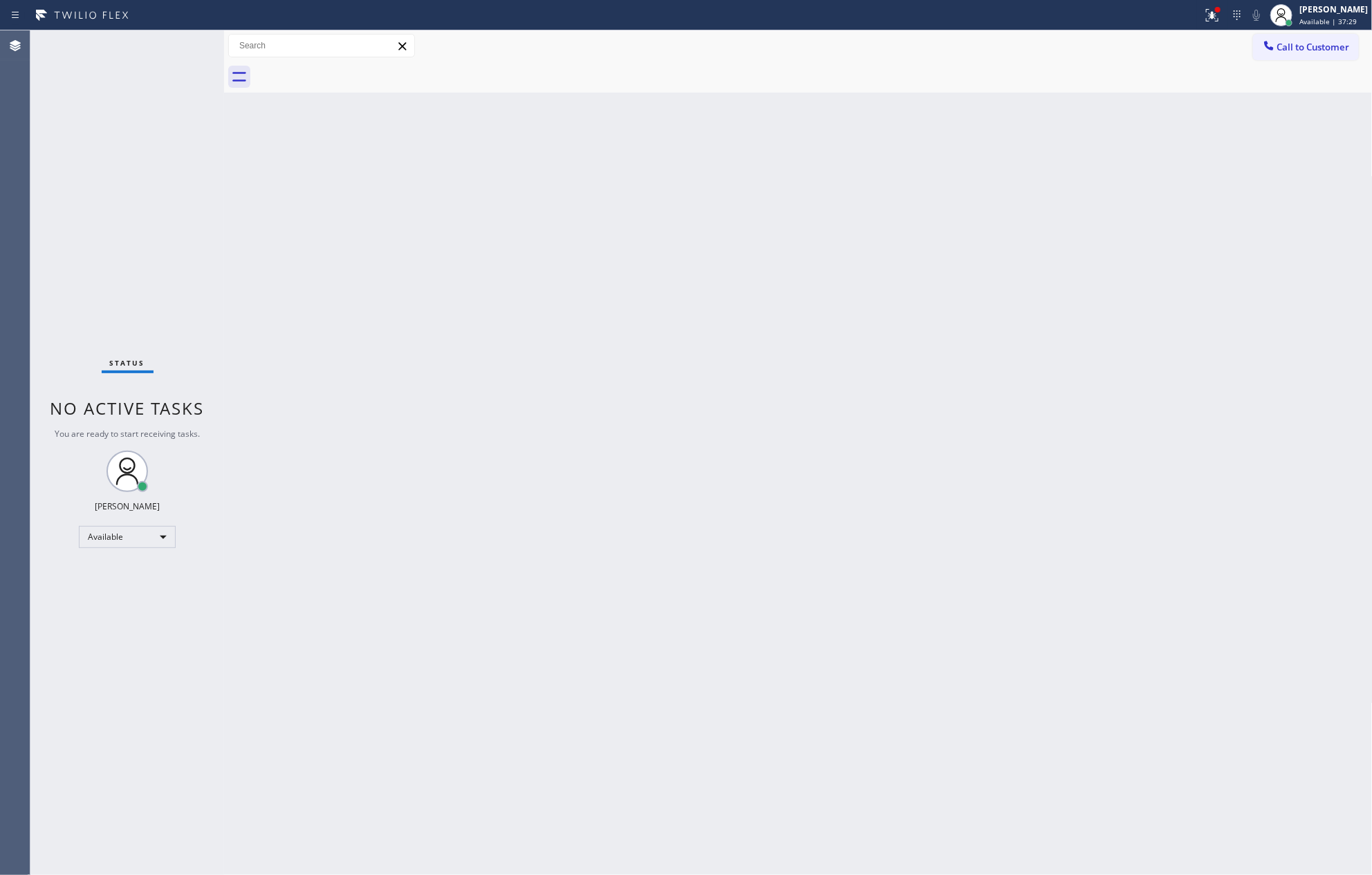
click at [772, 379] on div "Back to Dashboard Change Sender ID Customers Technicians Select a contact Outbo…" at bounding box center [798, 453] width 1148 height 845
click at [123, 542] on div "Break" at bounding box center [127, 543] width 97 height 22
click at [126, 581] on li "Available" at bounding box center [125, 579] width 93 height 17
click at [764, 461] on div "Back to Dashboard Change Sender ID Customers Technicians Select a contact Outbo…" at bounding box center [798, 453] width 1148 height 845
click at [765, 459] on div "Back to Dashboard Change Sender ID Customers Technicians Select a contact Outbo…" at bounding box center [798, 453] width 1148 height 845
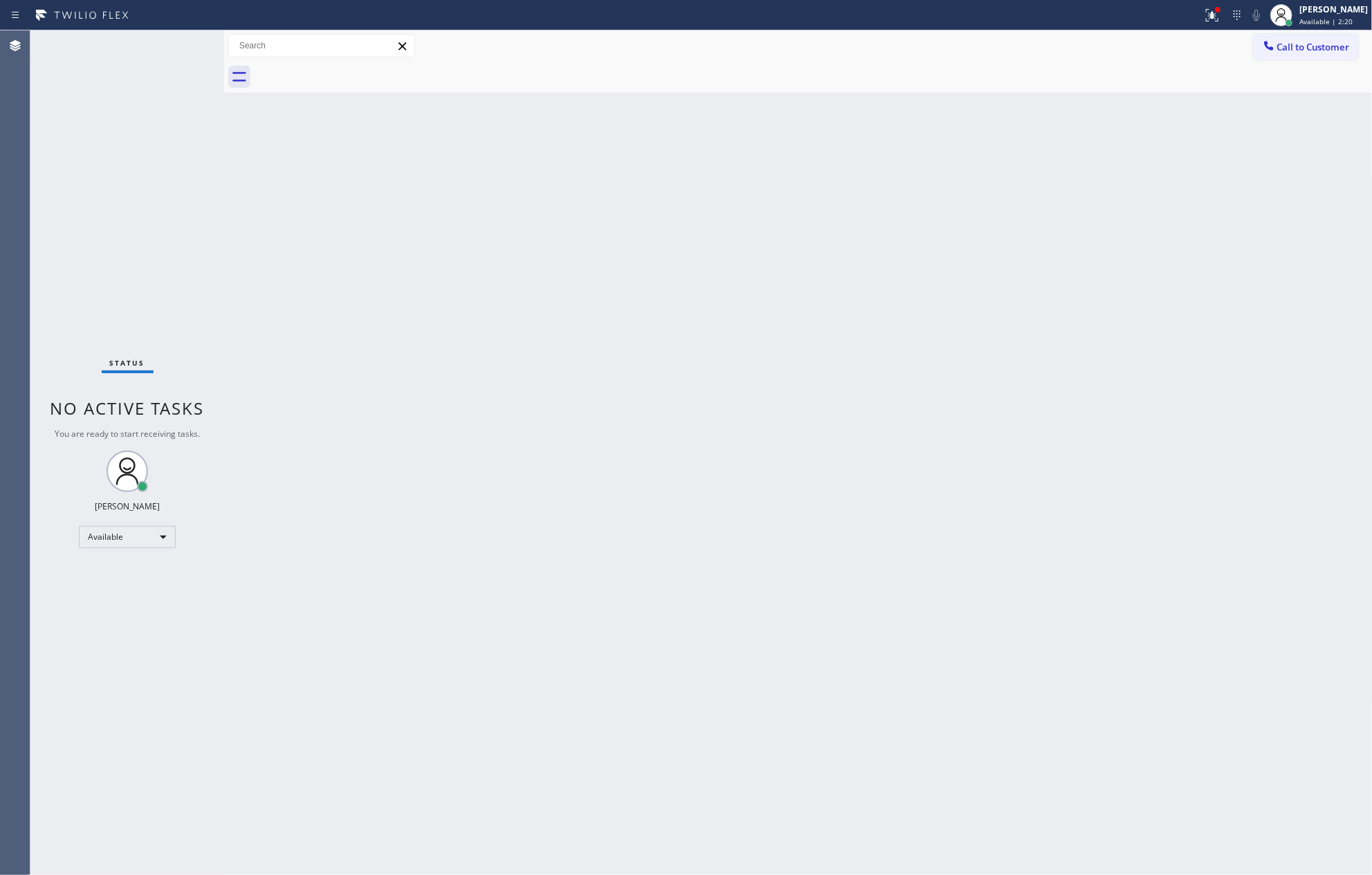
click at [861, 176] on div "Back to Dashboard Change Sender ID Customers Technicians Select a contact Outbo…" at bounding box center [798, 453] width 1148 height 845
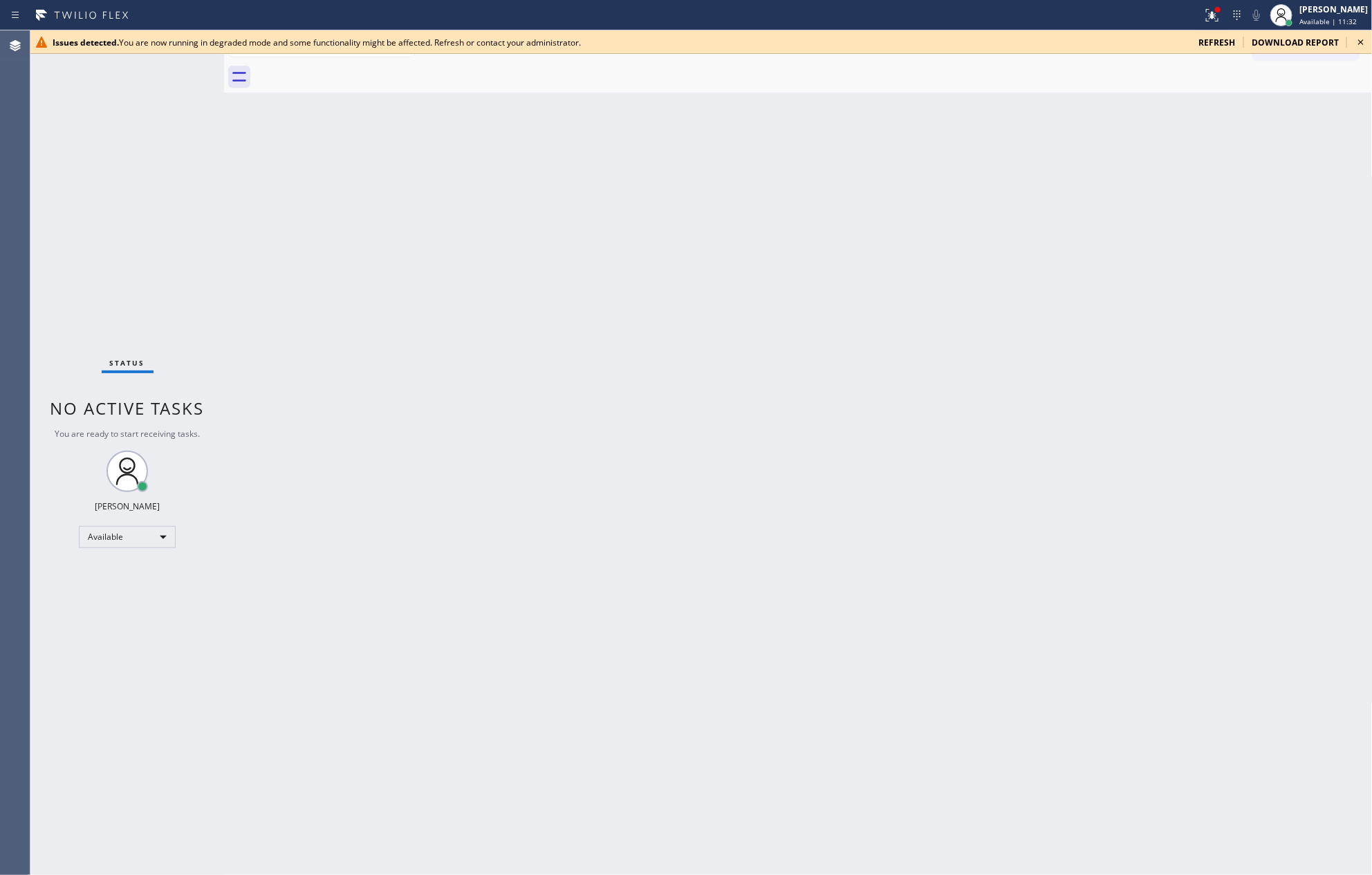
drag, startPoint x: 3, startPoint y: 285, endPoint x: 102, endPoint y: 454, distance: 195.9
click at [34, 337] on div "Agent Desktop Issues detected. You are now running in degraded mode and some fu…" at bounding box center [686, 453] width 1372 height 845
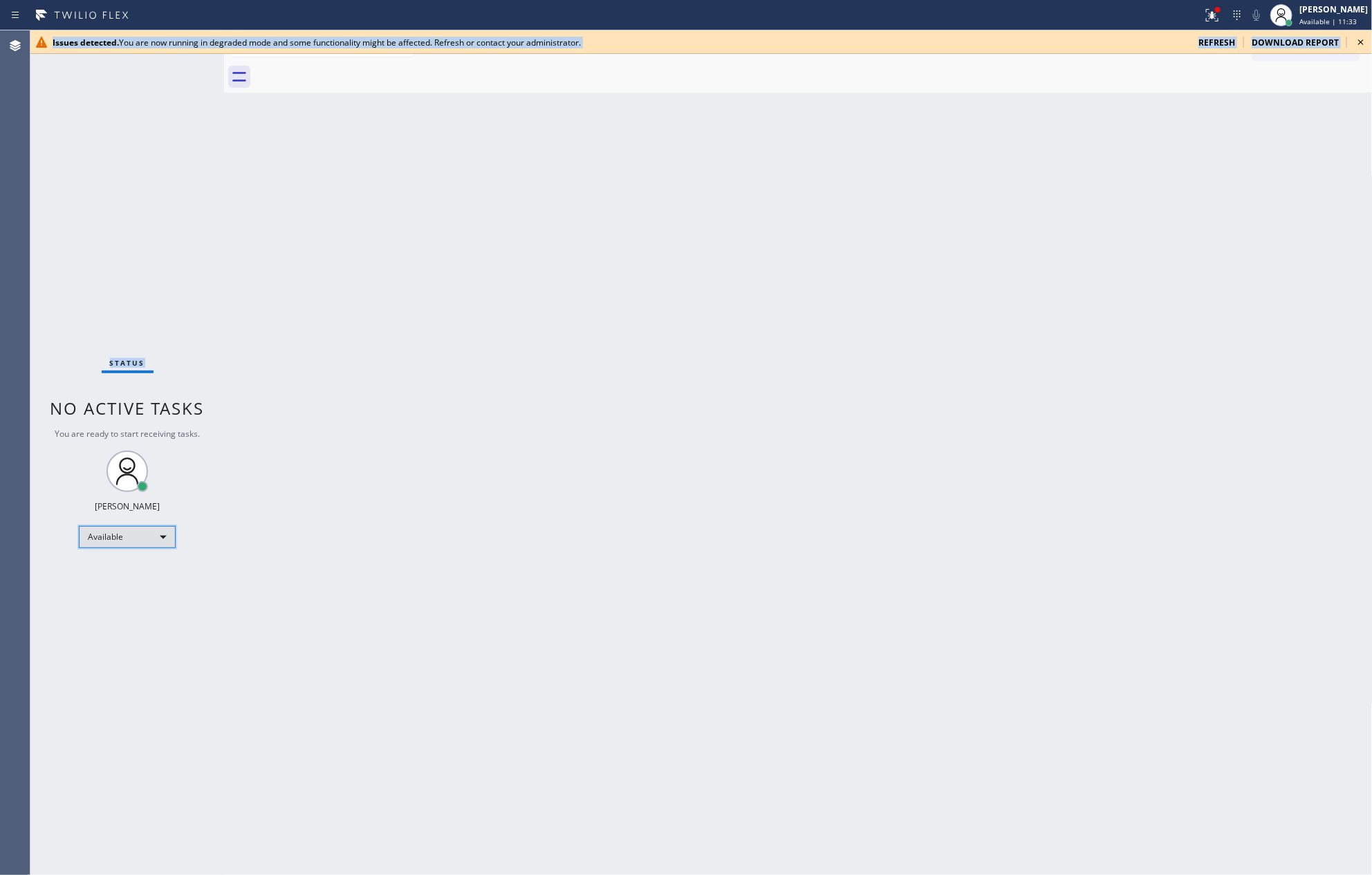
click at [160, 540] on div "Available" at bounding box center [127, 537] width 97 height 22
click at [123, 609] on li "Break" at bounding box center [125, 607] width 93 height 17
